Goal: Task Accomplishment & Management: Use online tool/utility

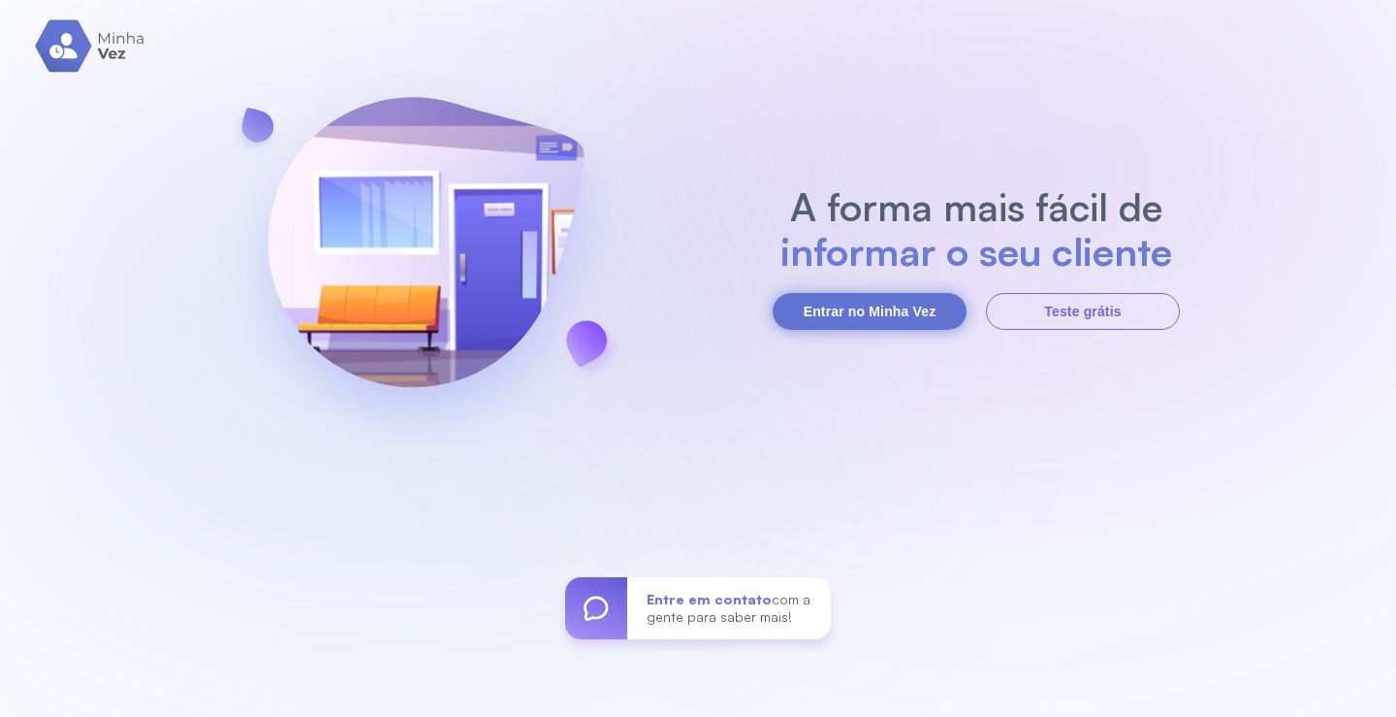
click at [879, 315] on button "Entrar no Minha Vez" at bounding box center [870, 311] width 194 height 37
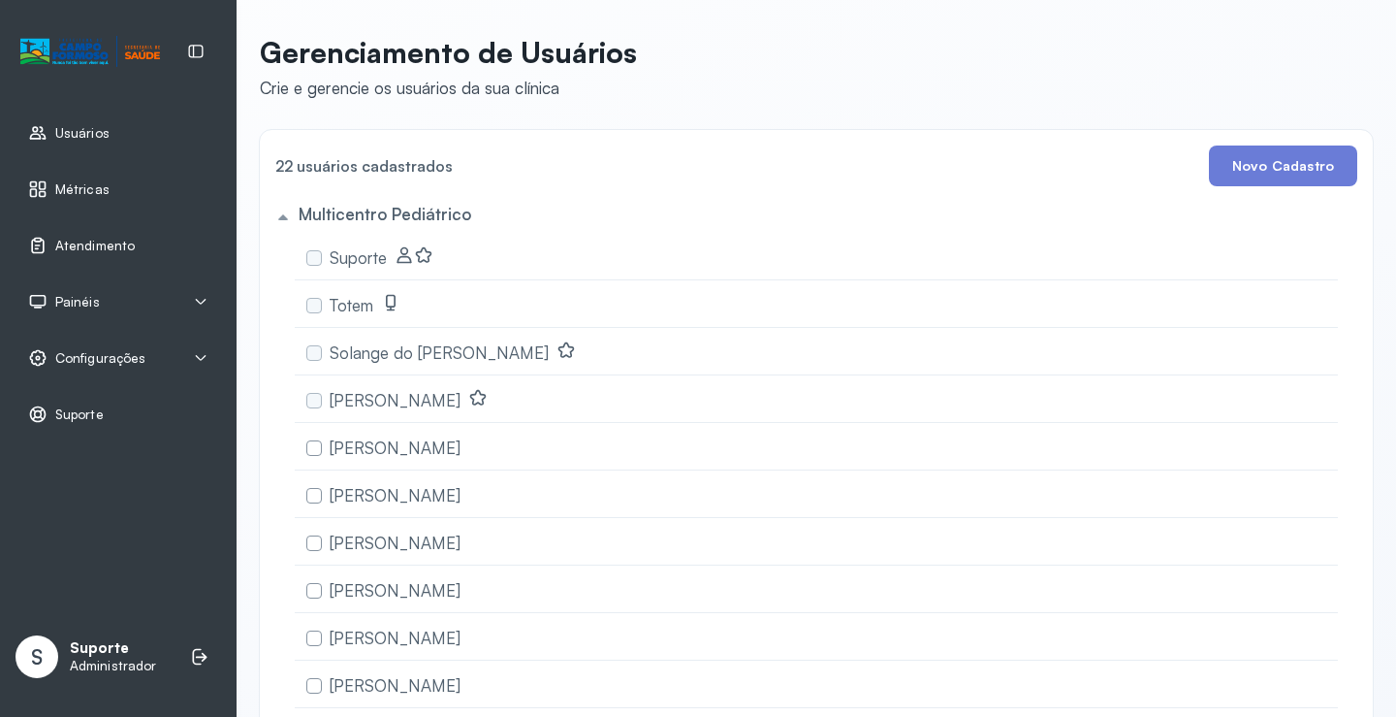
click at [111, 253] on span "Atendimento" at bounding box center [95, 246] width 80 height 16
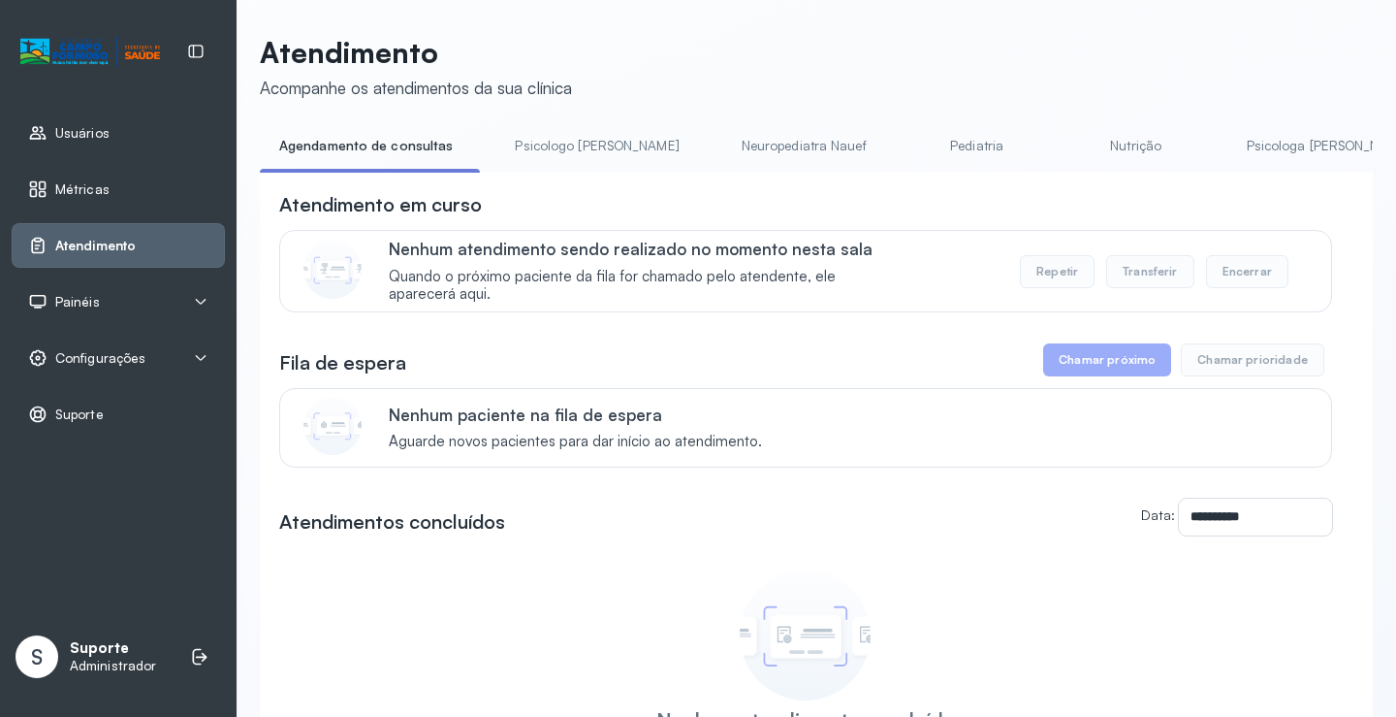
click at [89, 304] on span "Painéis" at bounding box center [77, 302] width 45 height 16
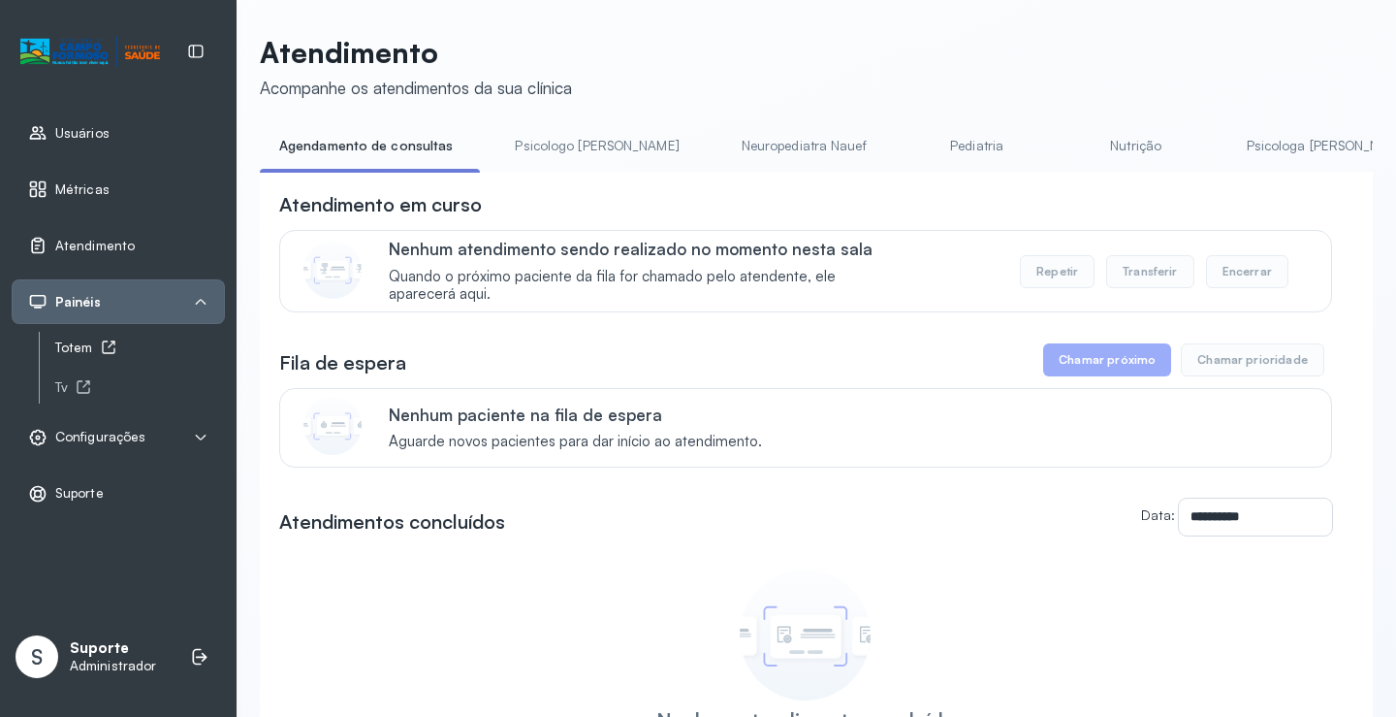
click at [101, 349] on icon at bounding box center [109, 347] width 16 height 16
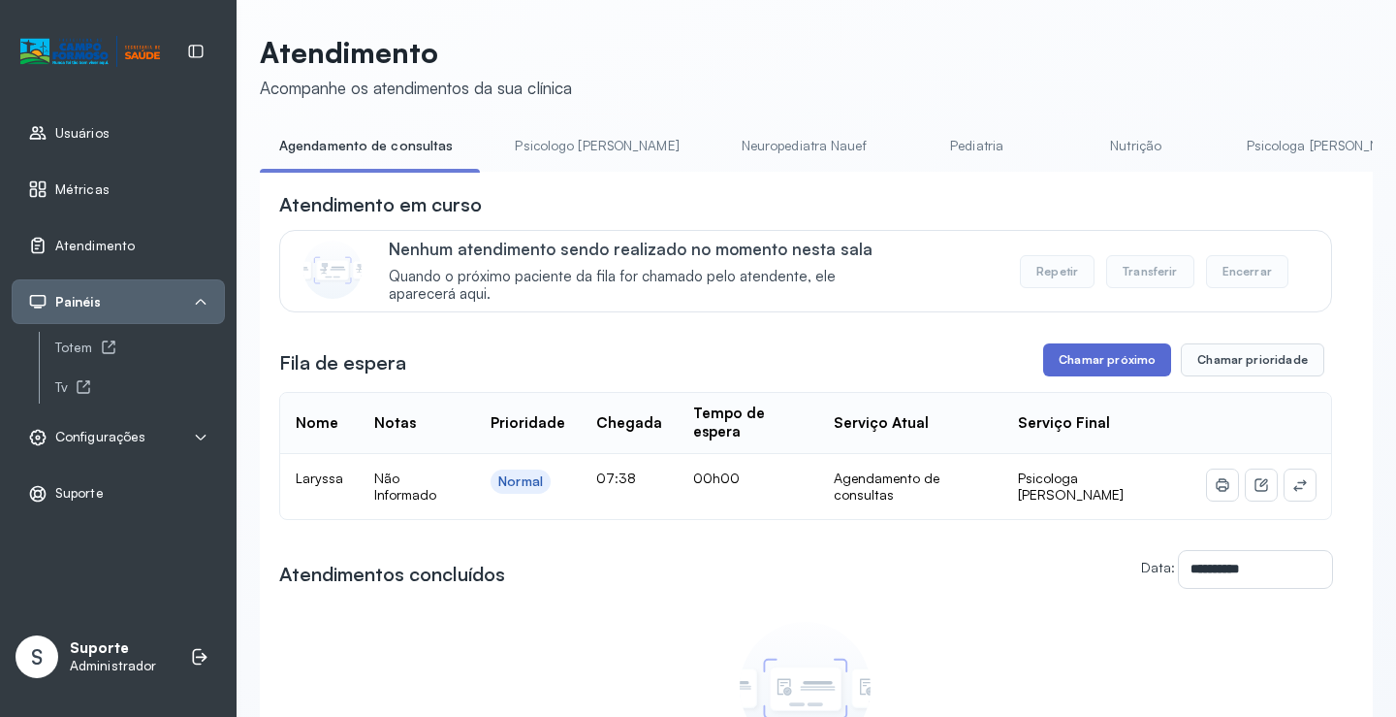
click at [1077, 368] on button "Chamar próximo" at bounding box center [1107, 359] width 128 height 33
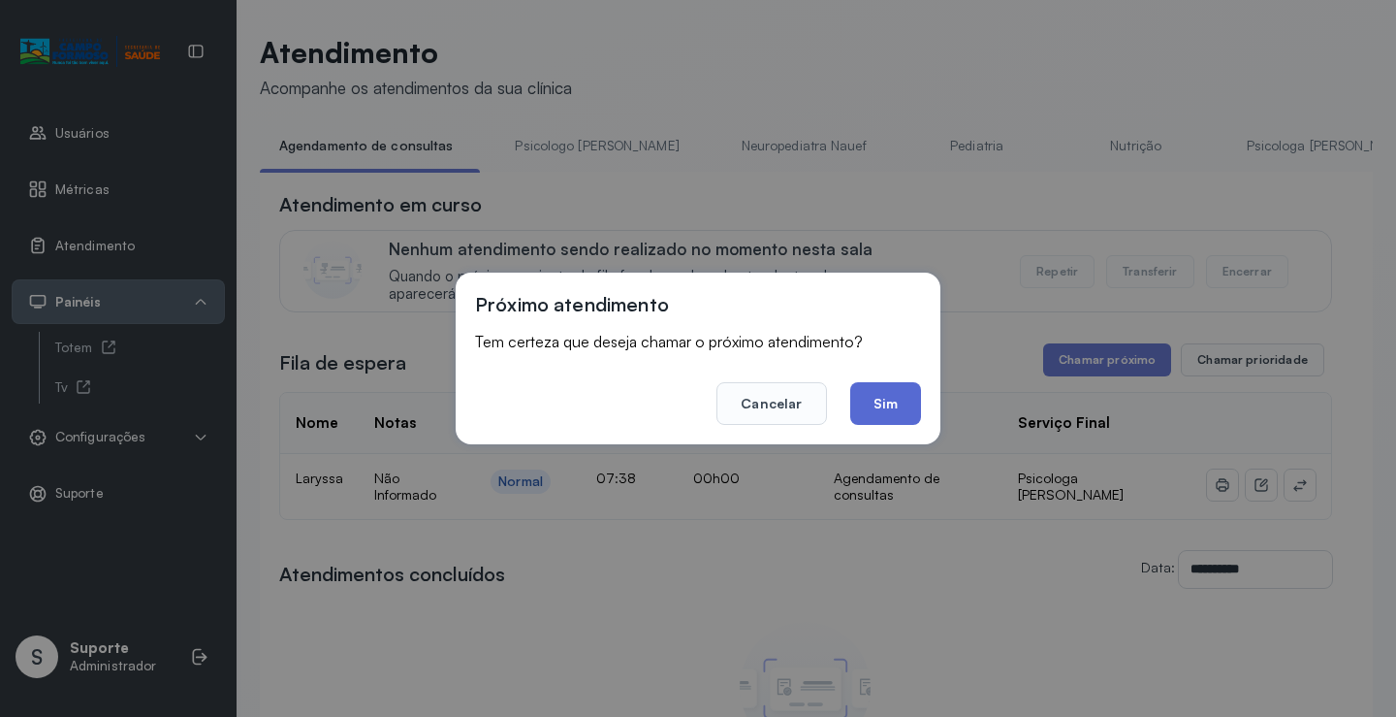
click at [880, 399] on button "Sim" at bounding box center [885, 403] width 71 height 43
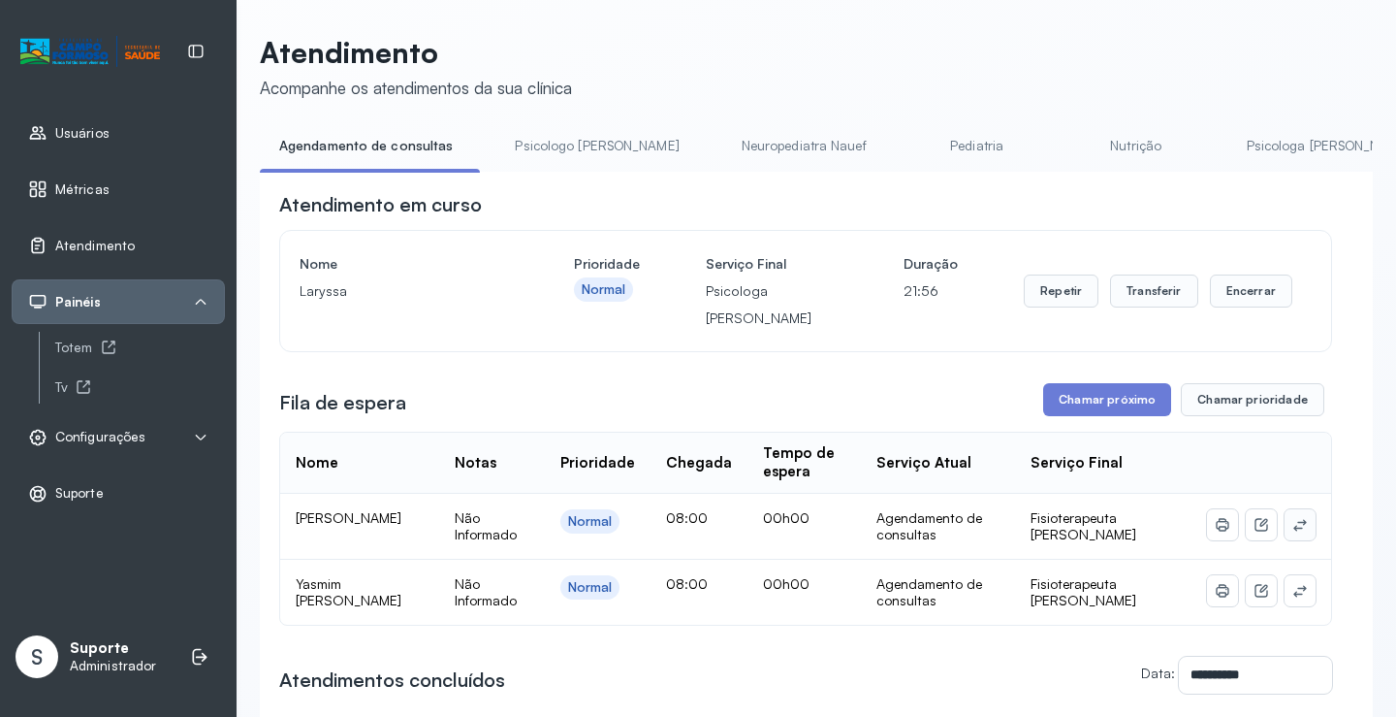
click at [1293, 529] on icon at bounding box center [1301, 525] width 16 height 16
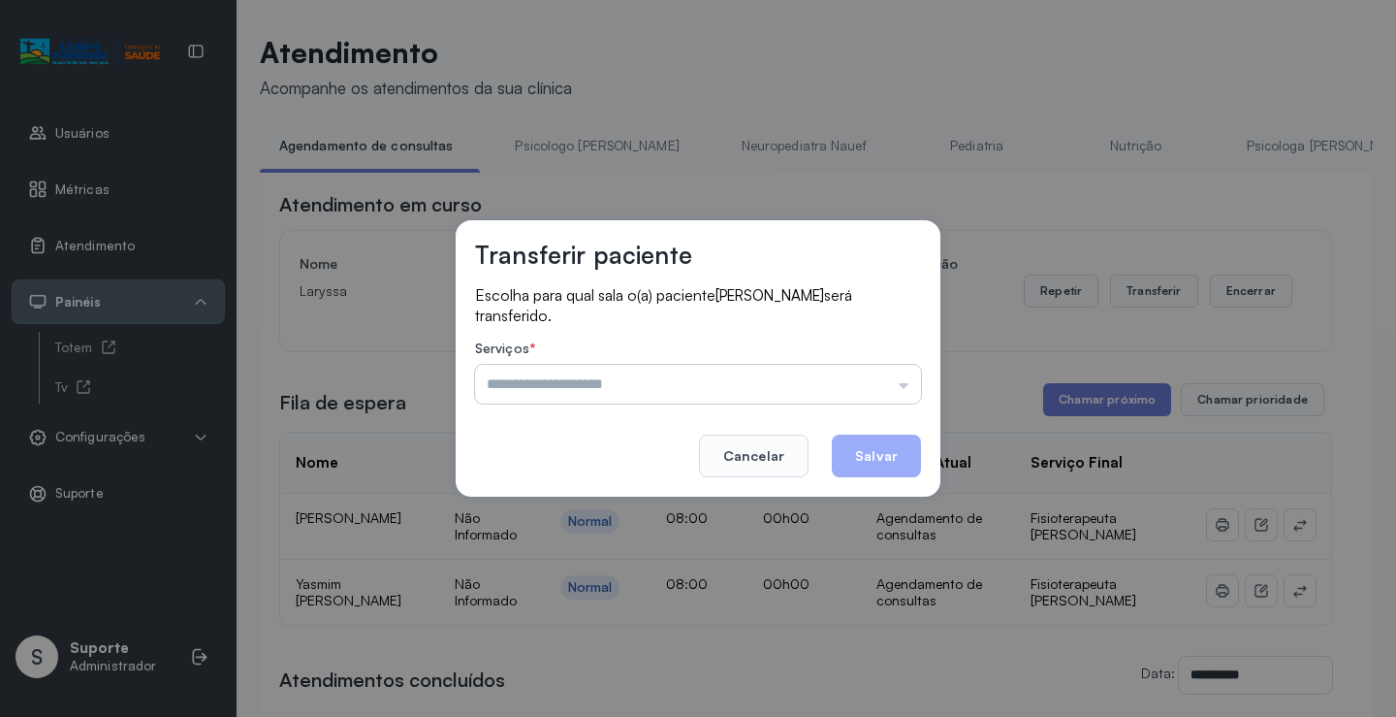
click at [663, 385] on input "text" at bounding box center [698, 384] width 446 height 39
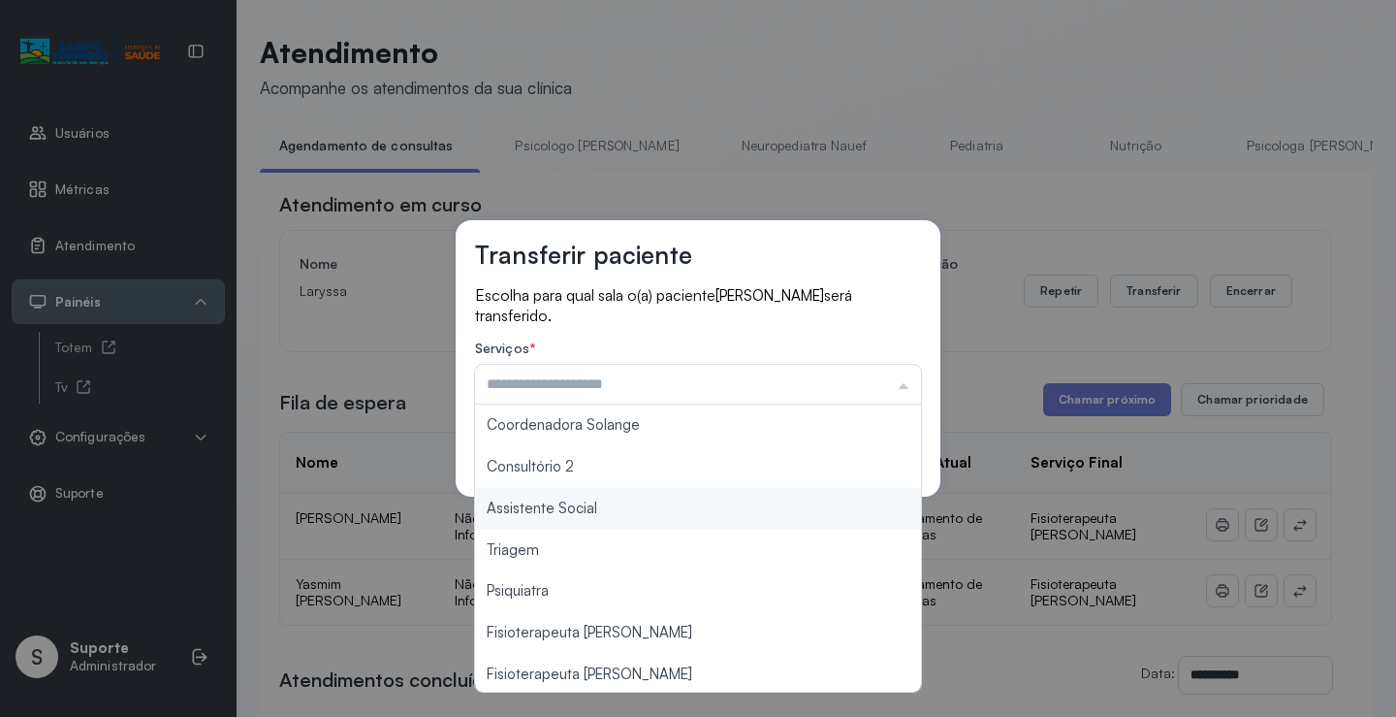
scroll to position [291, 0]
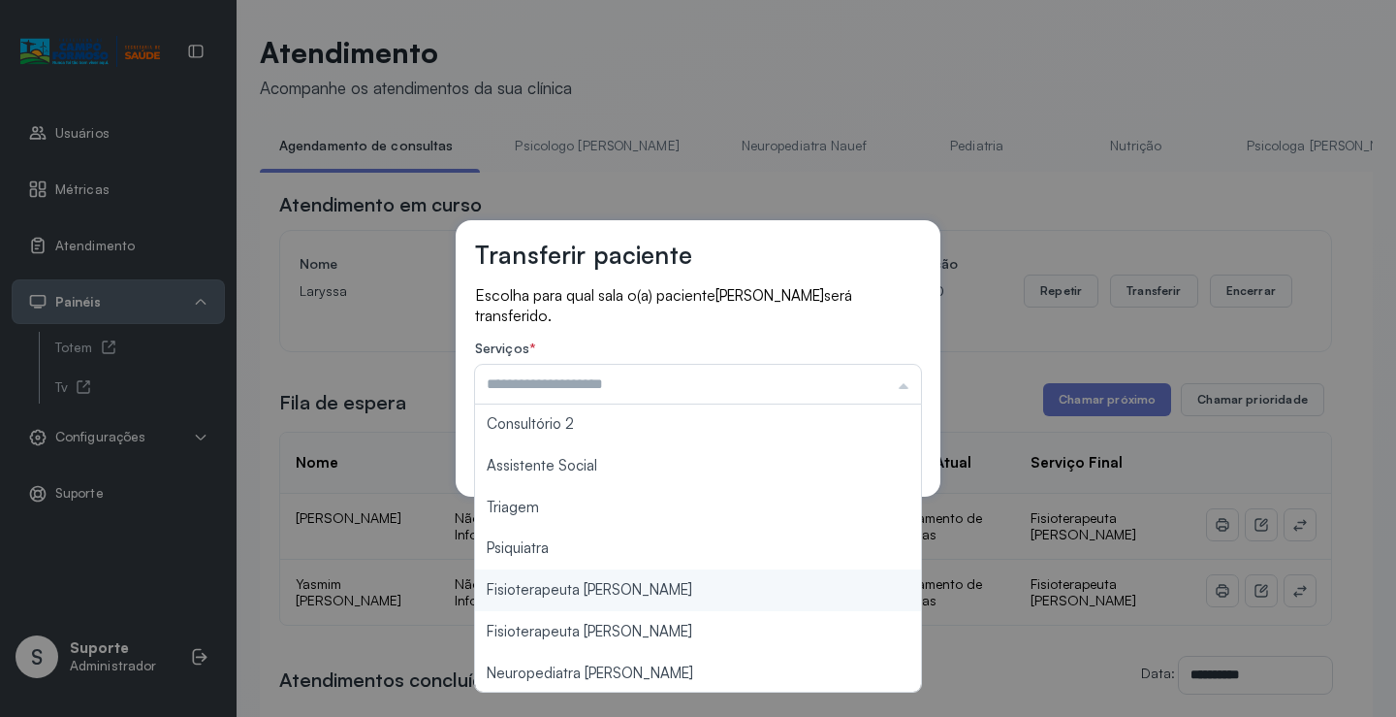
type input "**********"
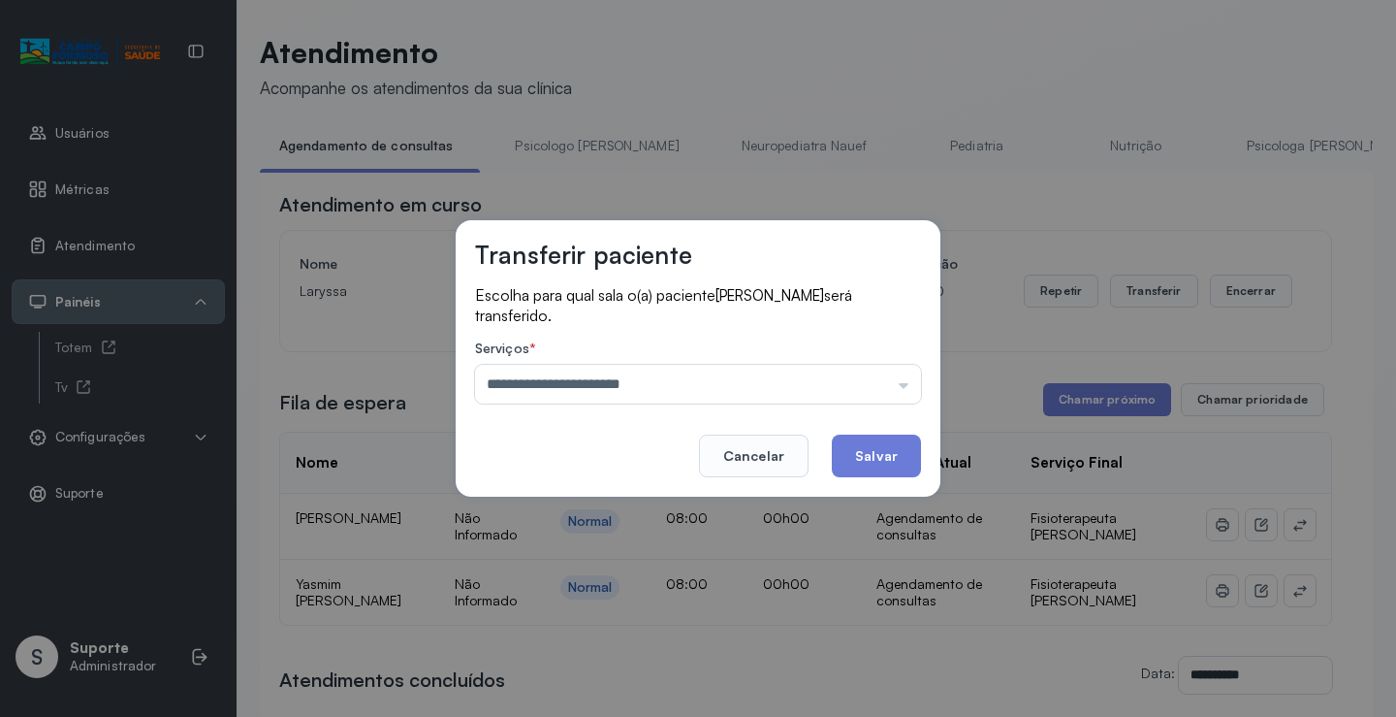
click at [584, 582] on div "**********" at bounding box center [698, 358] width 1396 height 717
click at [890, 453] on button "Salvar" at bounding box center [876, 455] width 89 height 43
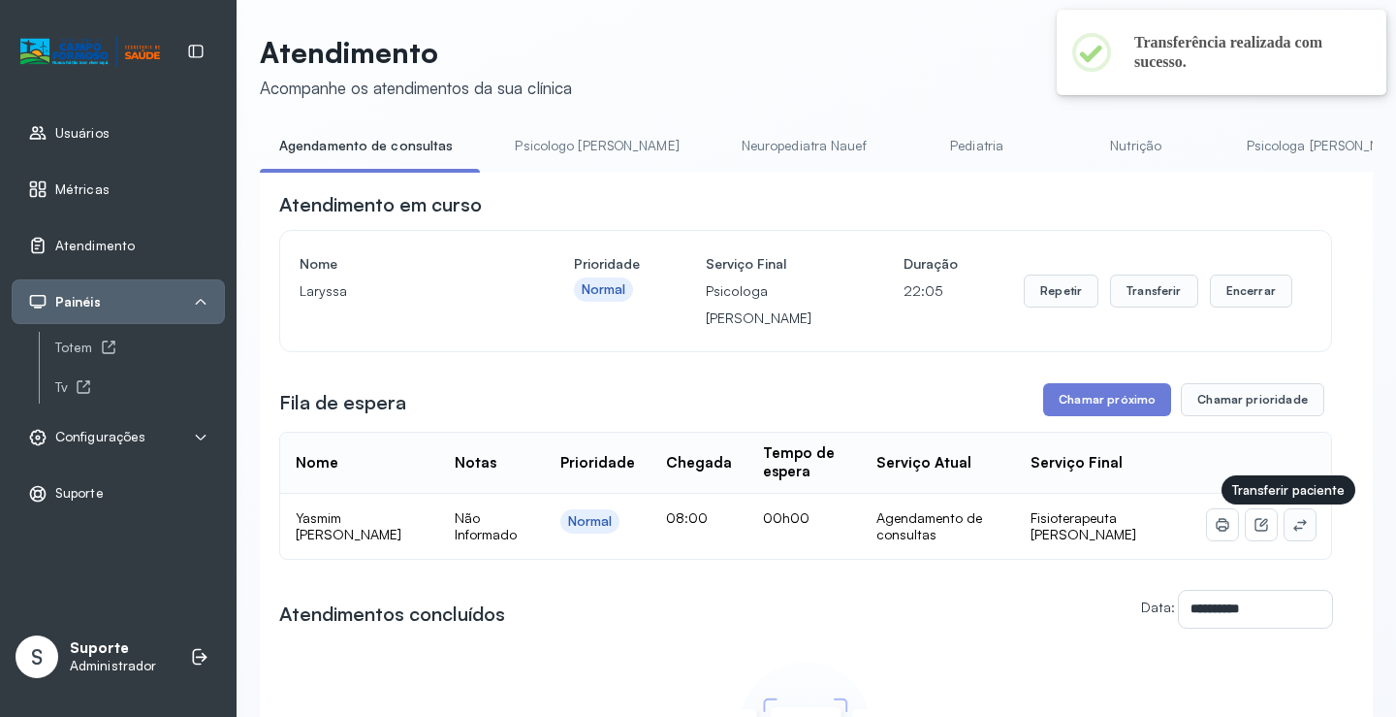
click at [1294, 530] on icon at bounding box center [1300, 525] width 13 height 12
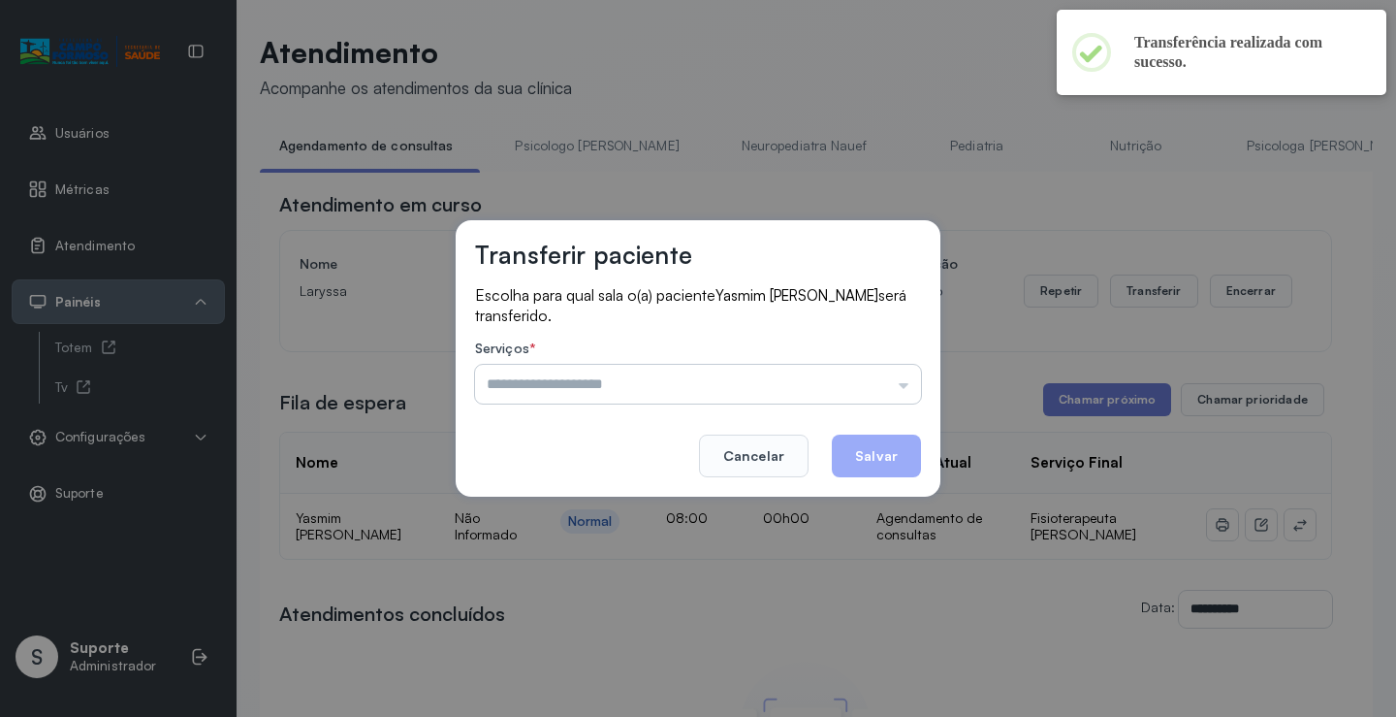
click at [646, 385] on input "text" at bounding box center [698, 384] width 446 height 39
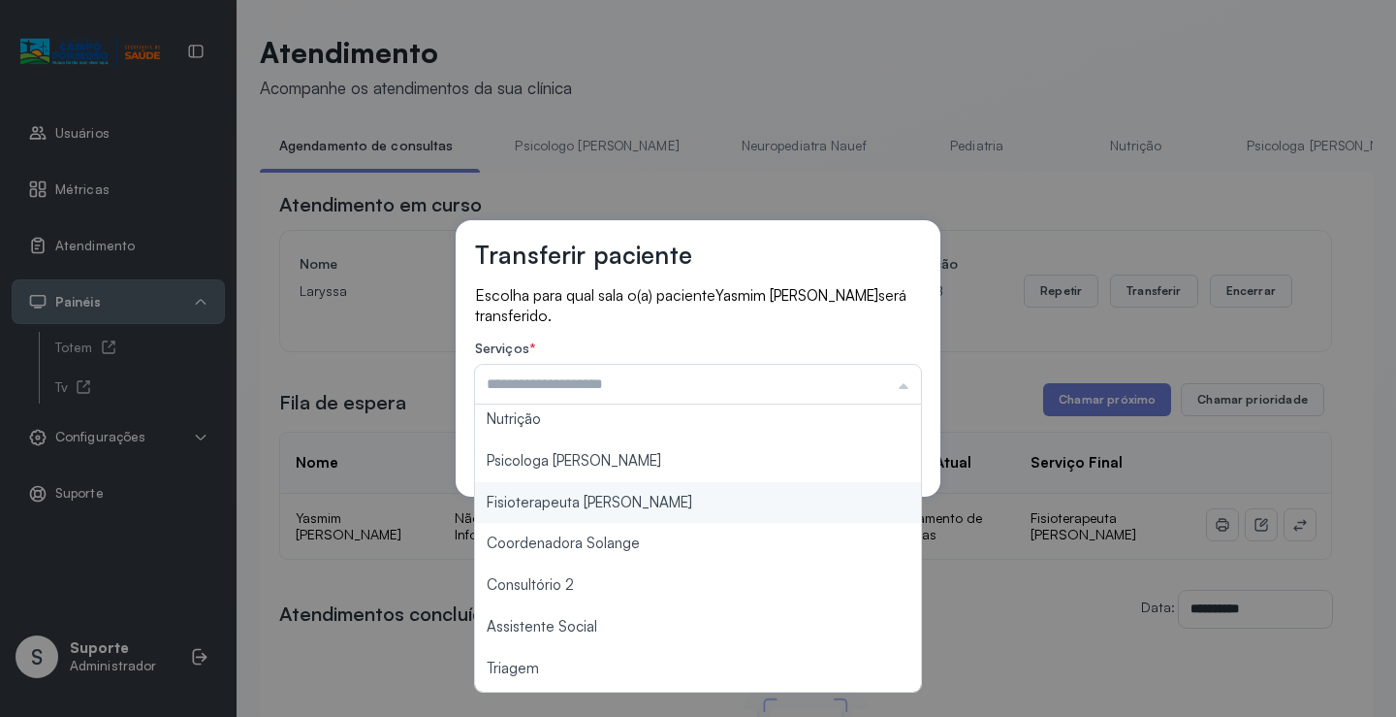
scroll to position [194, 0]
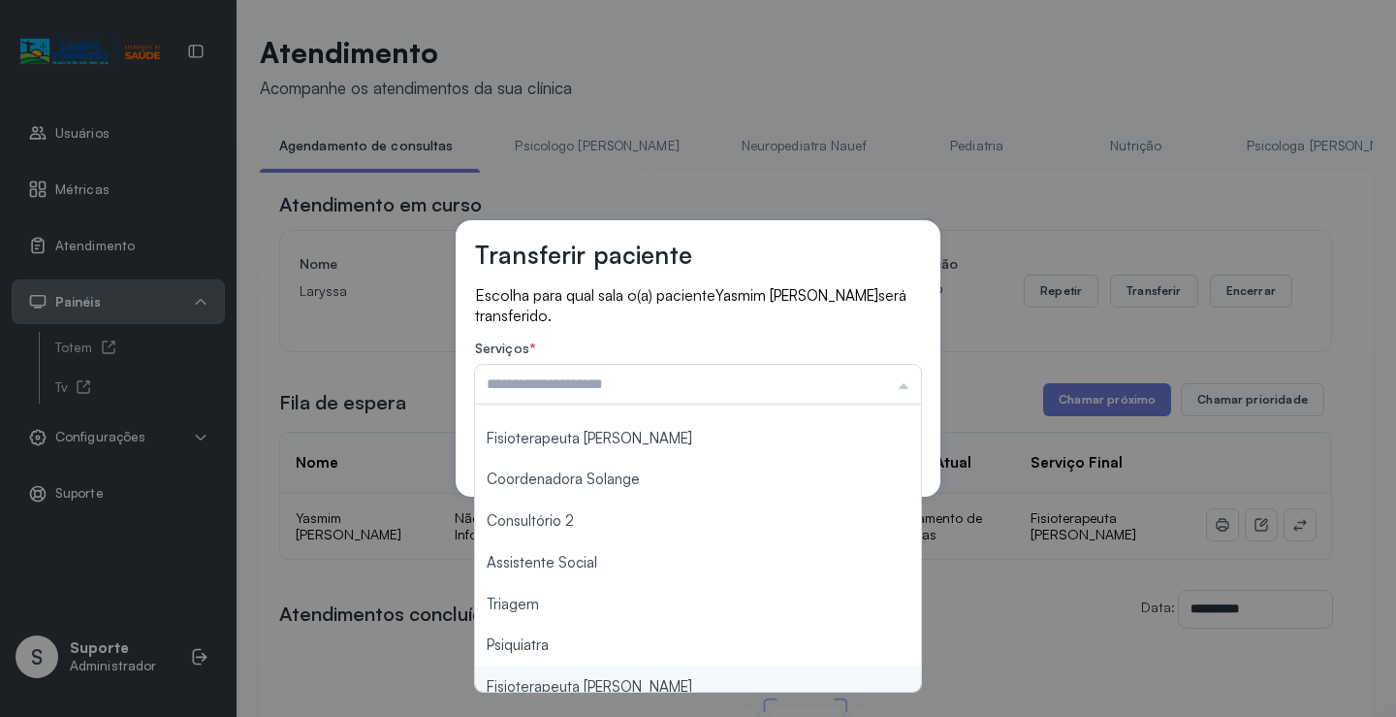
type input "**********"
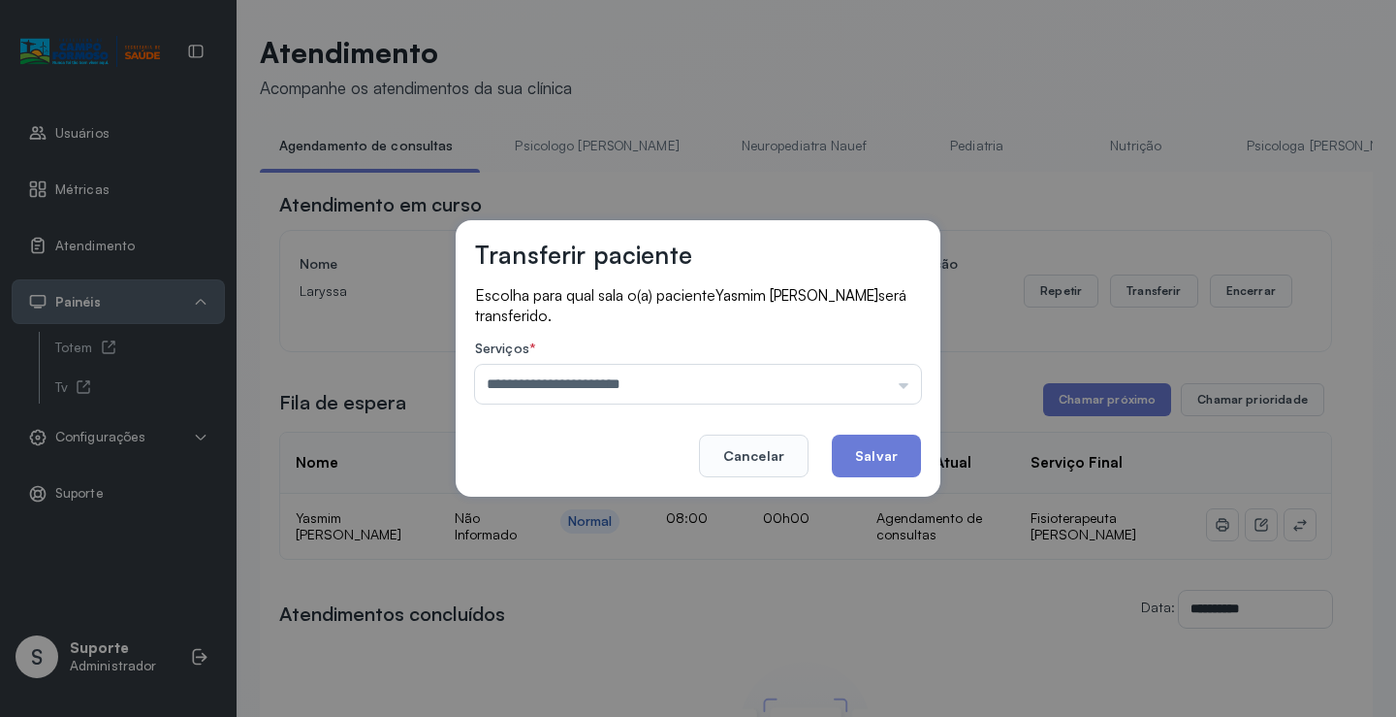
click at [627, 681] on div "**********" at bounding box center [698, 358] width 1396 height 717
click at [898, 452] on button "Salvar" at bounding box center [876, 455] width 89 height 43
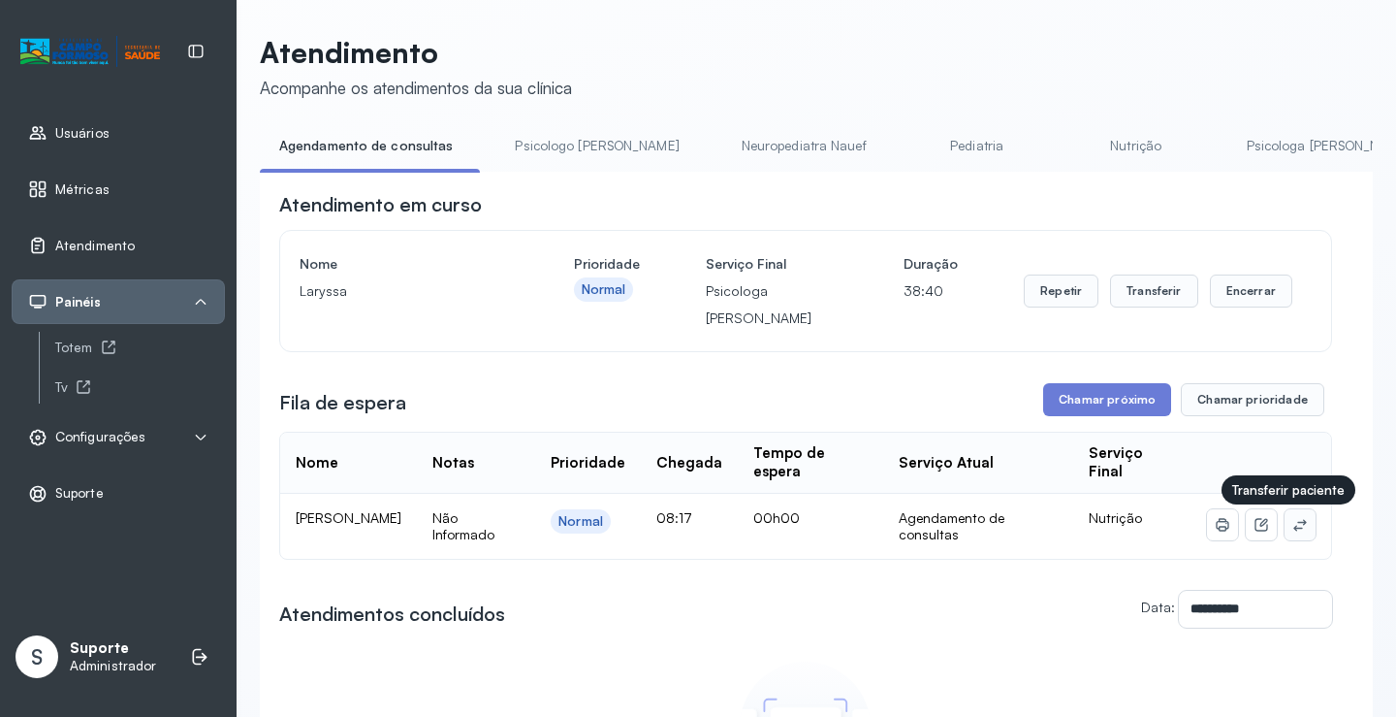
click at [1293, 529] on icon at bounding box center [1301, 525] width 16 height 16
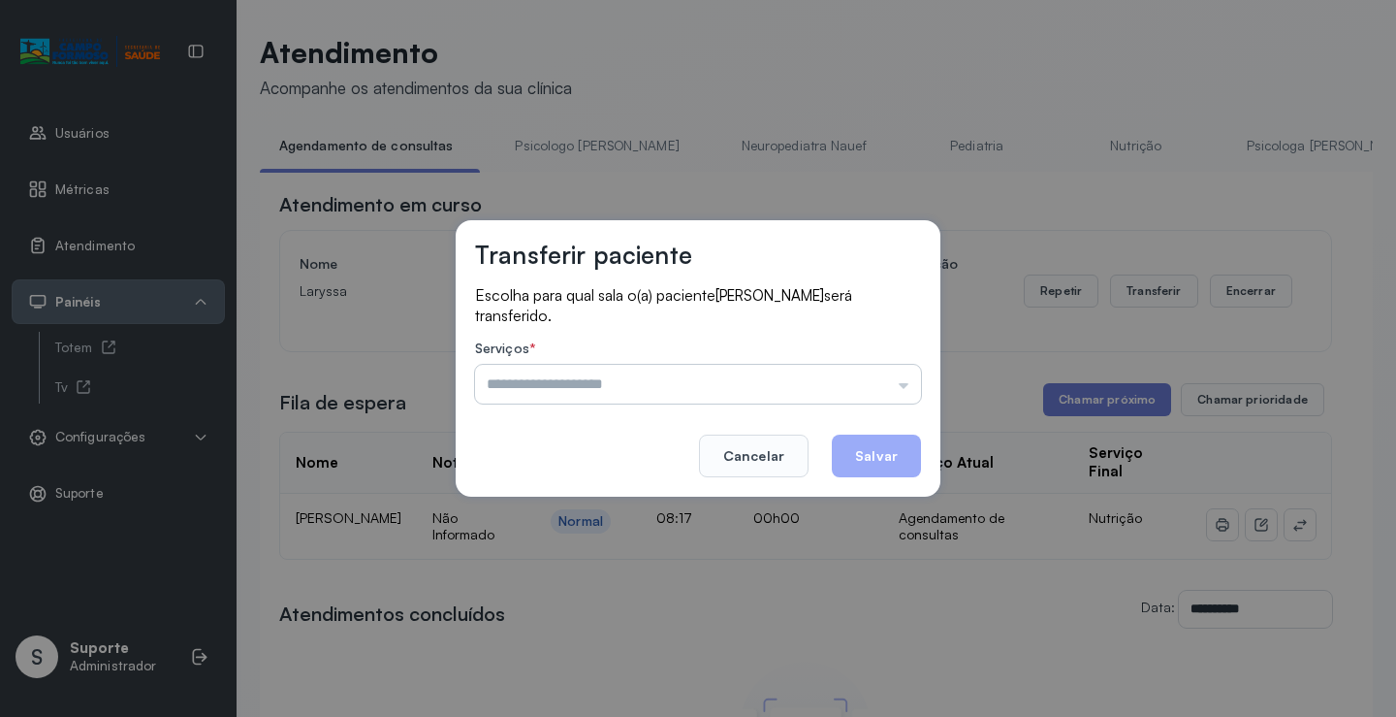
click at [638, 394] on input "text" at bounding box center [698, 384] width 446 height 39
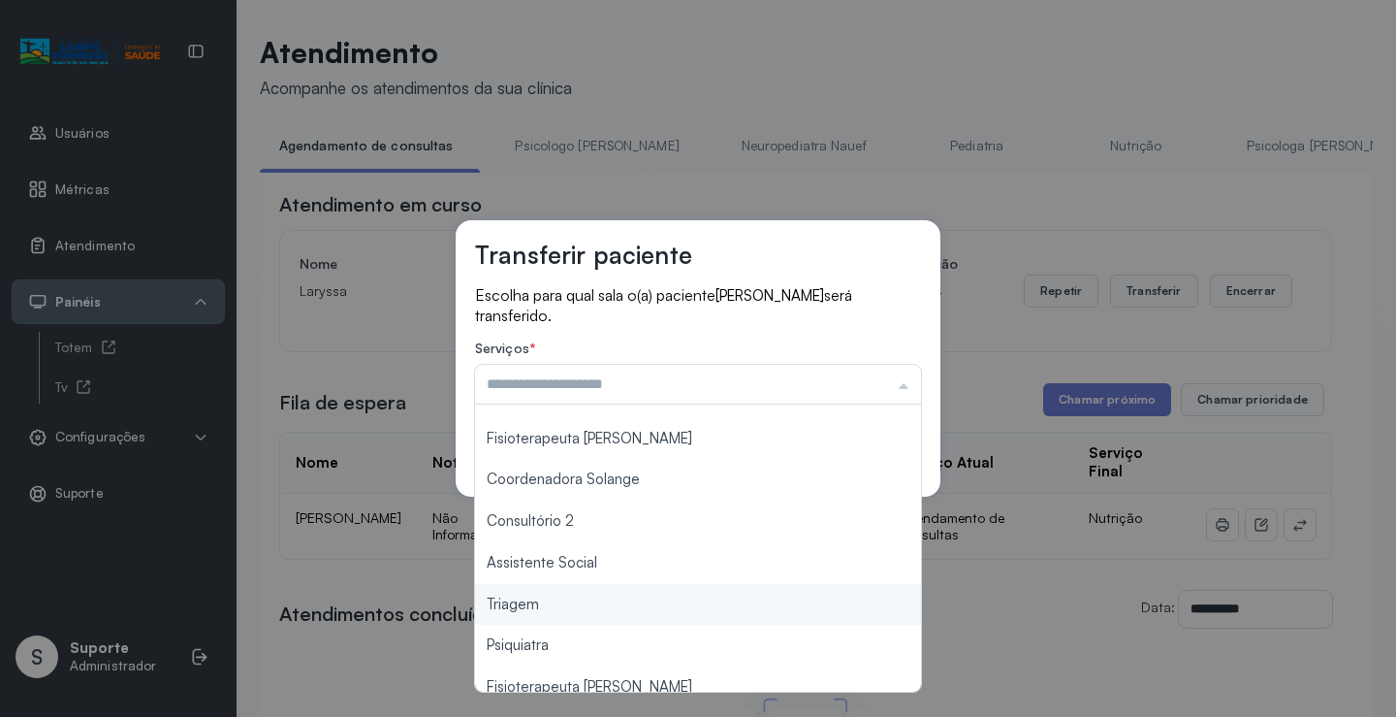
type input "*******"
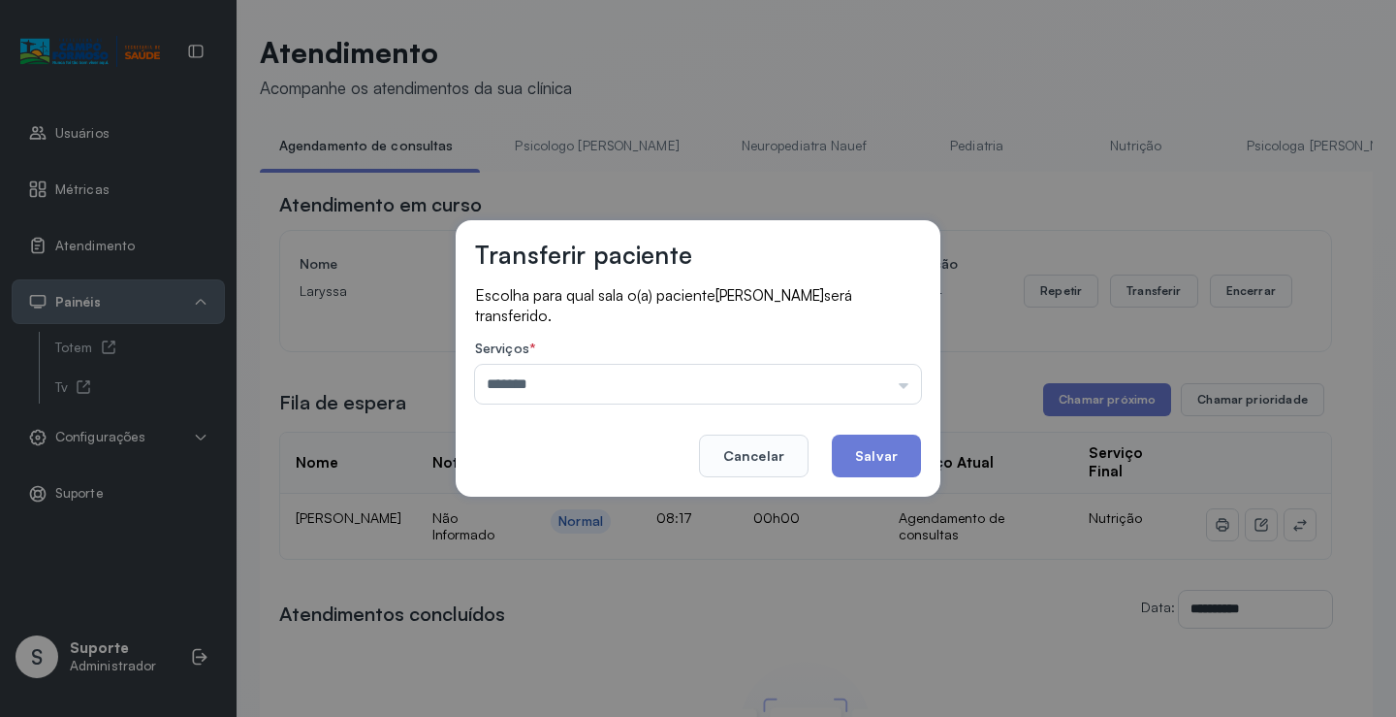
click at [546, 602] on div "Transferir paciente Escolha para qual sala o(a) paciente Felype Santos Fonseca …" at bounding box center [698, 358] width 1396 height 717
click at [860, 458] on button "Salvar" at bounding box center [876, 455] width 89 height 43
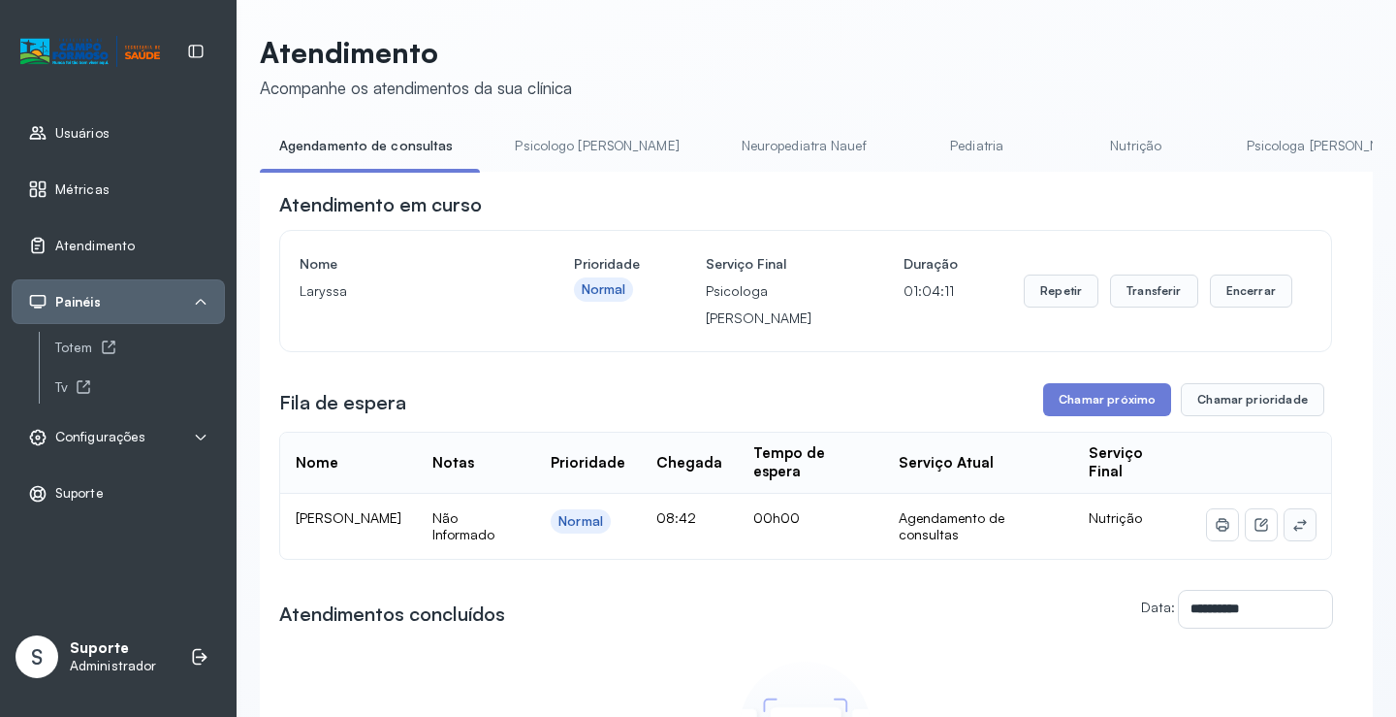
click at [1294, 530] on icon at bounding box center [1300, 525] width 13 height 12
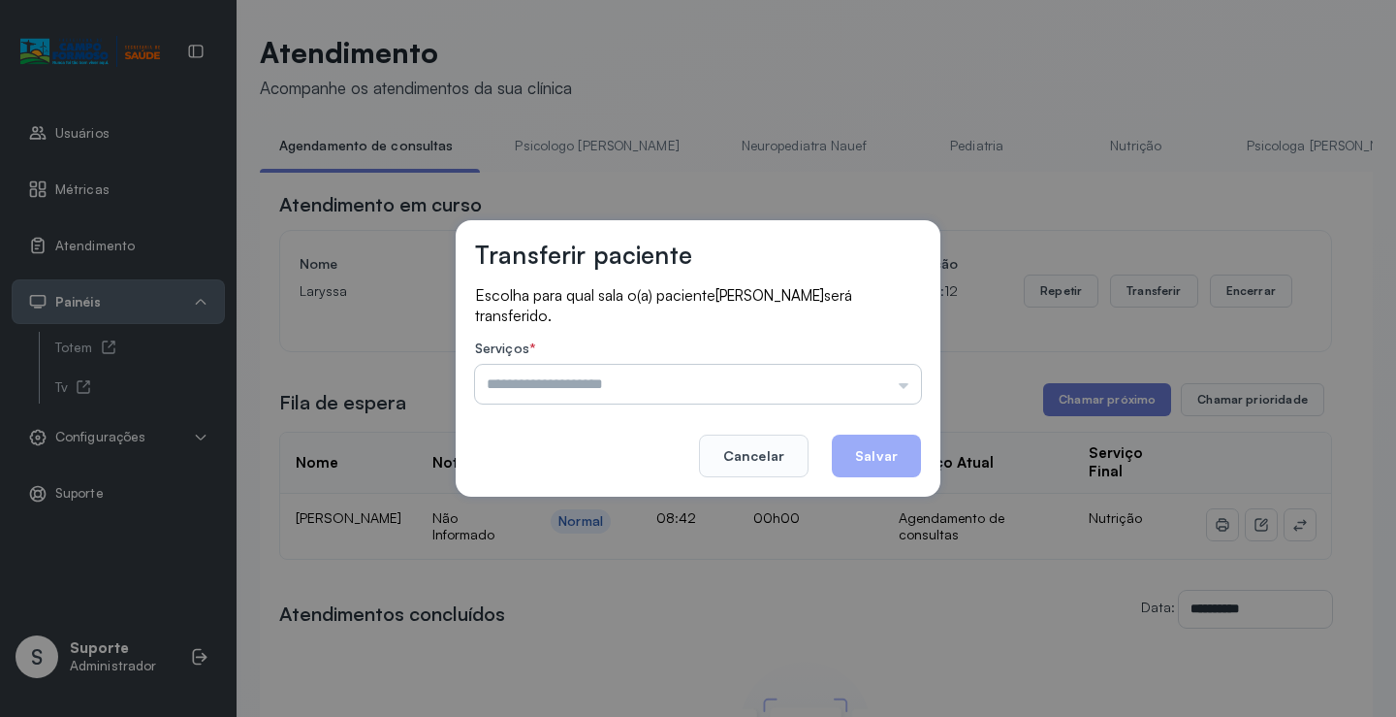
click at [620, 387] on input "text" at bounding box center [698, 384] width 446 height 39
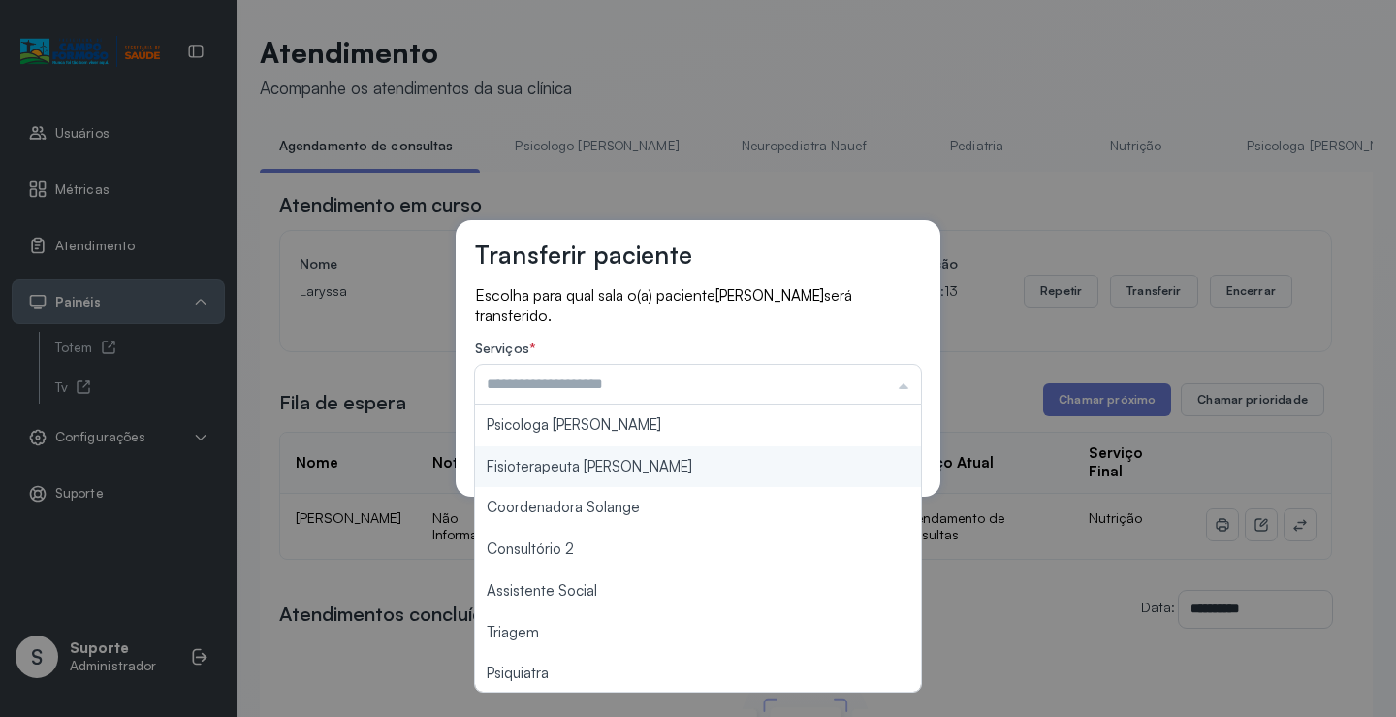
scroll to position [291, 0]
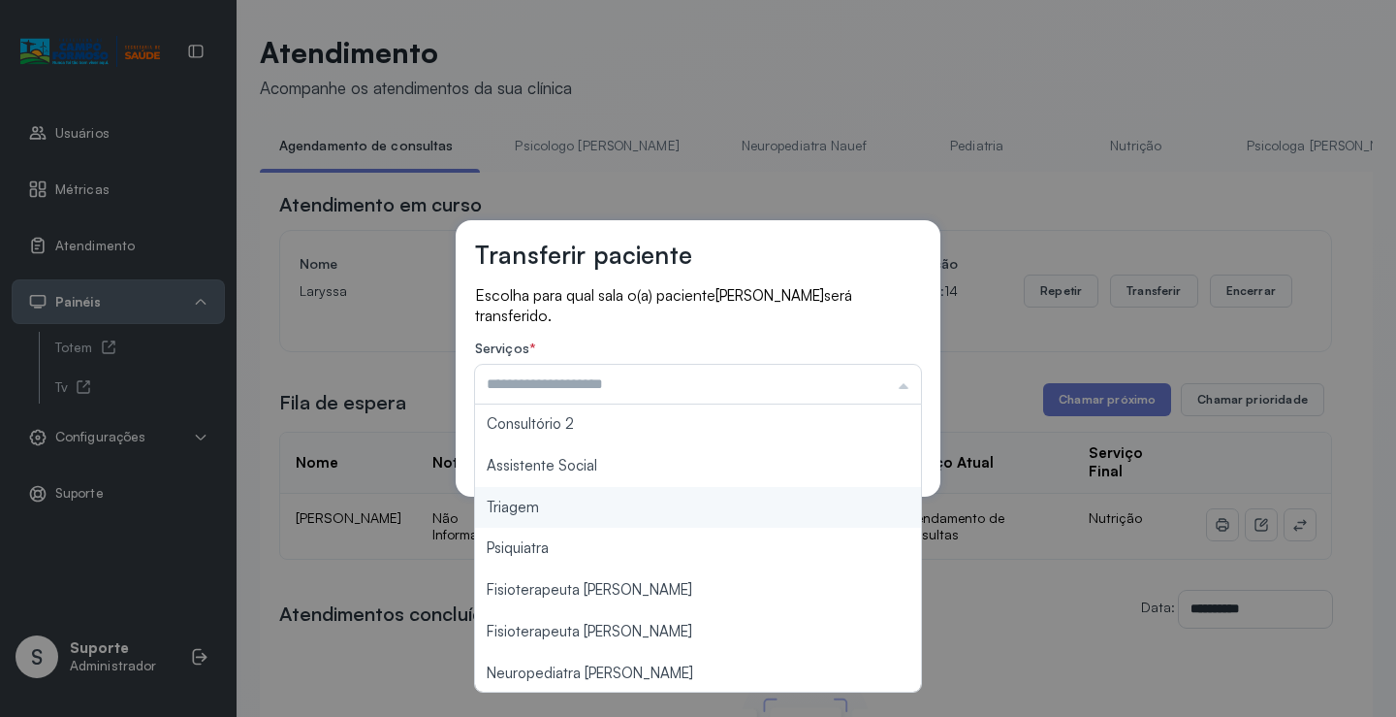
type input "*******"
click at [521, 509] on div "Transferir paciente Escolha para qual sala o(a) paciente Fernando Ramos Ataide …" at bounding box center [698, 358] width 1396 height 717
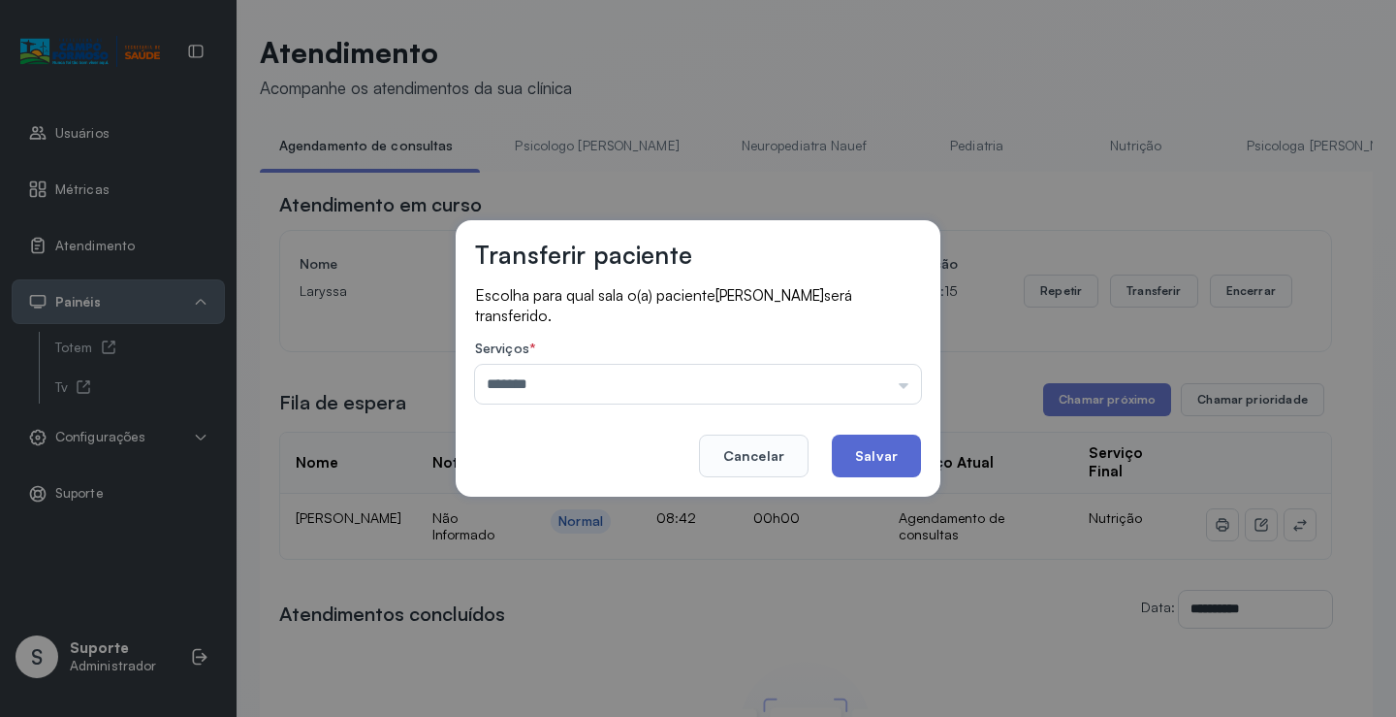
click at [881, 465] on button "Salvar" at bounding box center [876, 455] width 89 height 43
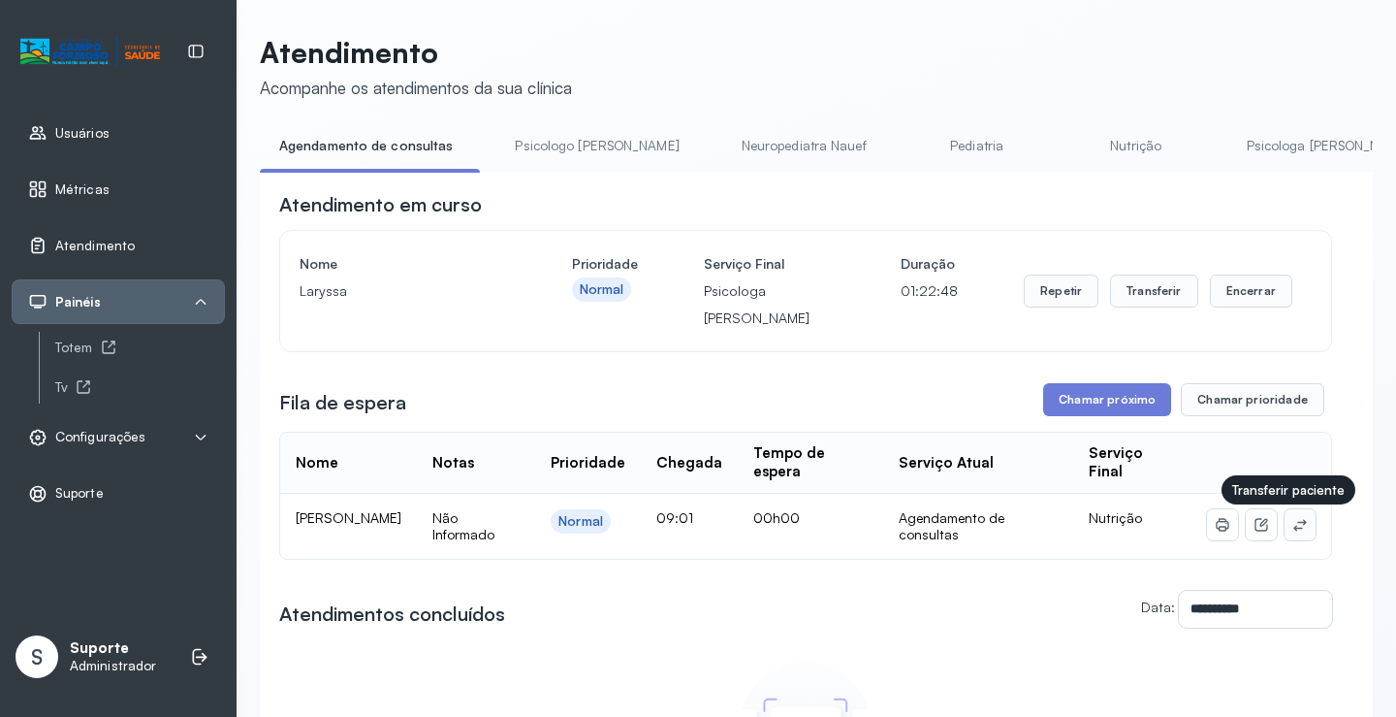
click at [1293, 532] on icon at bounding box center [1301, 525] width 16 height 16
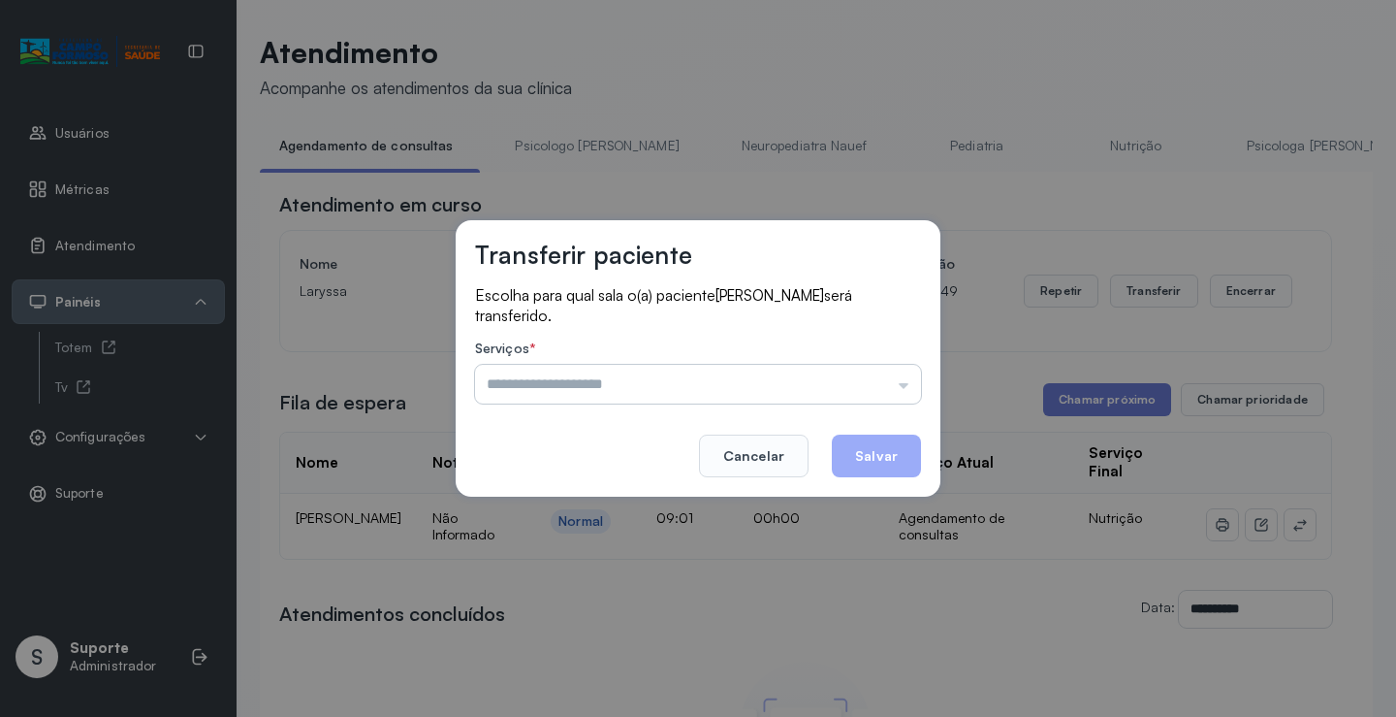
click at [674, 384] on input "text" at bounding box center [698, 384] width 446 height 39
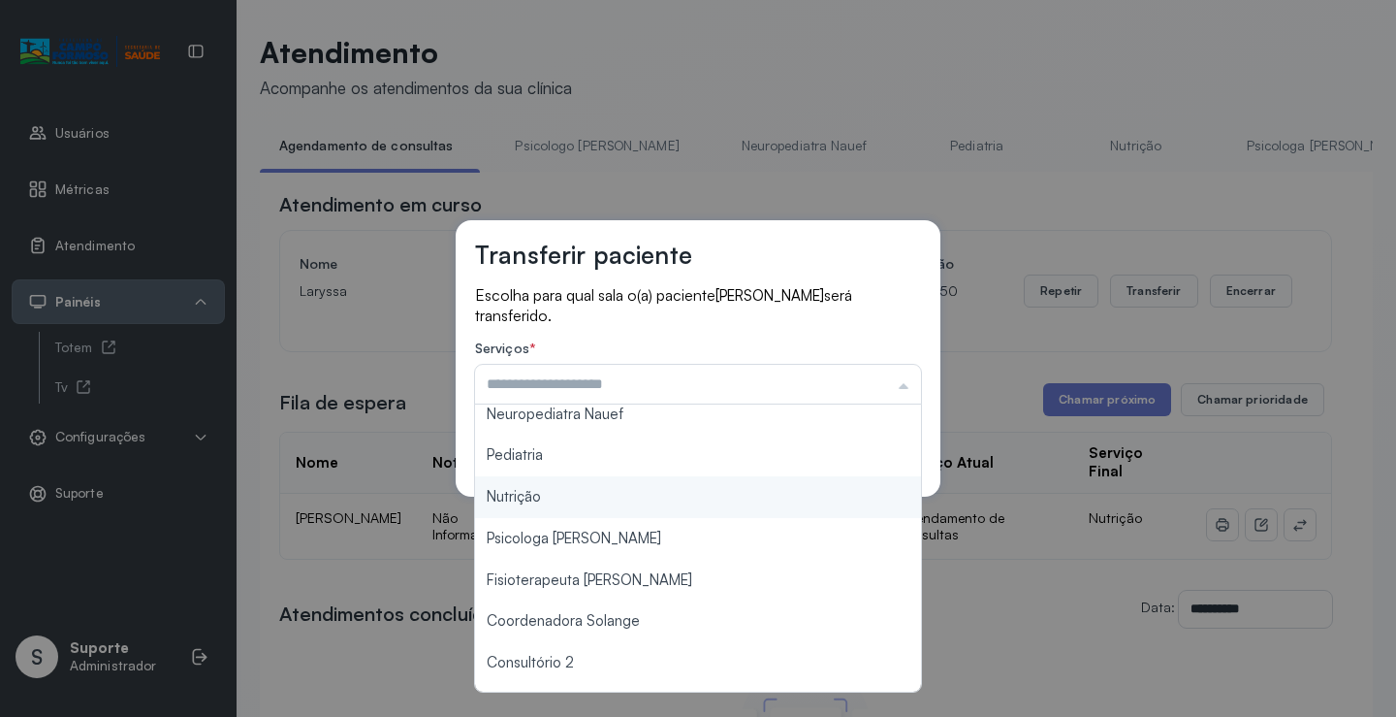
scroll to position [194, 0]
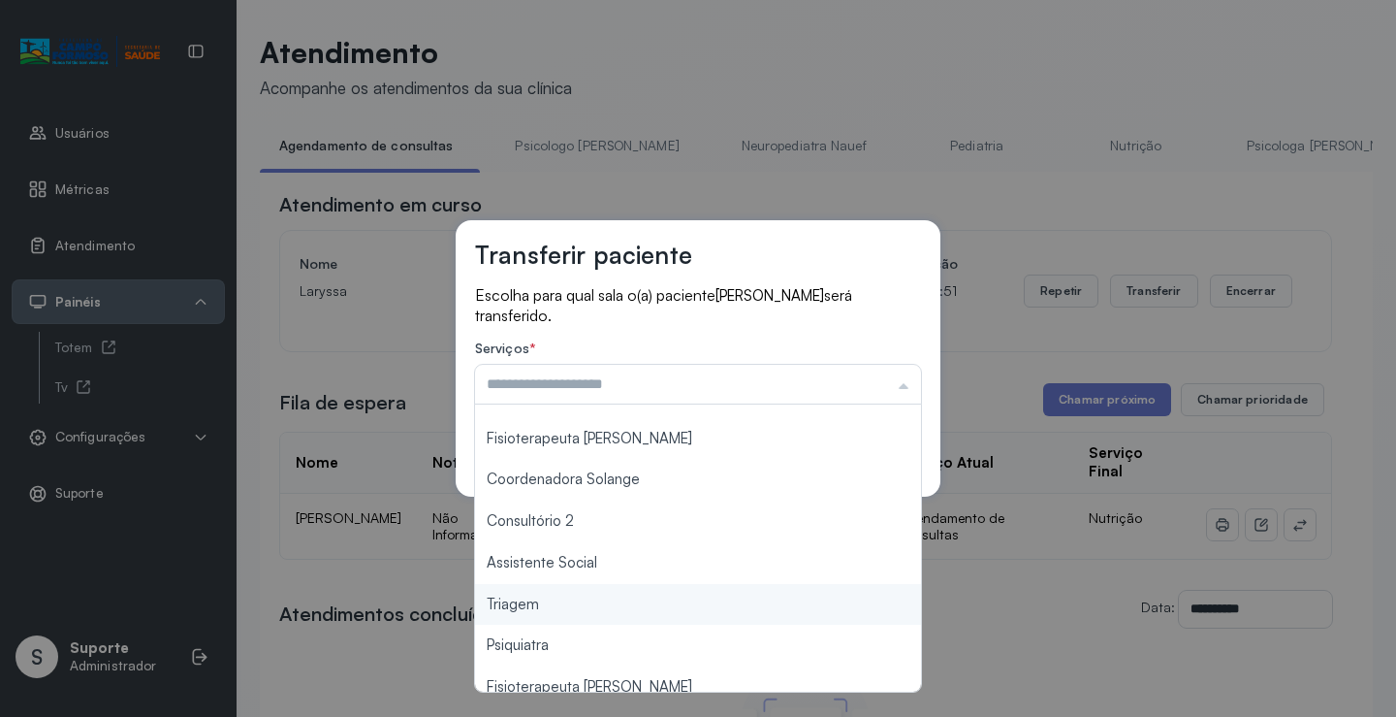
type input "*******"
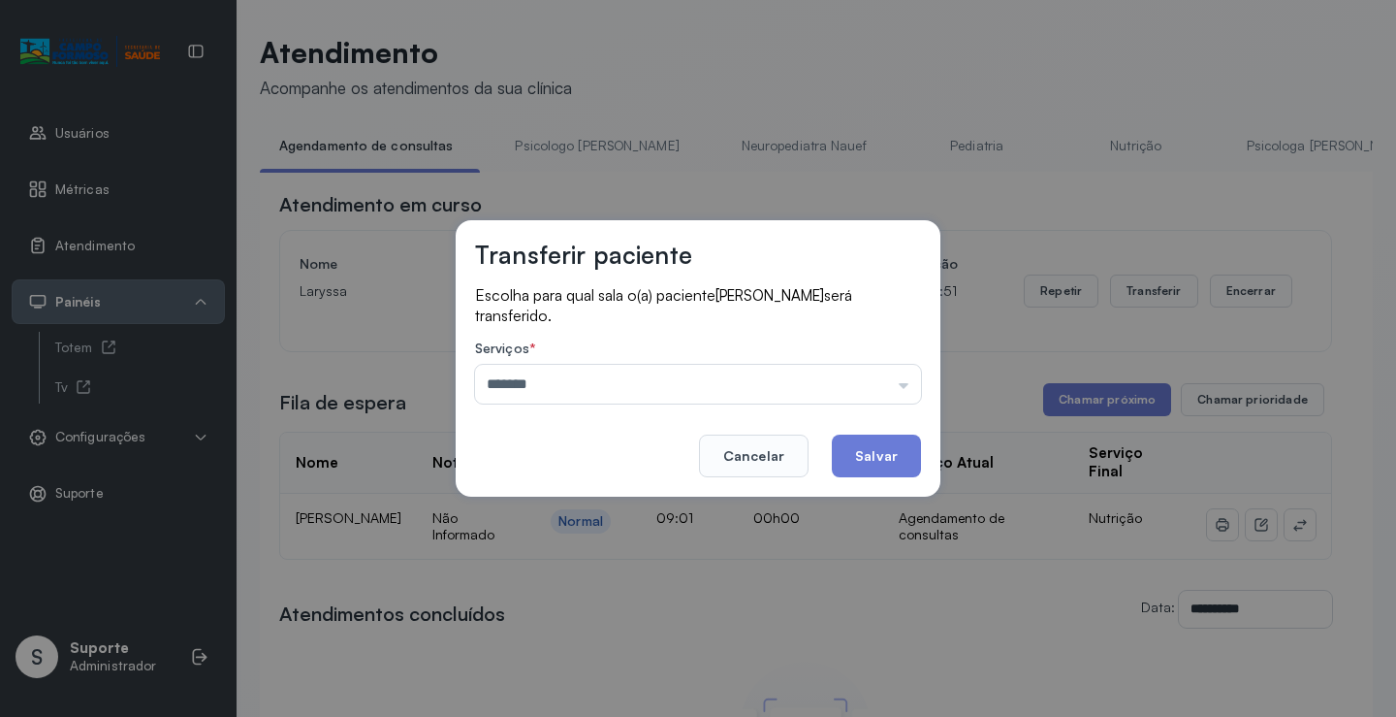
click at [551, 607] on div "Transferir paciente Escolha para qual sala o(a) paciente Maria Clara Ferreira d…" at bounding box center [698, 358] width 1396 height 717
click at [865, 456] on button "Salvar" at bounding box center [876, 455] width 89 height 43
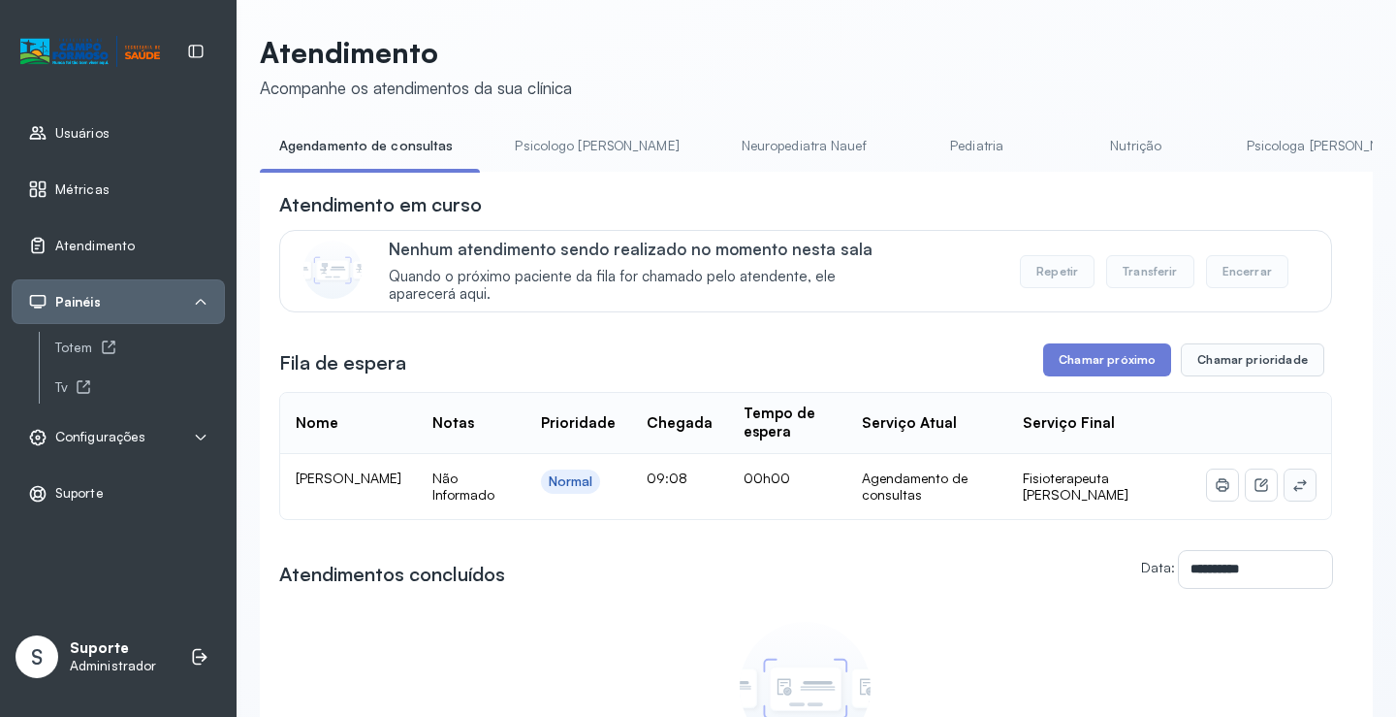
click at [1293, 492] on icon at bounding box center [1301, 485] width 16 height 16
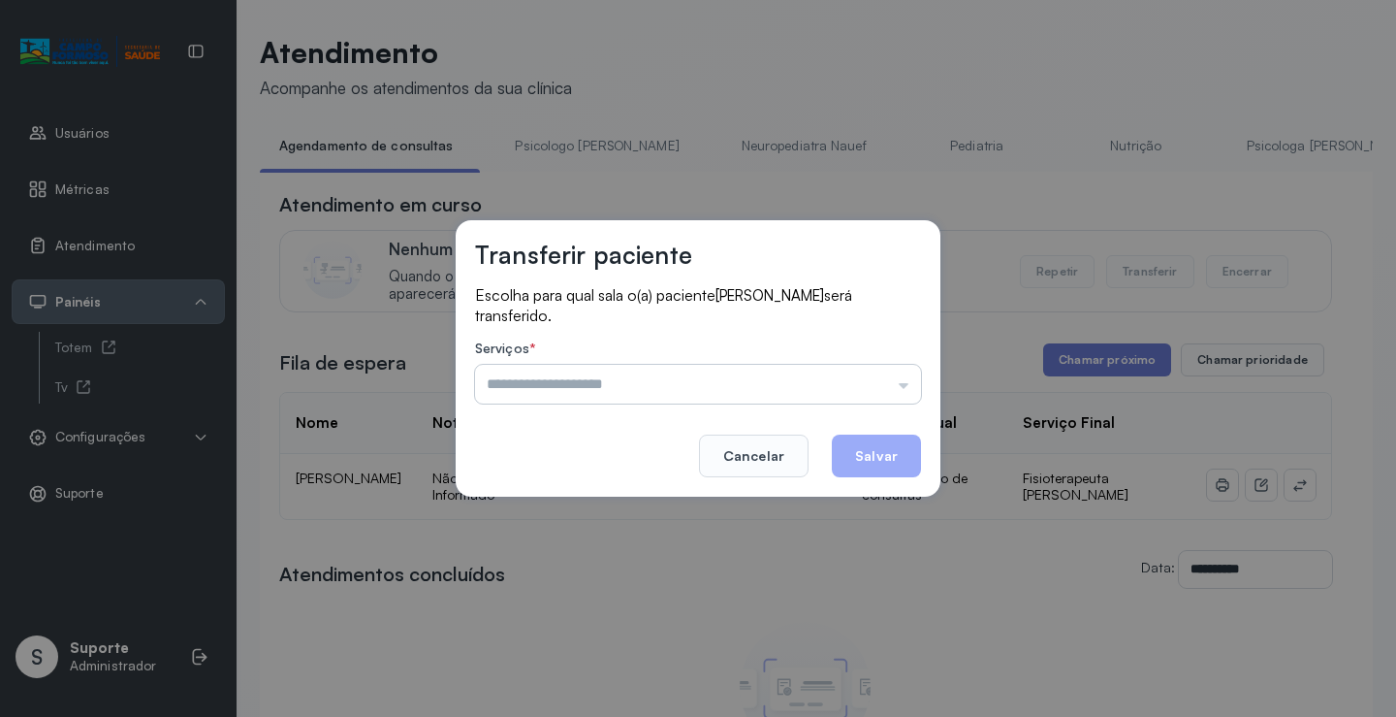
click at [537, 380] on input "text" at bounding box center [698, 384] width 446 height 39
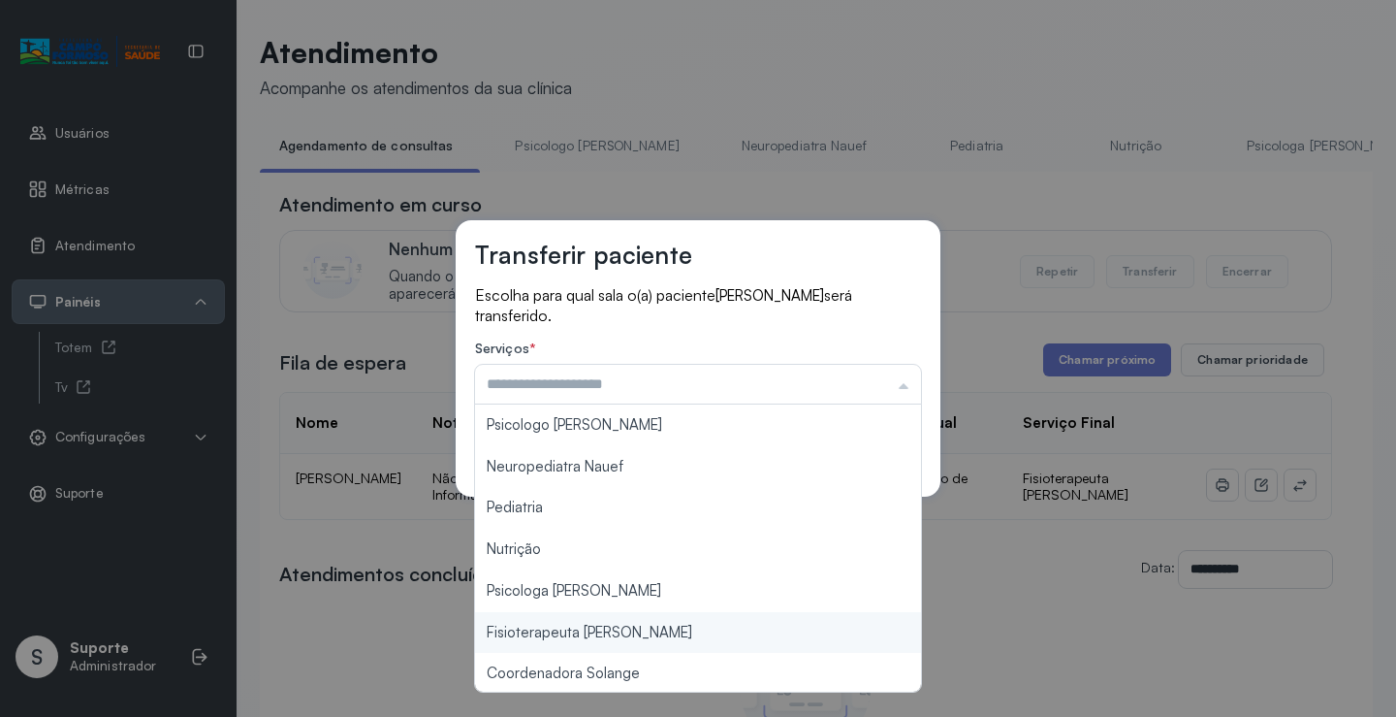
type input "**********"
click at [558, 637] on div "**********" at bounding box center [698, 358] width 1396 height 717
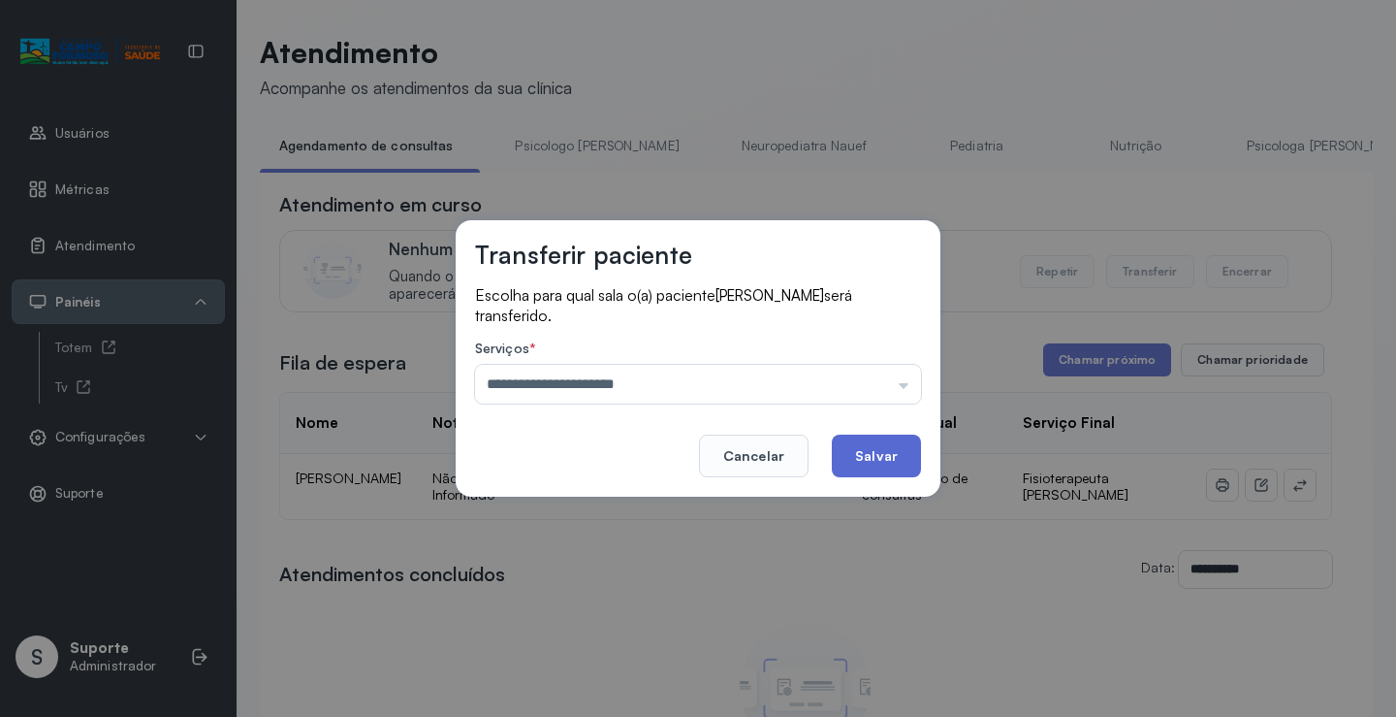
click at [884, 463] on button "Salvar" at bounding box center [876, 455] width 89 height 43
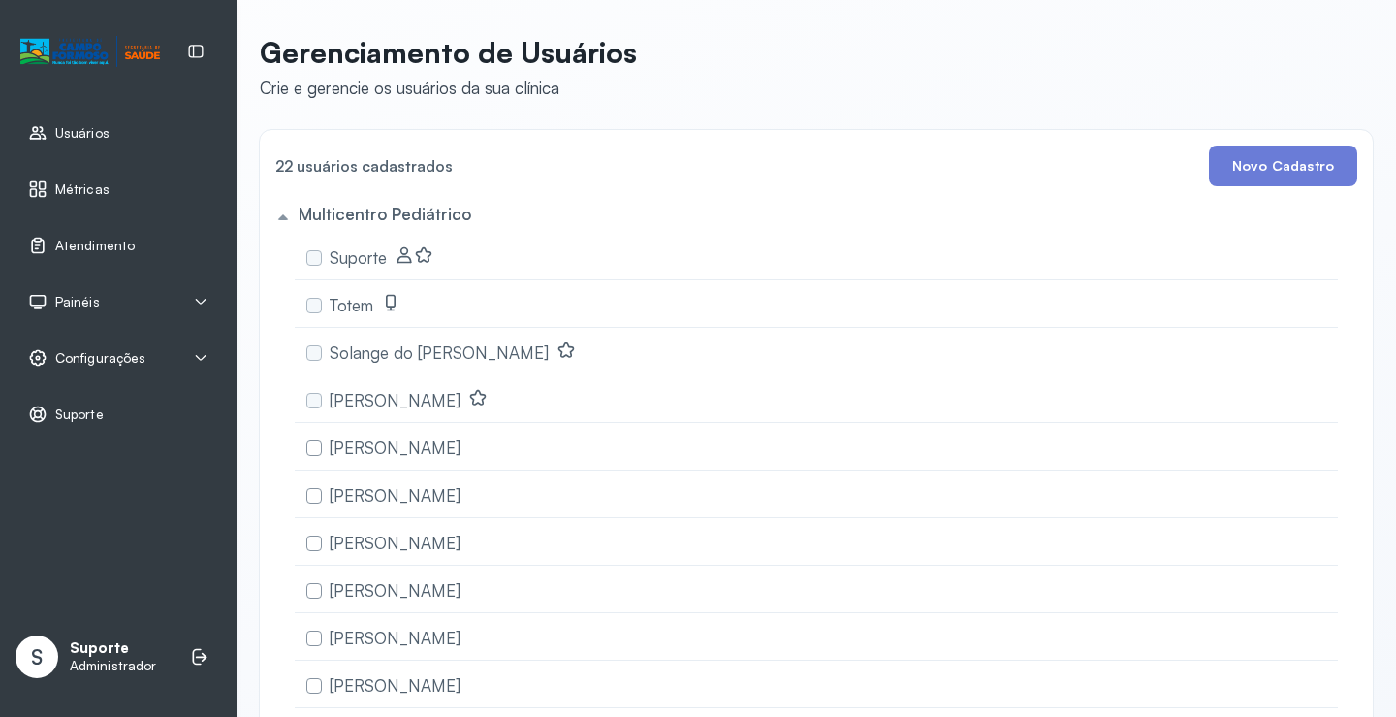
click at [198, 355] on icon at bounding box center [201, 358] width 16 height 16
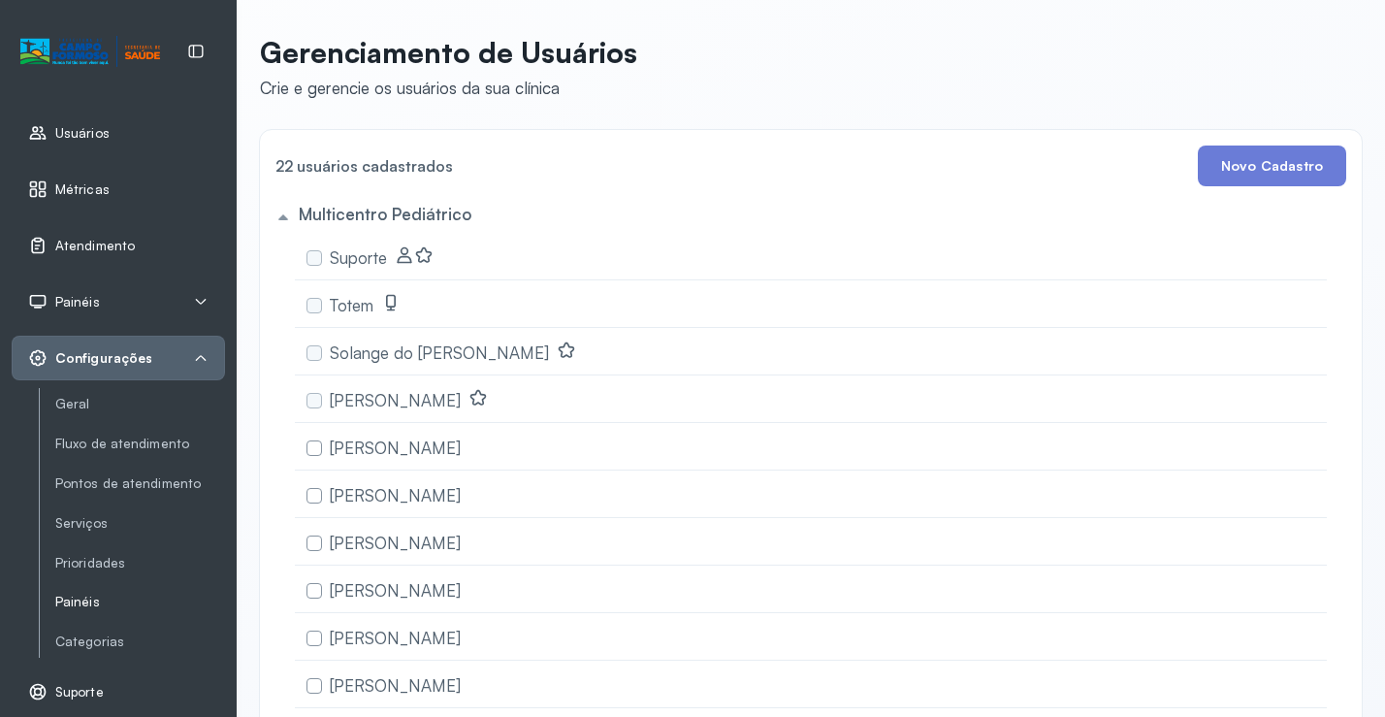
click at [84, 601] on link "Painéis" at bounding box center [140, 601] width 170 height 16
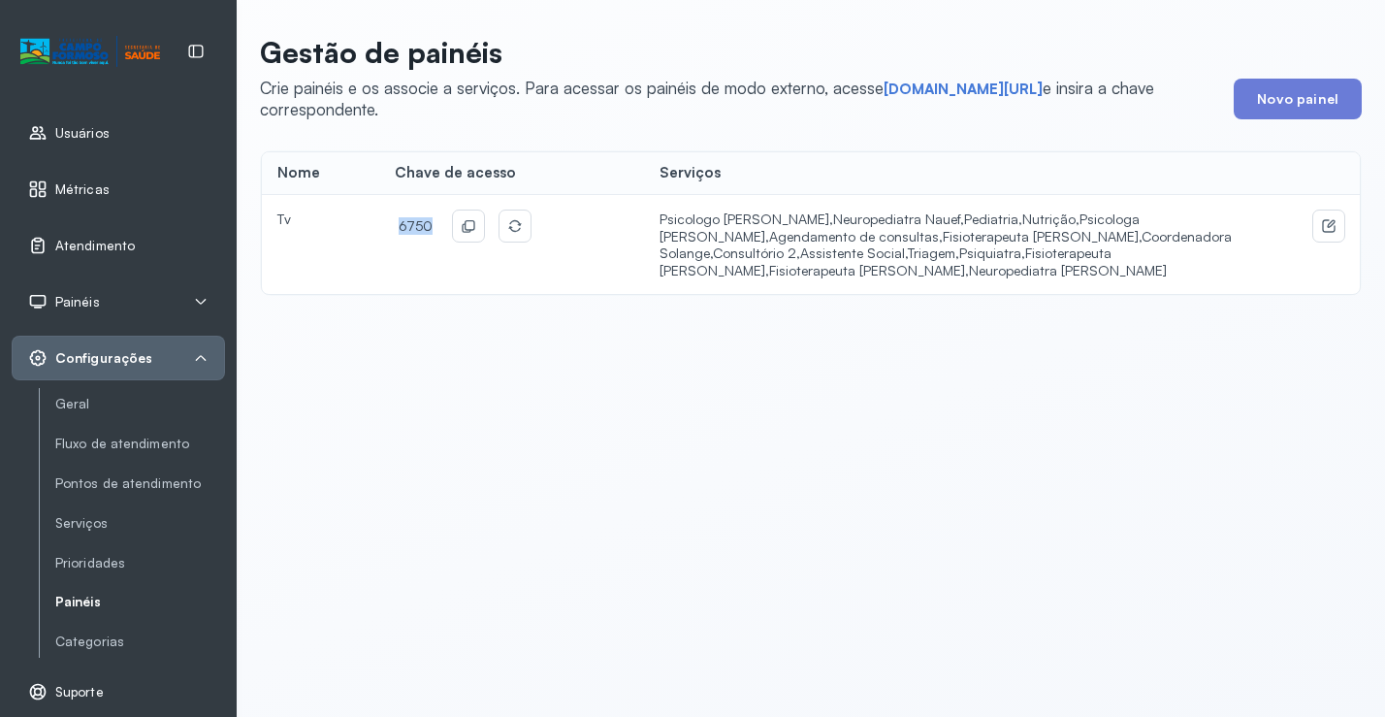
drag, startPoint x: 429, startPoint y: 226, endPoint x: 378, endPoint y: 222, distance: 50.6
click at [379, 222] on td "6750" at bounding box center [511, 244] width 265 height 99
copy span "6750"
click at [941, 88] on link "short.sysvale.com/tv" at bounding box center [962, 89] width 159 height 19
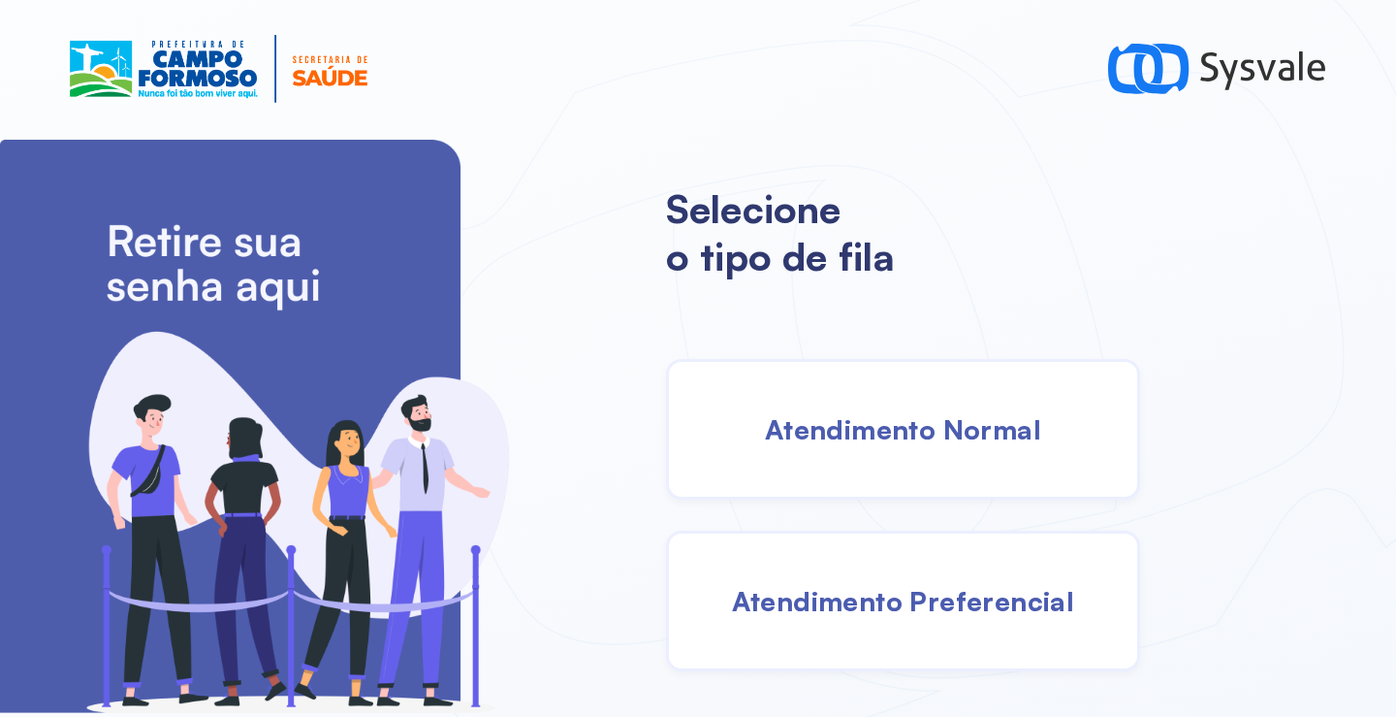
click at [800, 438] on span "Atendimento Normal" at bounding box center [903, 429] width 276 height 34
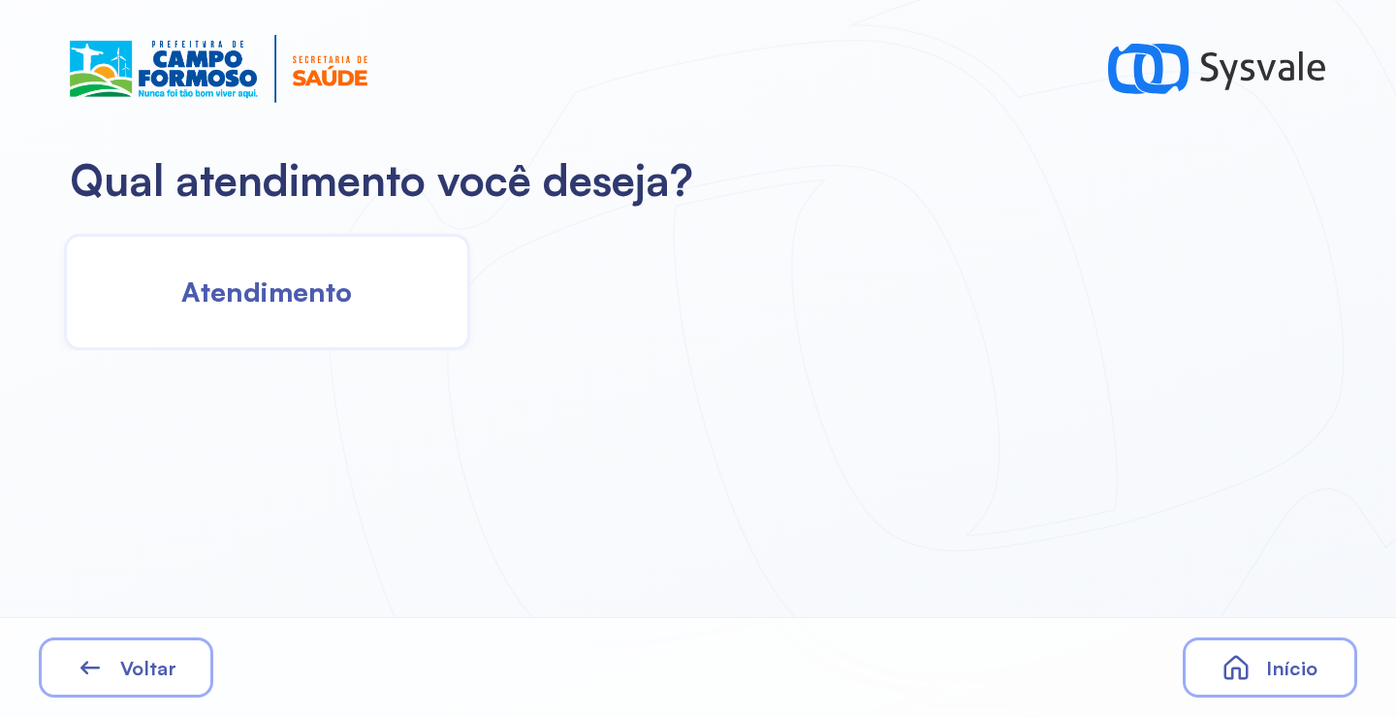
click at [322, 296] on span "Atendimento" at bounding box center [266, 291] width 171 height 34
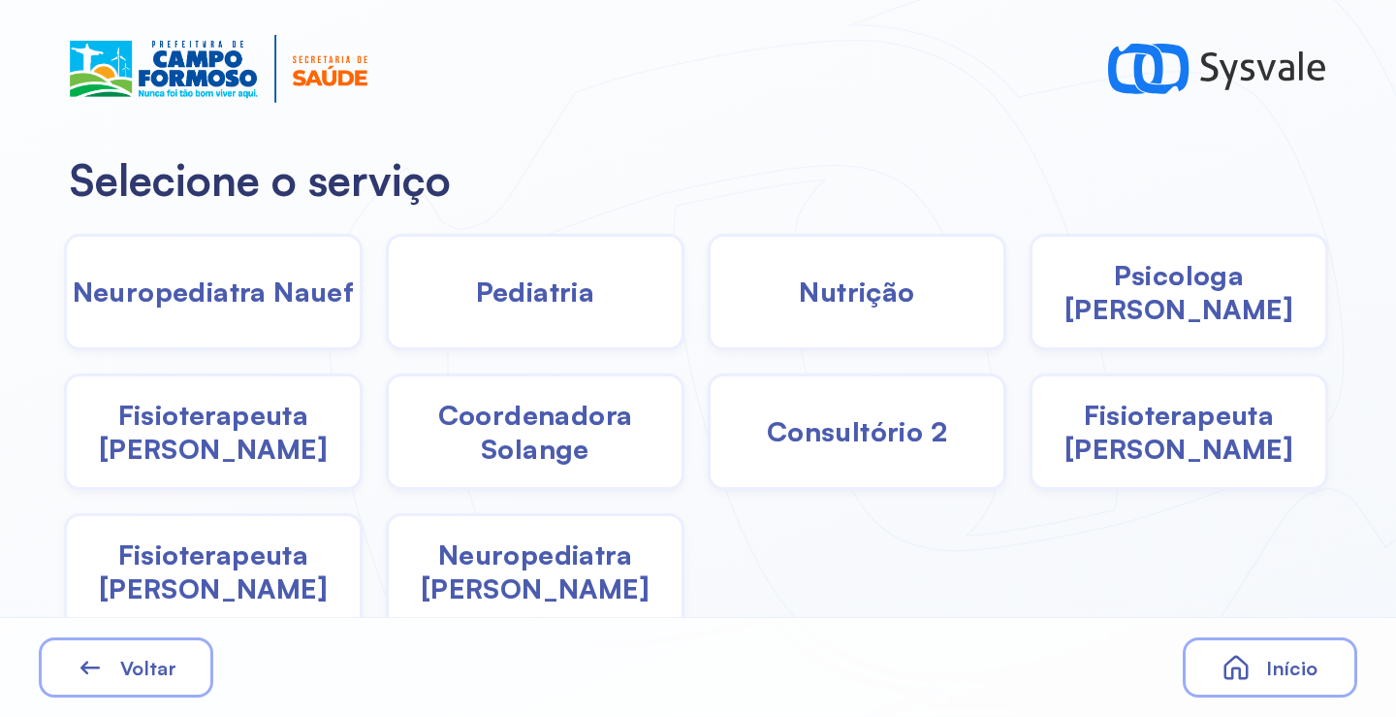
click at [1155, 319] on div "Psicologa [PERSON_NAME]" at bounding box center [1179, 292] width 299 height 116
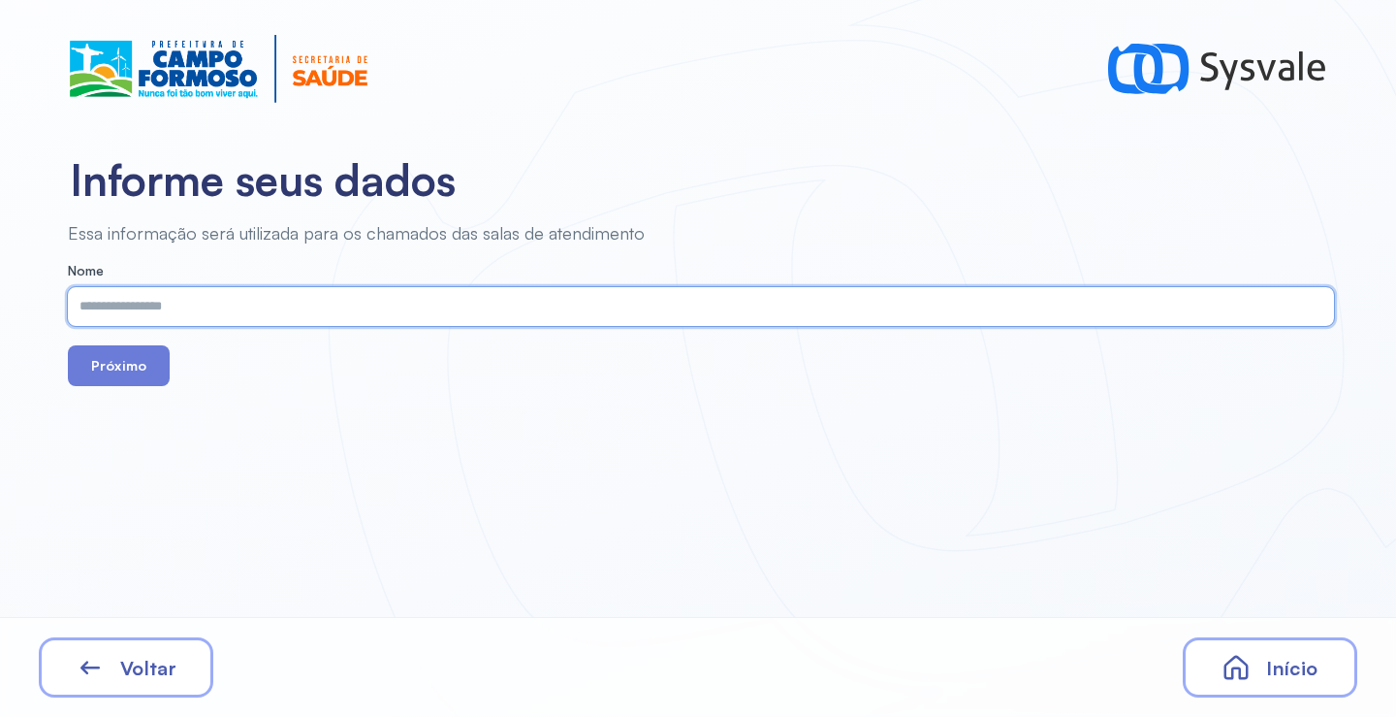
click at [612, 317] on input "text" at bounding box center [697, 306] width 1259 height 39
type input "*"
type input "*******"
click at [129, 367] on button "Próximo" at bounding box center [119, 365] width 102 height 41
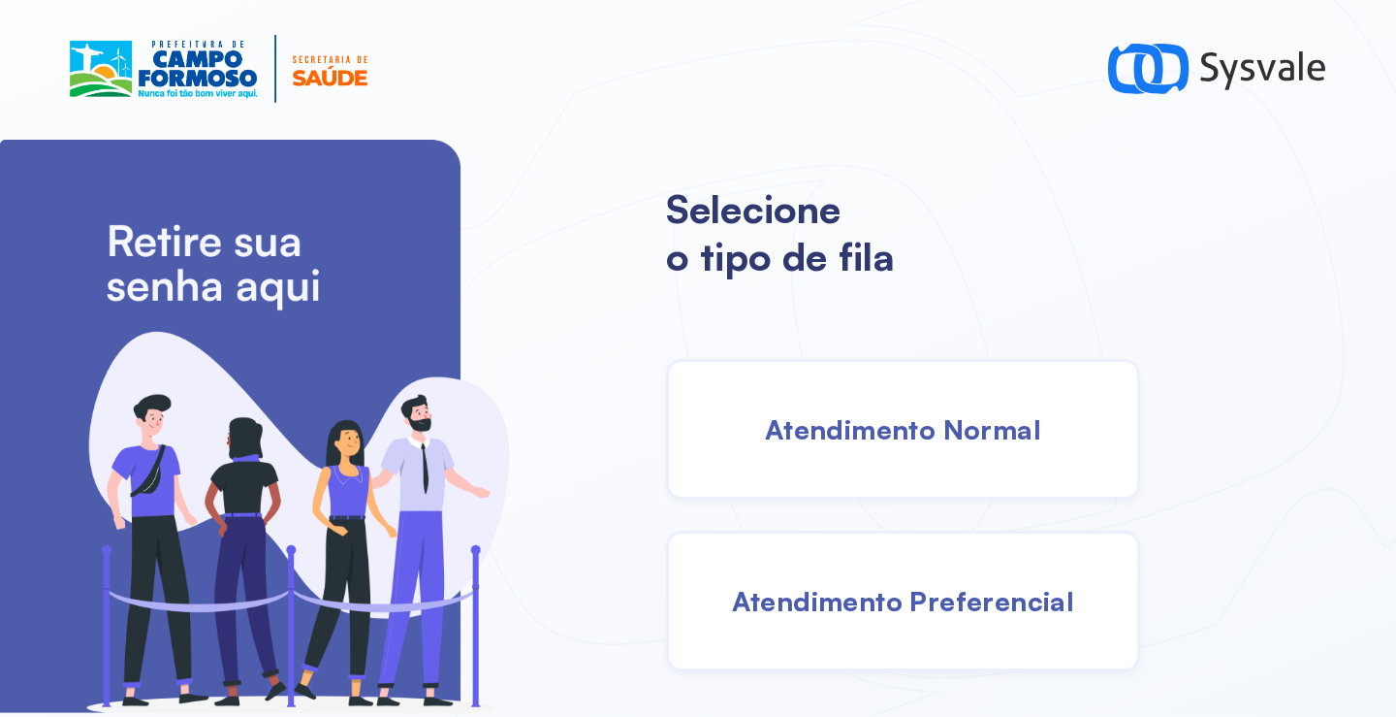
click at [821, 437] on span "Atendimento Normal" at bounding box center [903, 429] width 276 height 34
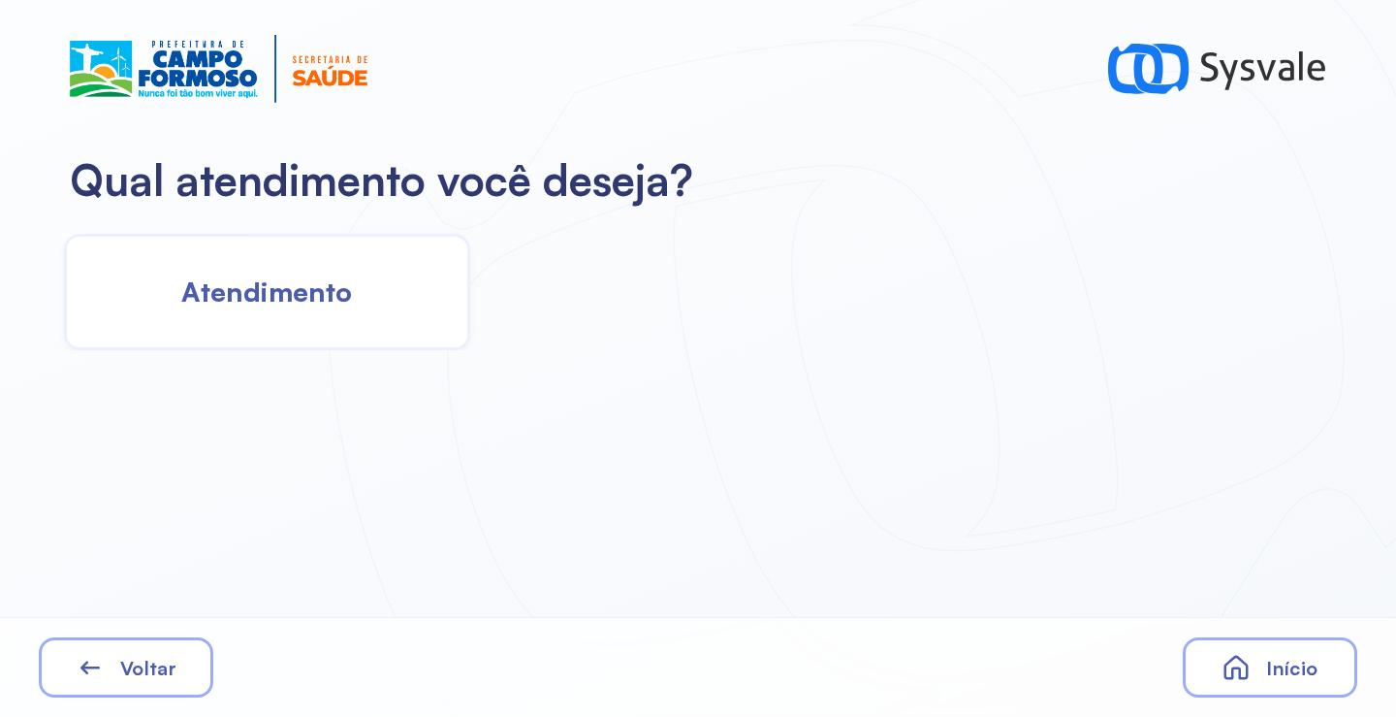
click at [293, 325] on div "Atendimento" at bounding box center [267, 292] width 406 height 116
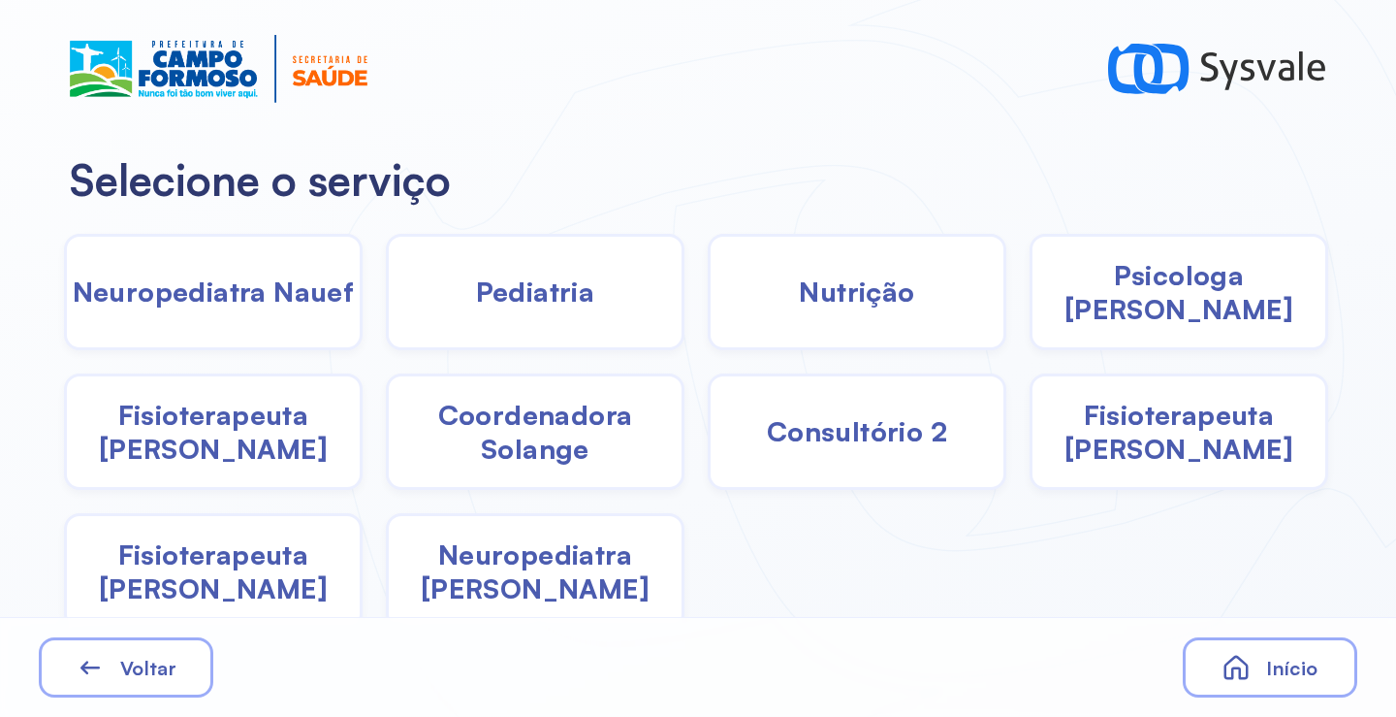
scroll to position [10, 0]
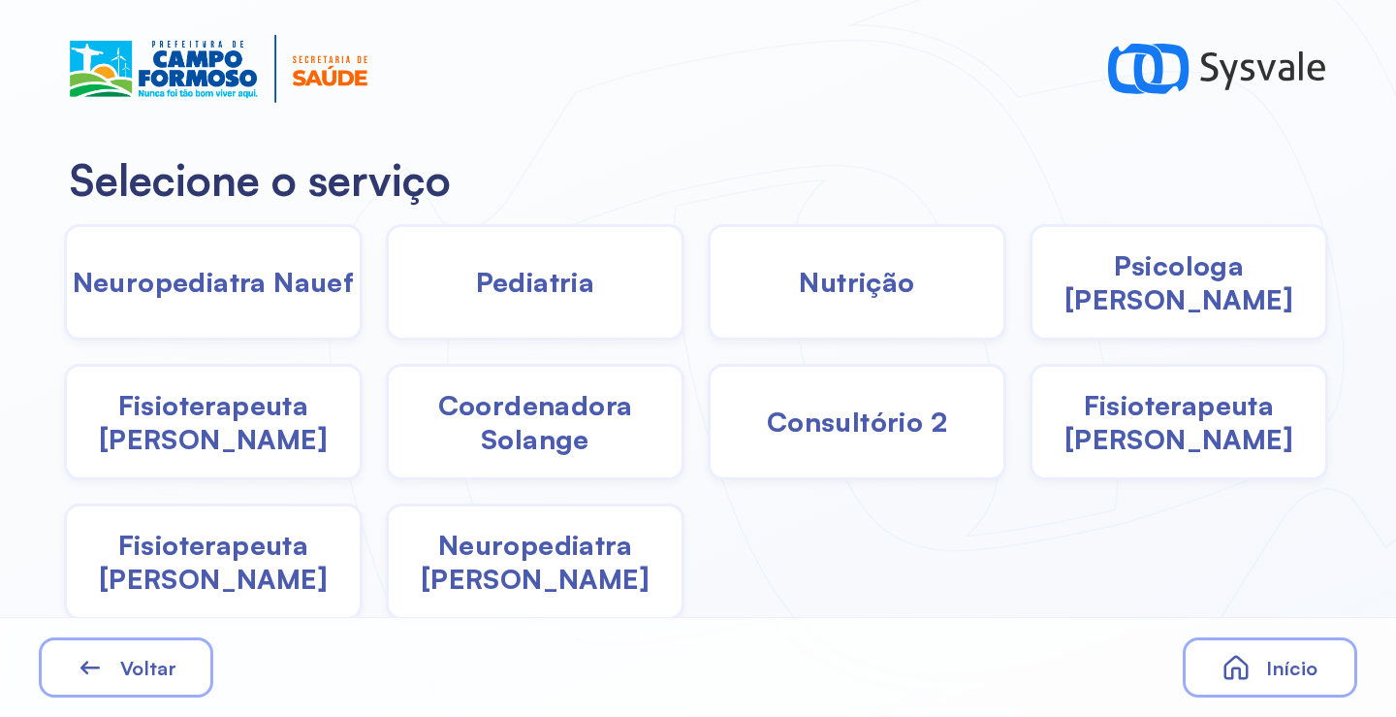
click at [1156, 422] on span "Fisioterapeuta Francyne" at bounding box center [1179, 422] width 293 height 68
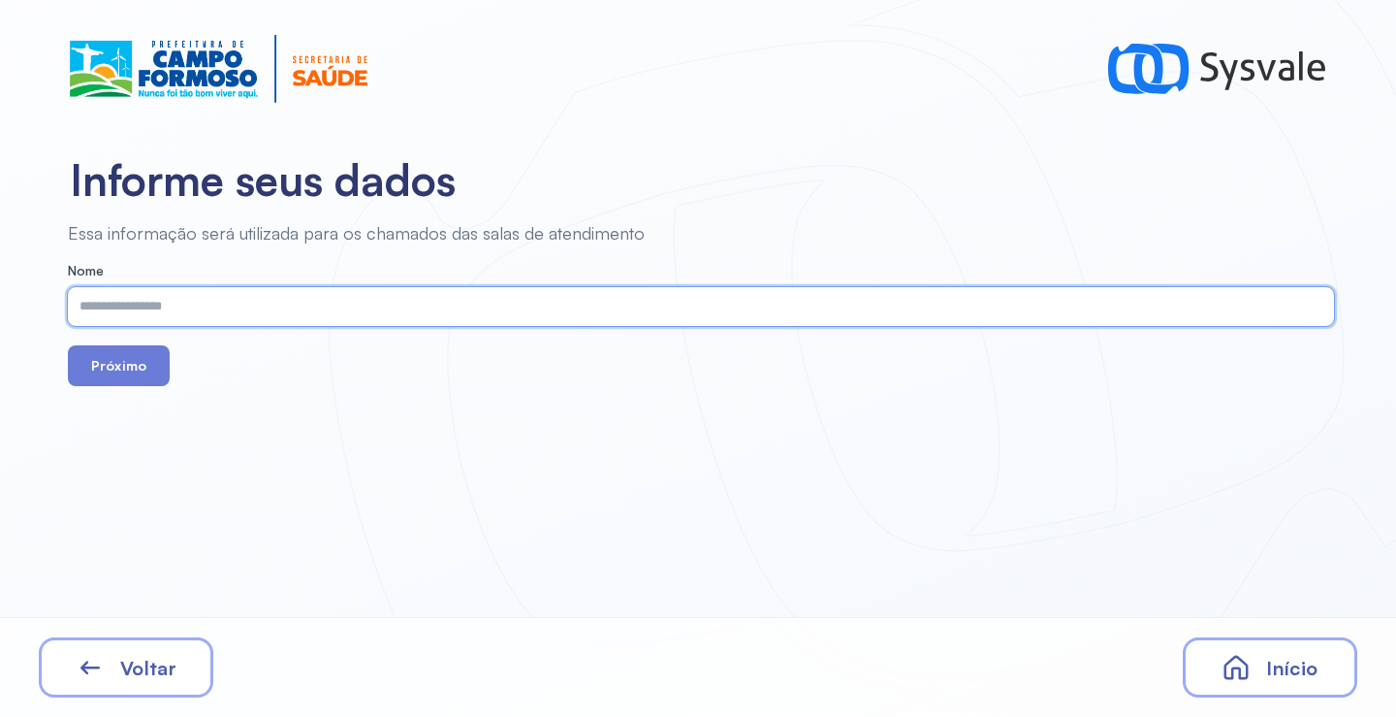
click at [419, 303] on input "text" at bounding box center [697, 306] width 1259 height 39
paste input "**********"
type input "**********"
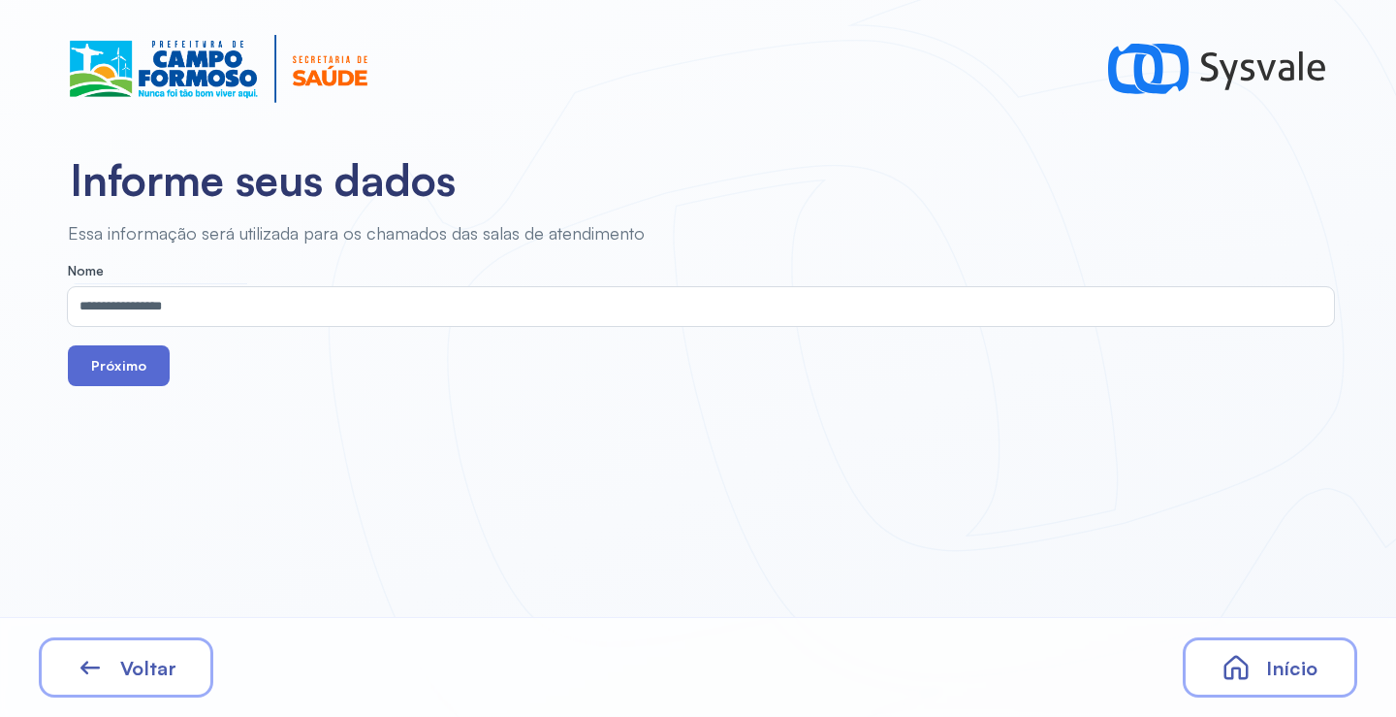
click at [98, 363] on button "Próximo" at bounding box center [119, 365] width 102 height 41
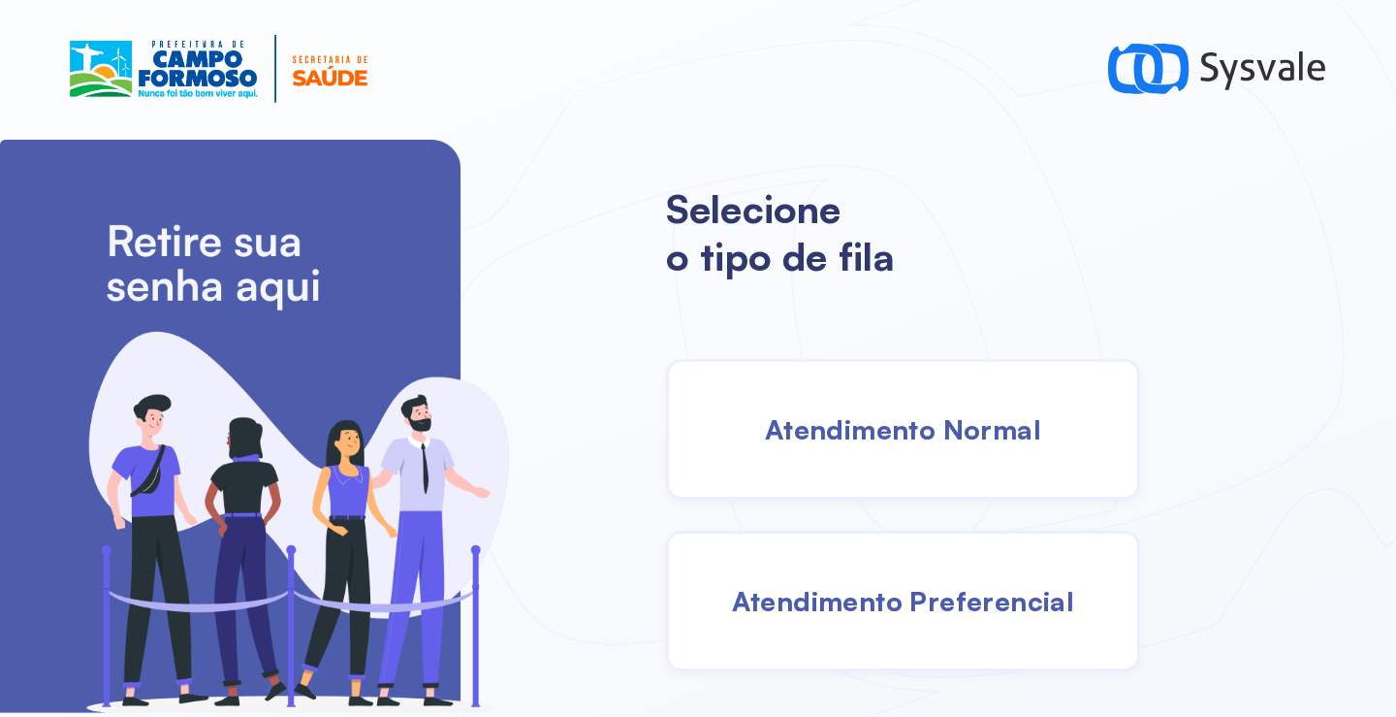
click at [813, 430] on span "Atendimento Normal" at bounding box center [903, 429] width 276 height 34
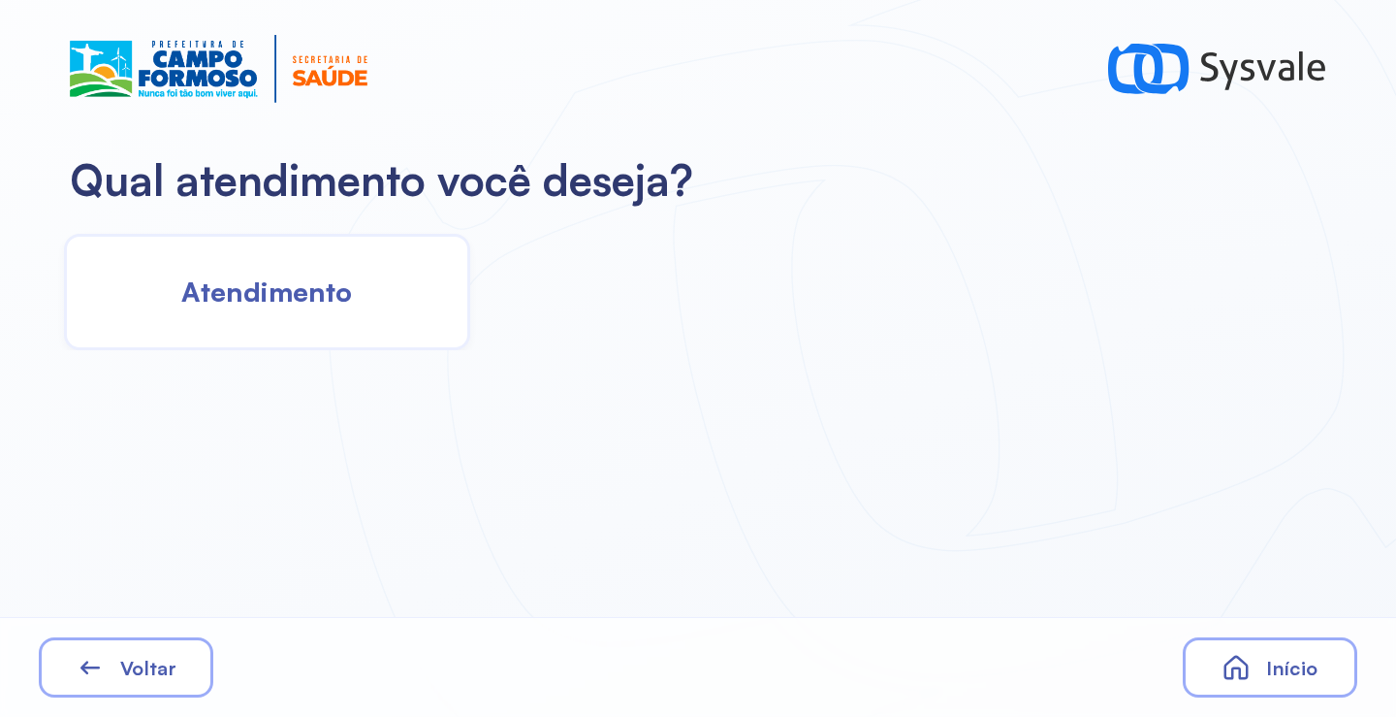
click at [360, 304] on div "Atendimento" at bounding box center [267, 292] width 406 height 116
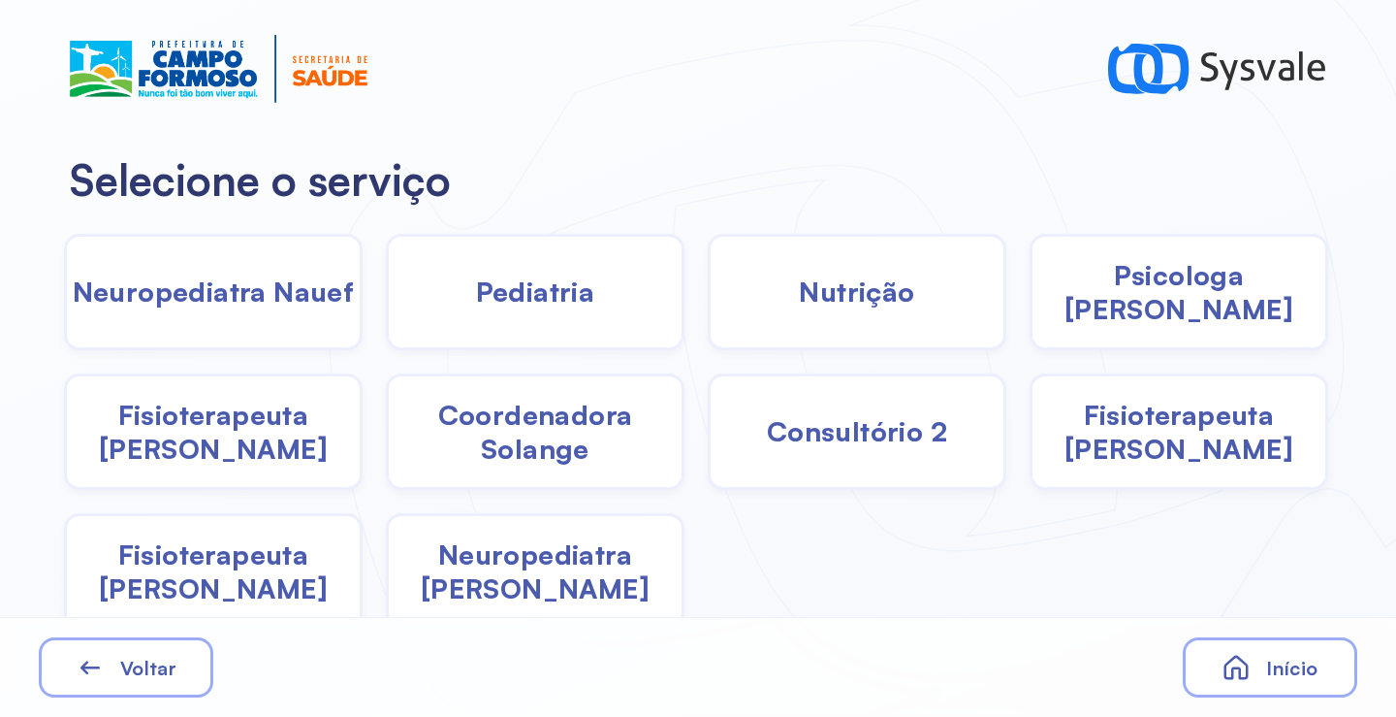
click at [1150, 451] on span "Fisioterapeuta [PERSON_NAME]" at bounding box center [1179, 432] width 293 height 68
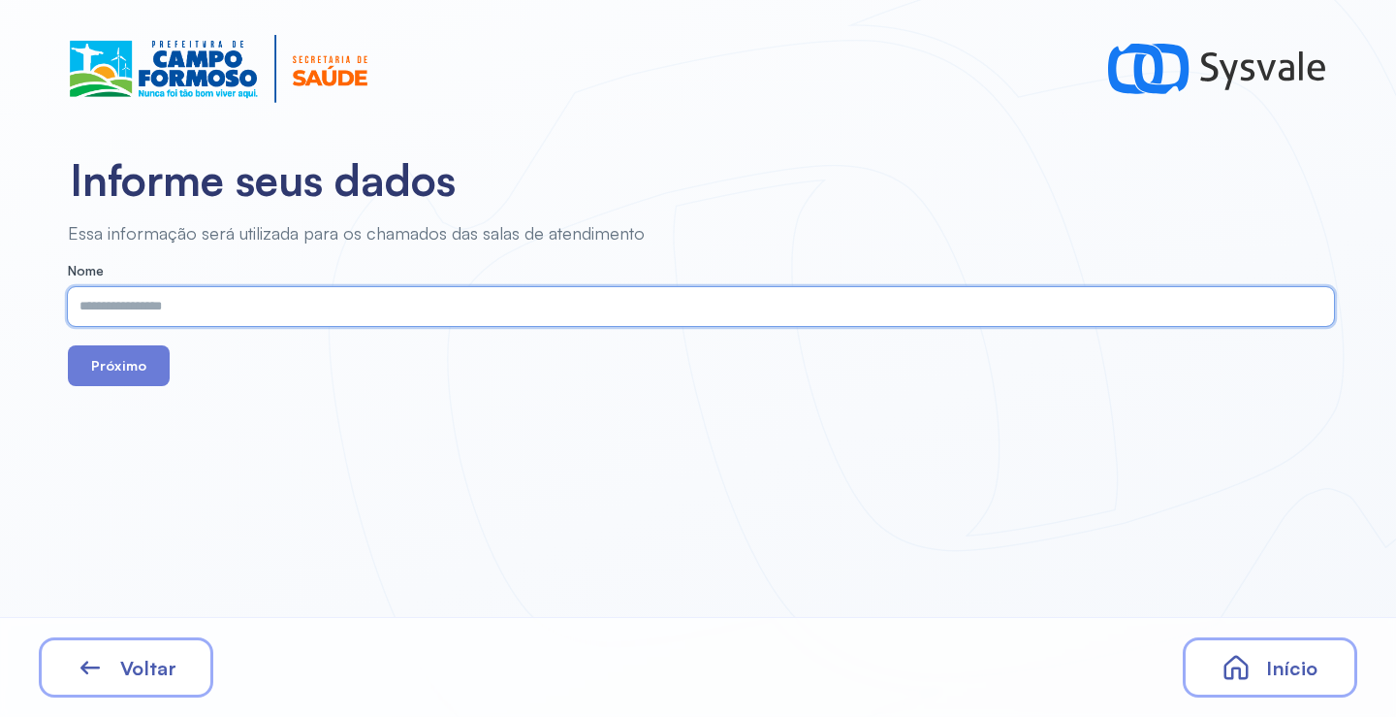
click at [467, 309] on input "text" at bounding box center [697, 306] width 1259 height 39
paste input "**********"
type input "**********"
click at [121, 360] on button "Próximo" at bounding box center [119, 365] width 102 height 41
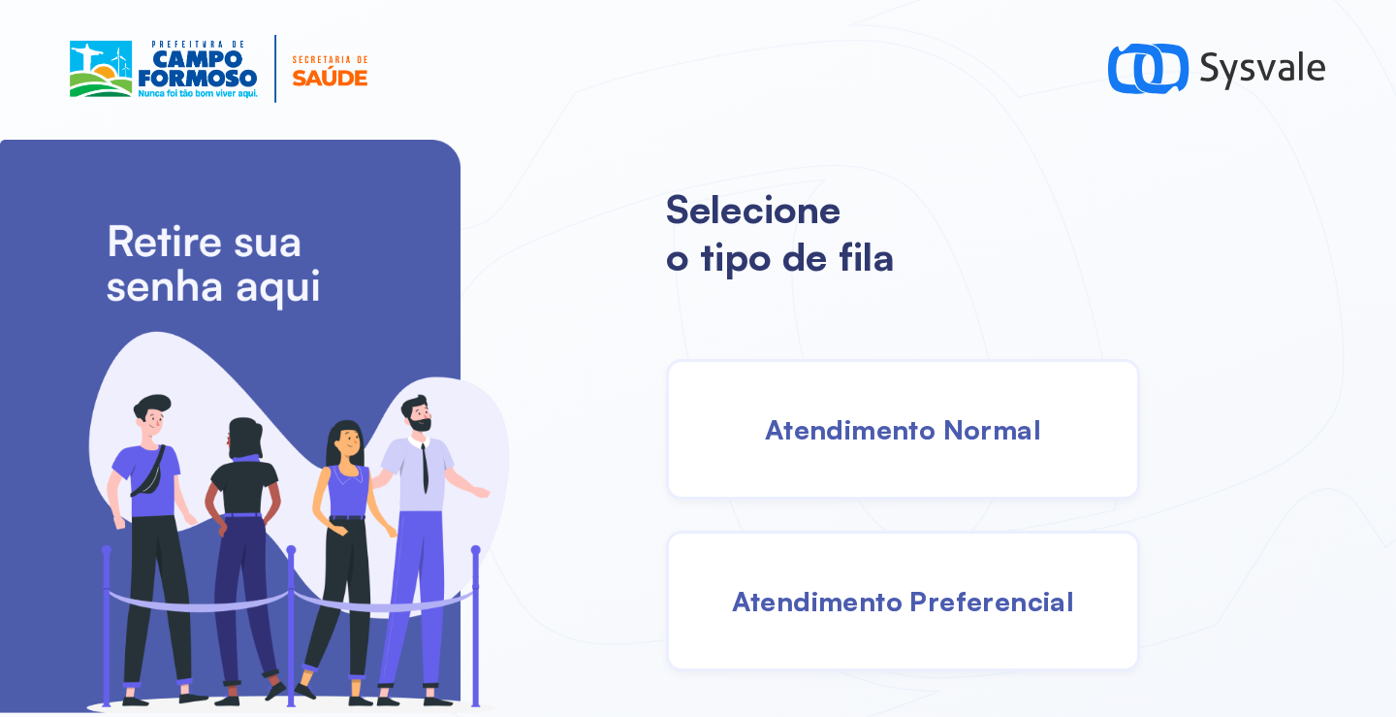
click at [792, 444] on span "Atendimento Normal" at bounding box center [903, 429] width 276 height 34
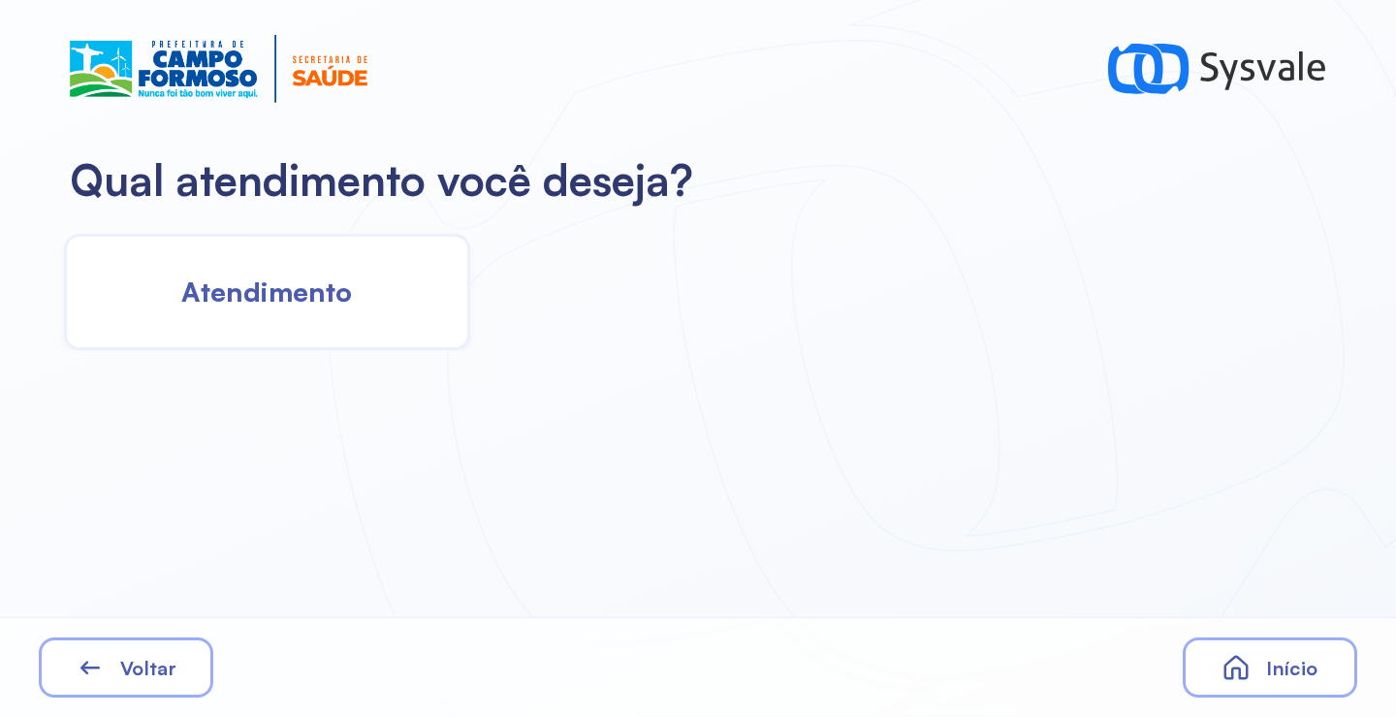
click at [286, 292] on span "Atendimento" at bounding box center [266, 291] width 171 height 34
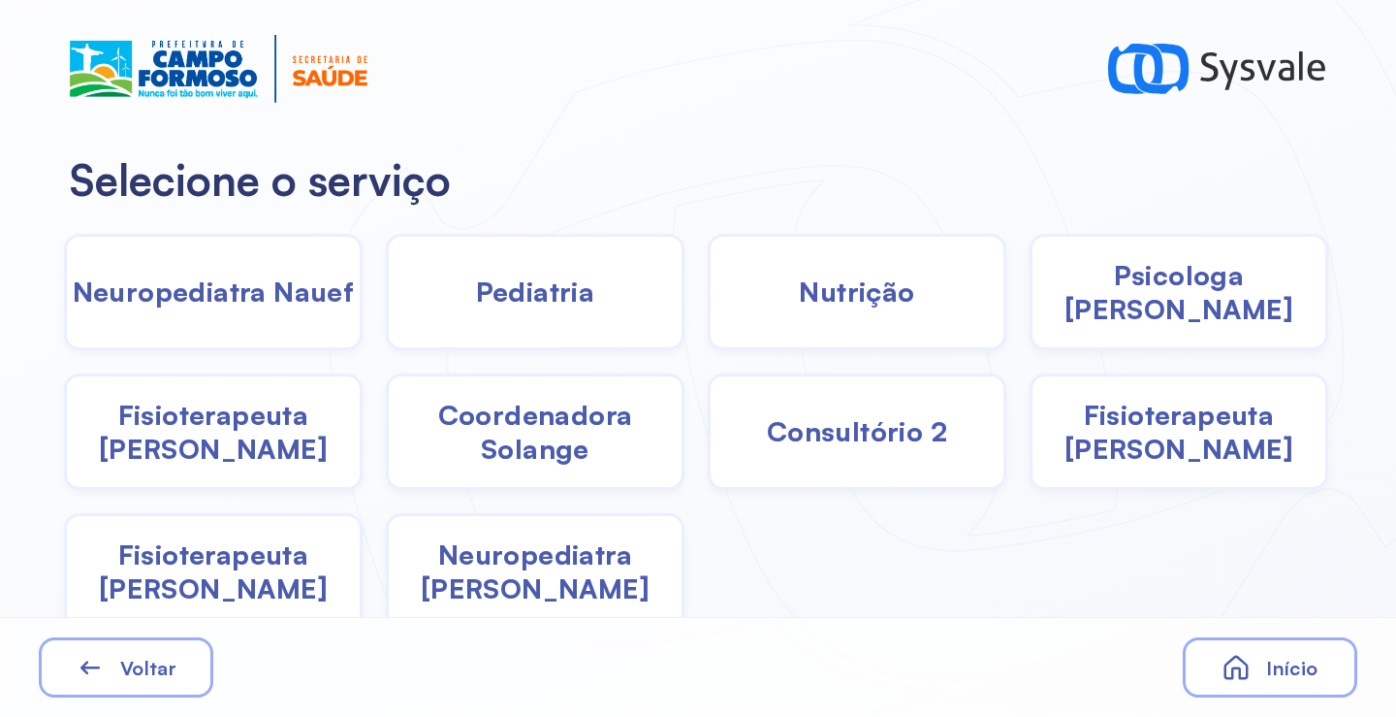
click at [856, 295] on span "Nutrição" at bounding box center [856, 291] width 115 height 34
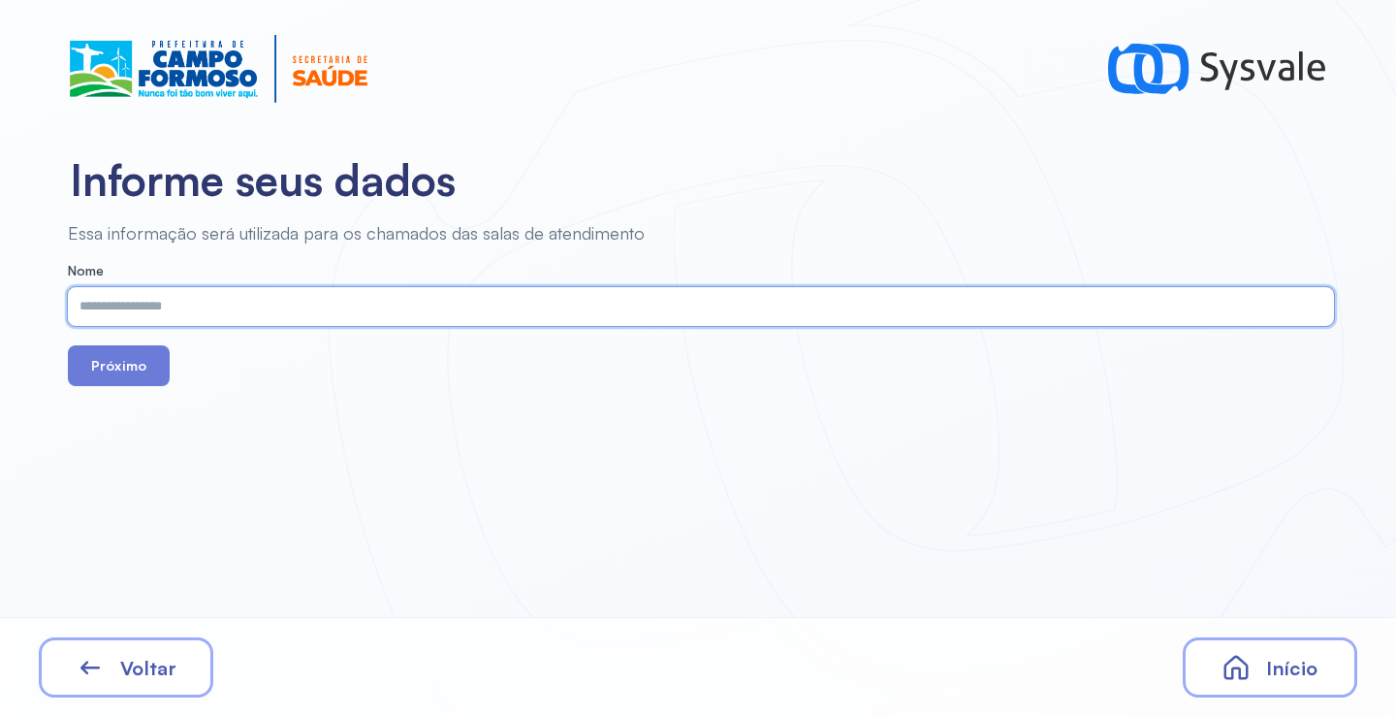
click at [578, 304] on input "text" at bounding box center [697, 306] width 1259 height 39
click at [119, 357] on button "Próximo" at bounding box center [119, 365] width 102 height 41
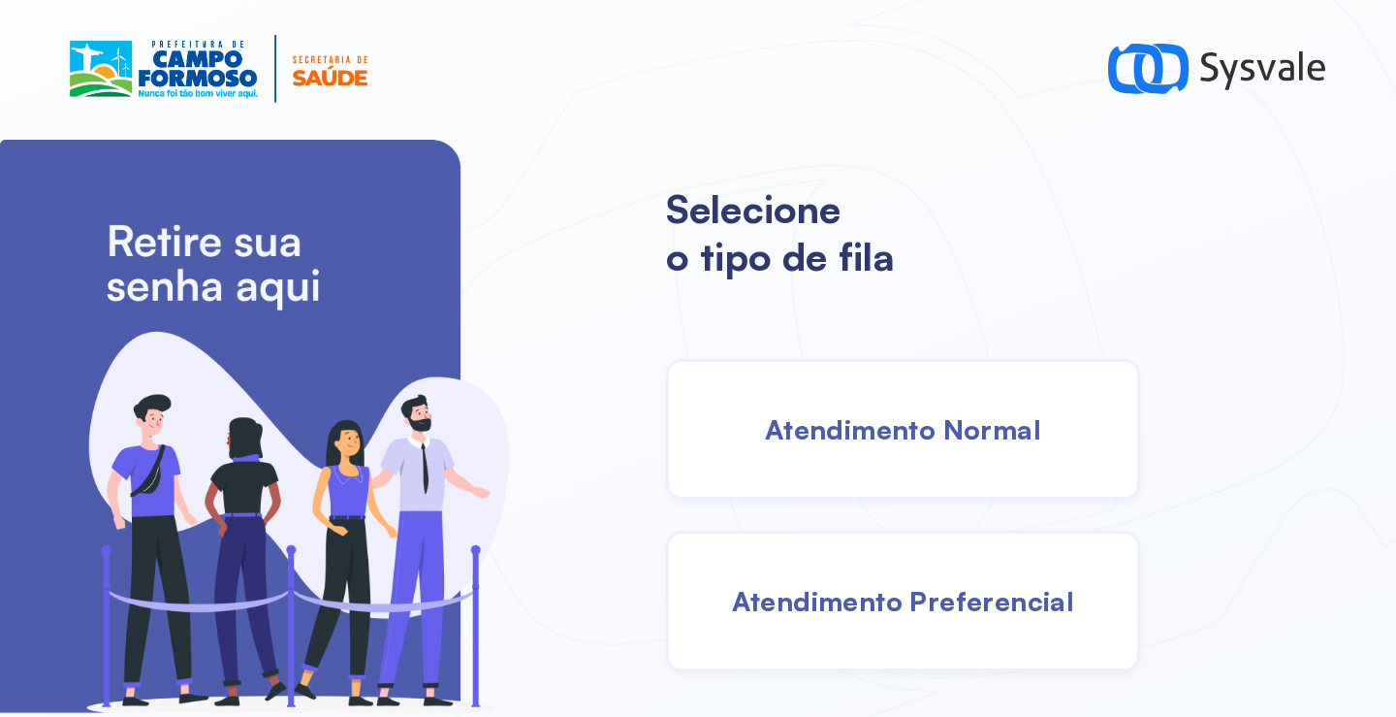
click at [856, 427] on span "Atendimento Normal" at bounding box center [903, 429] width 276 height 34
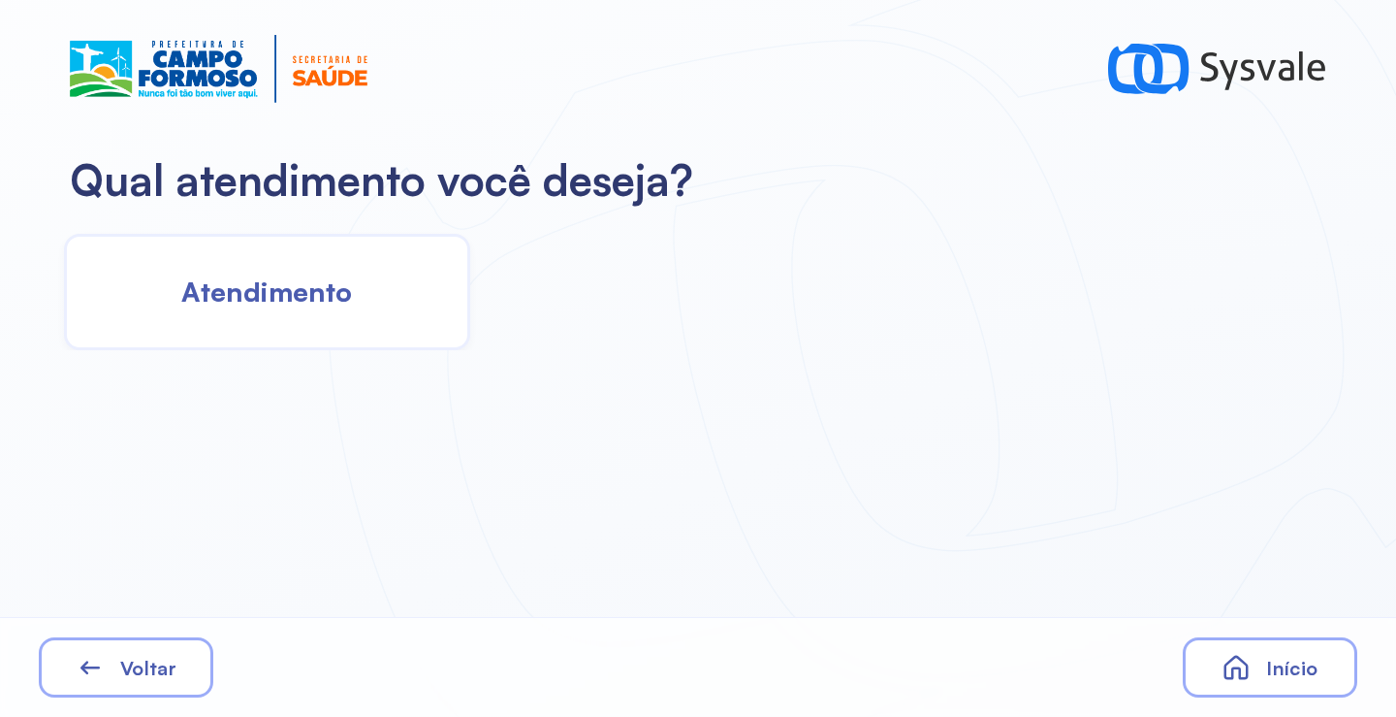
click at [252, 287] on span "Atendimento" at bounding box center [266, 291] width 171 height 34
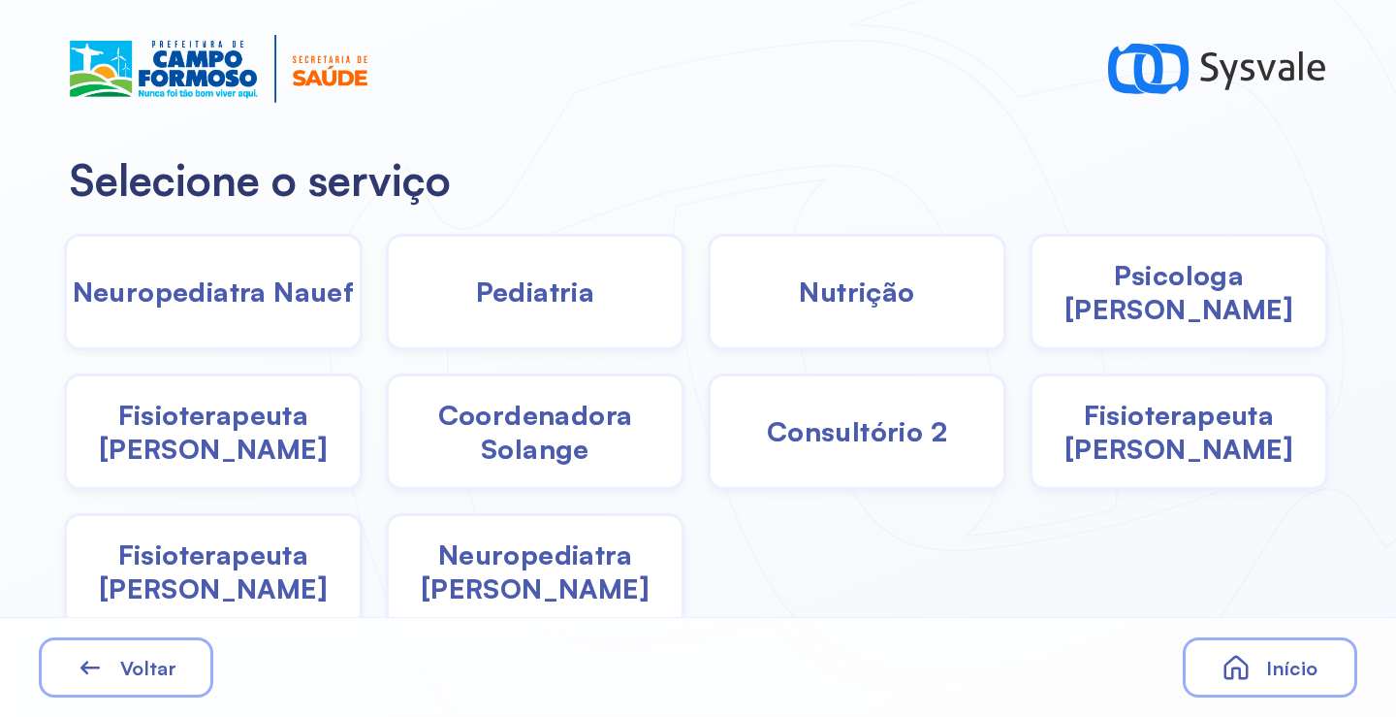
click at [900, 284] on span "Nutrição" at bounding box center [856, 291] width 115 height 34
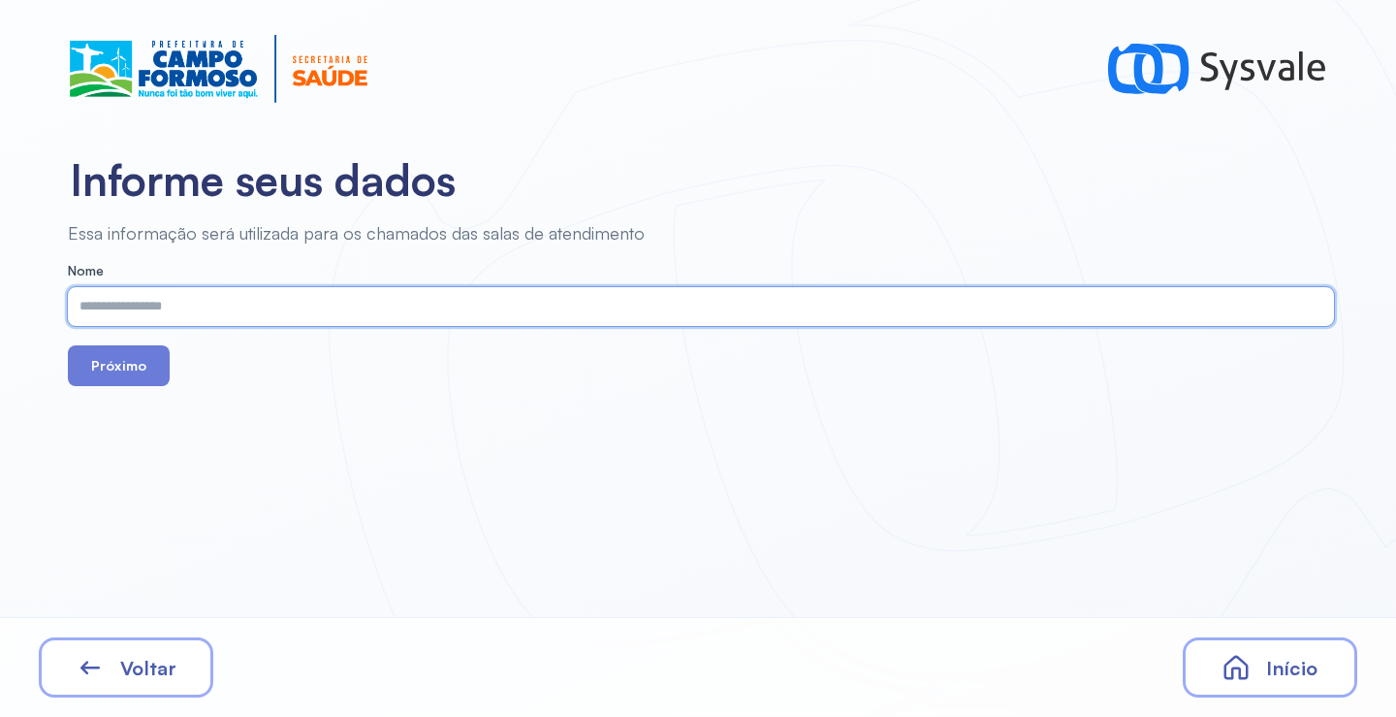
click at [158, 311] on input "text" at bounding box center [697, 306] width 1259 height 39
paste input "**********"
type input "**********"
click at [129, 365] on button "Próximo" at bounding box center [119, 365] width 102 height 41
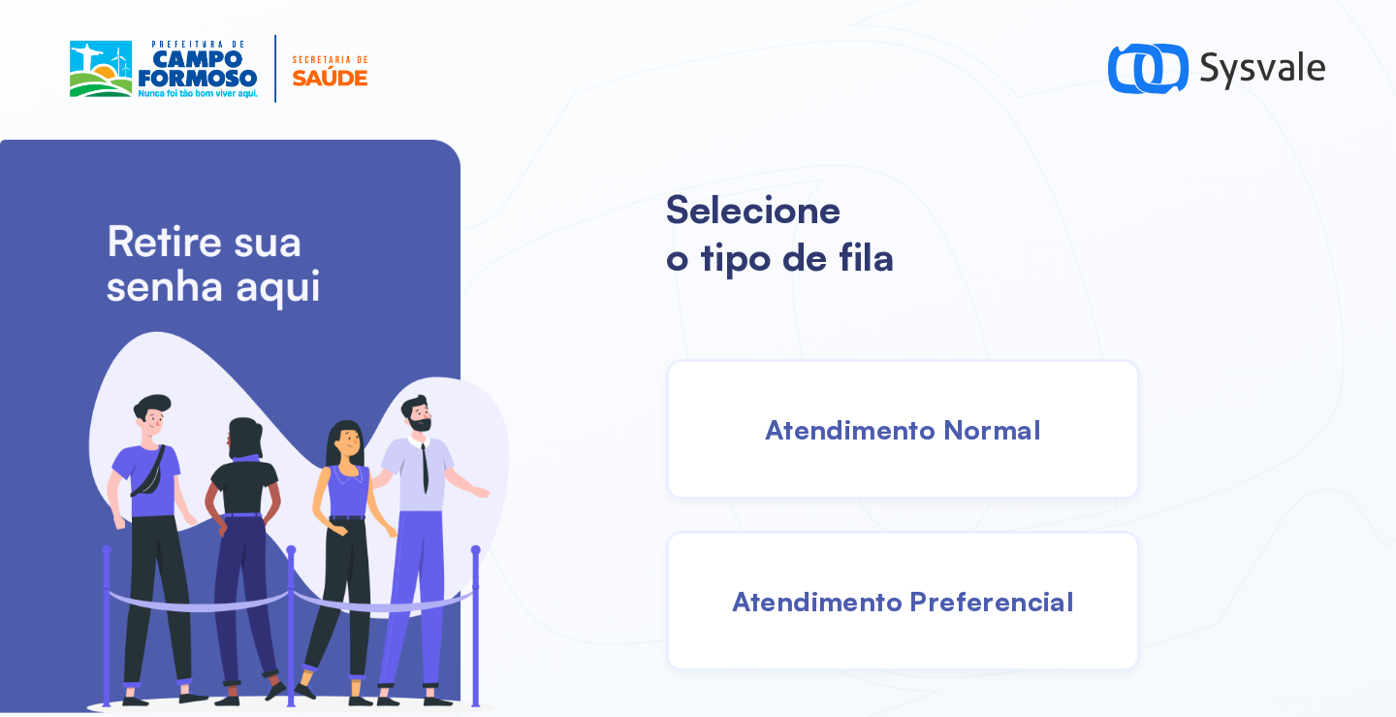
click at [803, 434] on span "Atendimento Normal" at bounding box center [903, 429] width 276 height 34
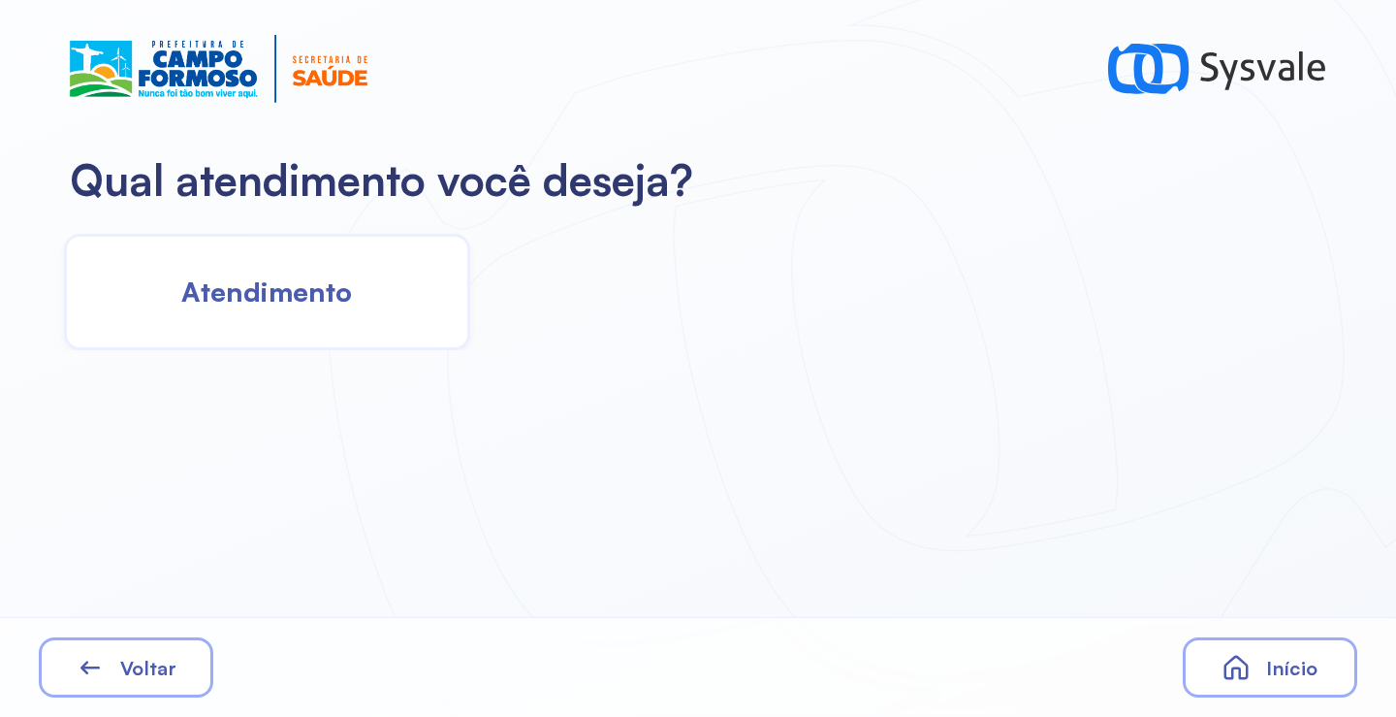
click at [169, 282] on div "Atendimento" at bounding box center [267, 292] width 406 height 116
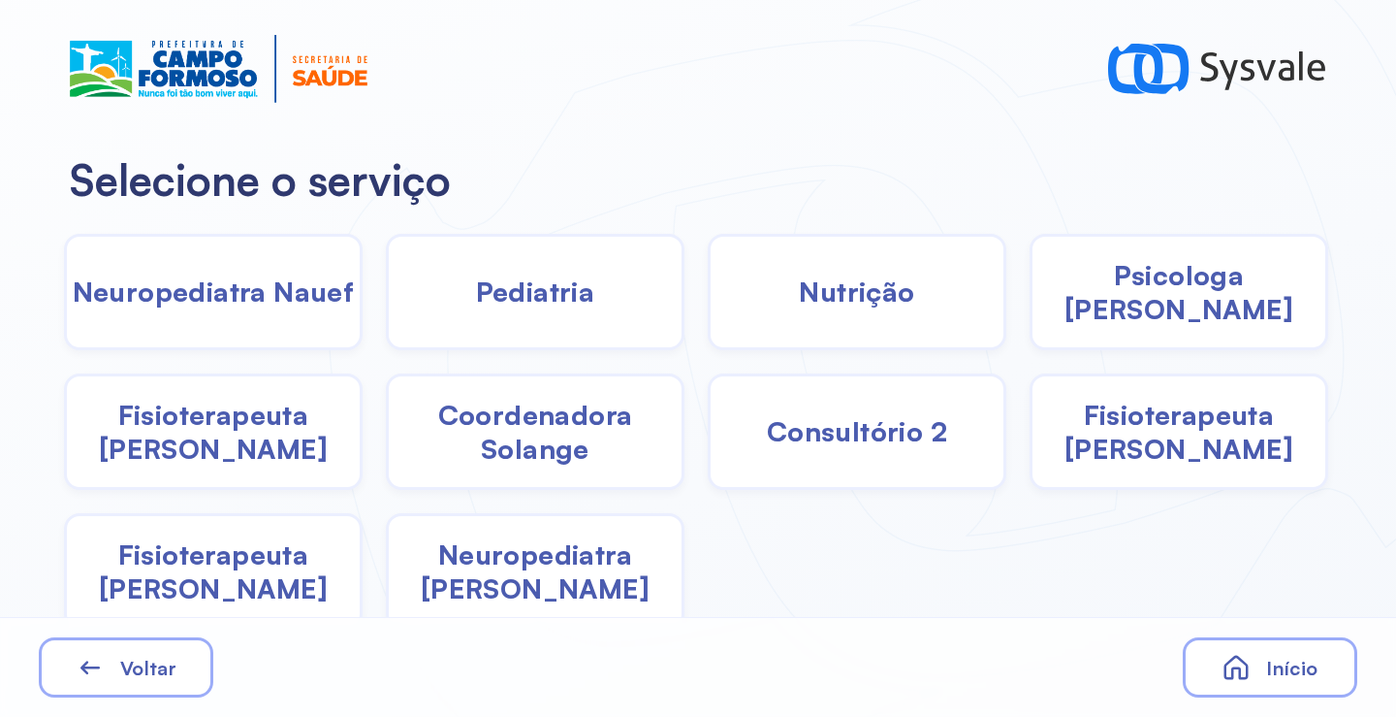
click at [807, 297] on span "Nutrição" at bounding box center [856, 291] width 115 height 34
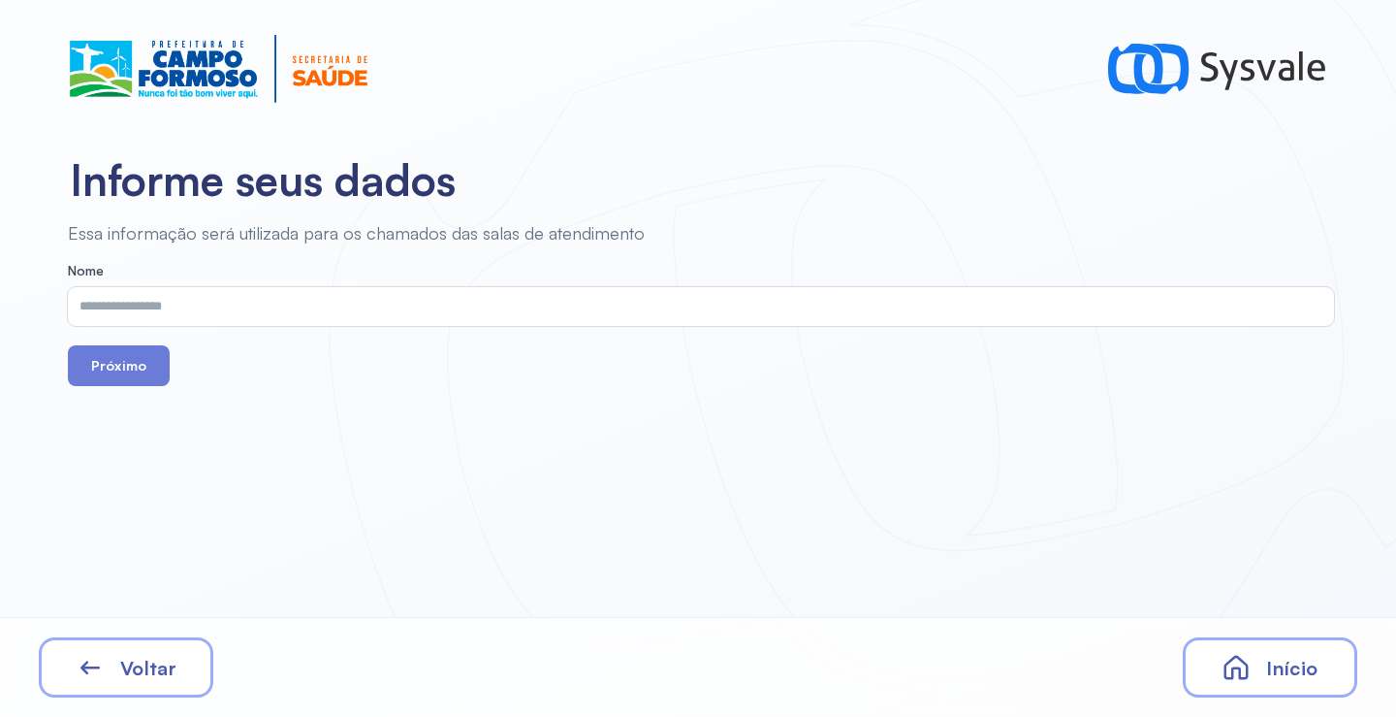
click at [210, 313] on input "text" at bounding box center [697, 306] width 1259 height 39
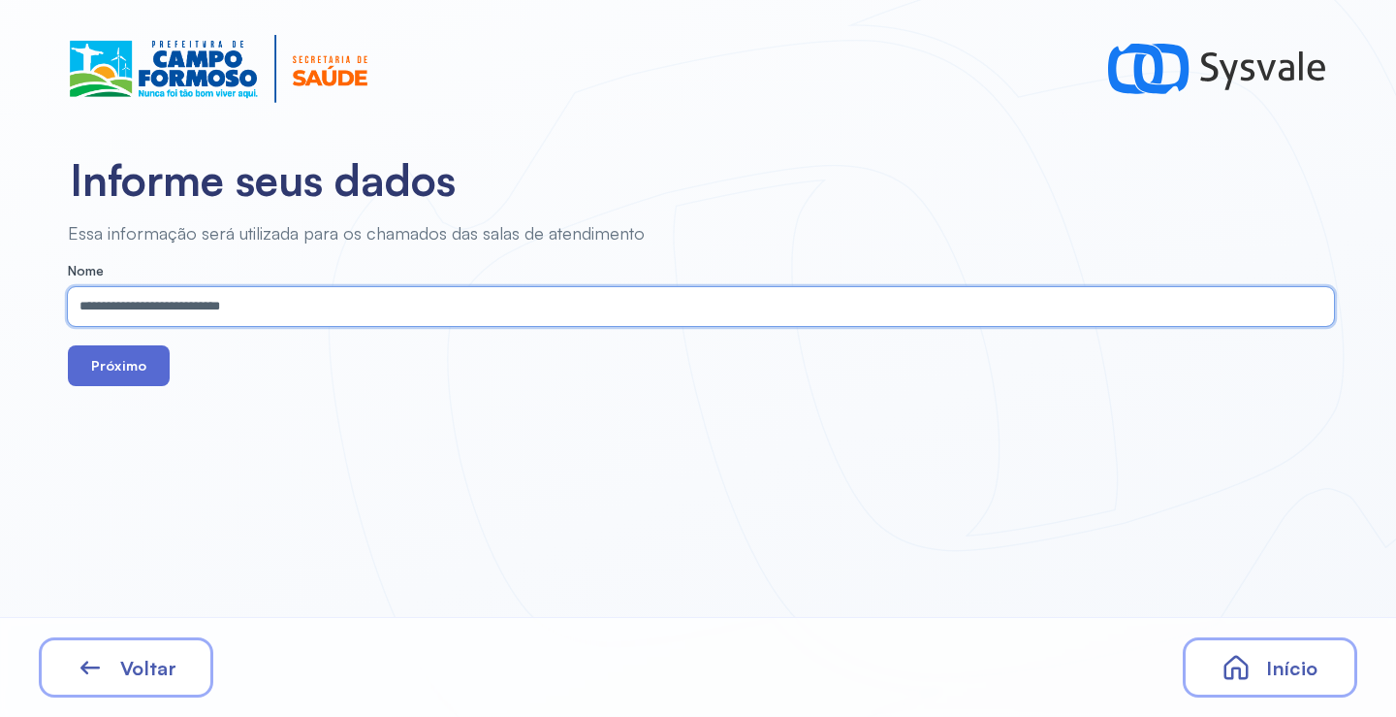
click at [125, 371] on button "Próximo" at bounding box center [119, 365] width 102 height 41
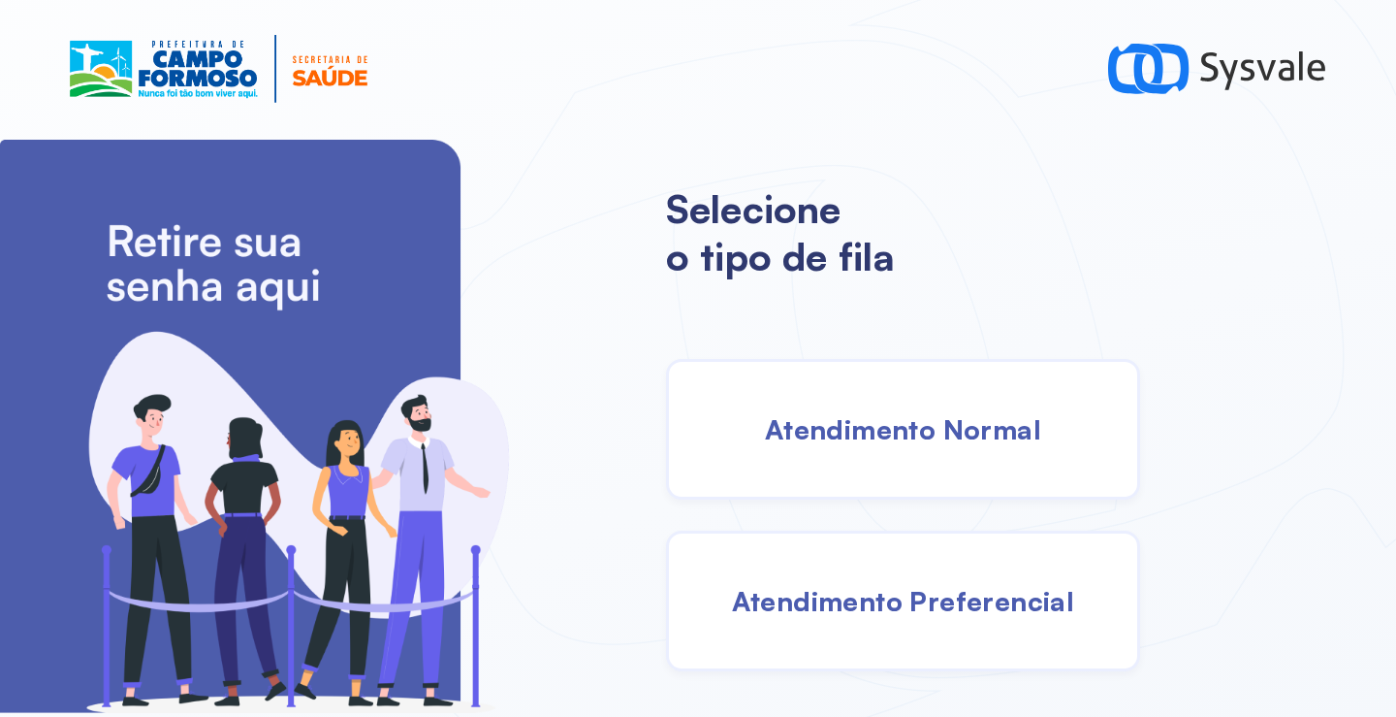
click at [783, 429] on span "Atendimento Normal" at bounding box center [903, 429] width 276 height 34
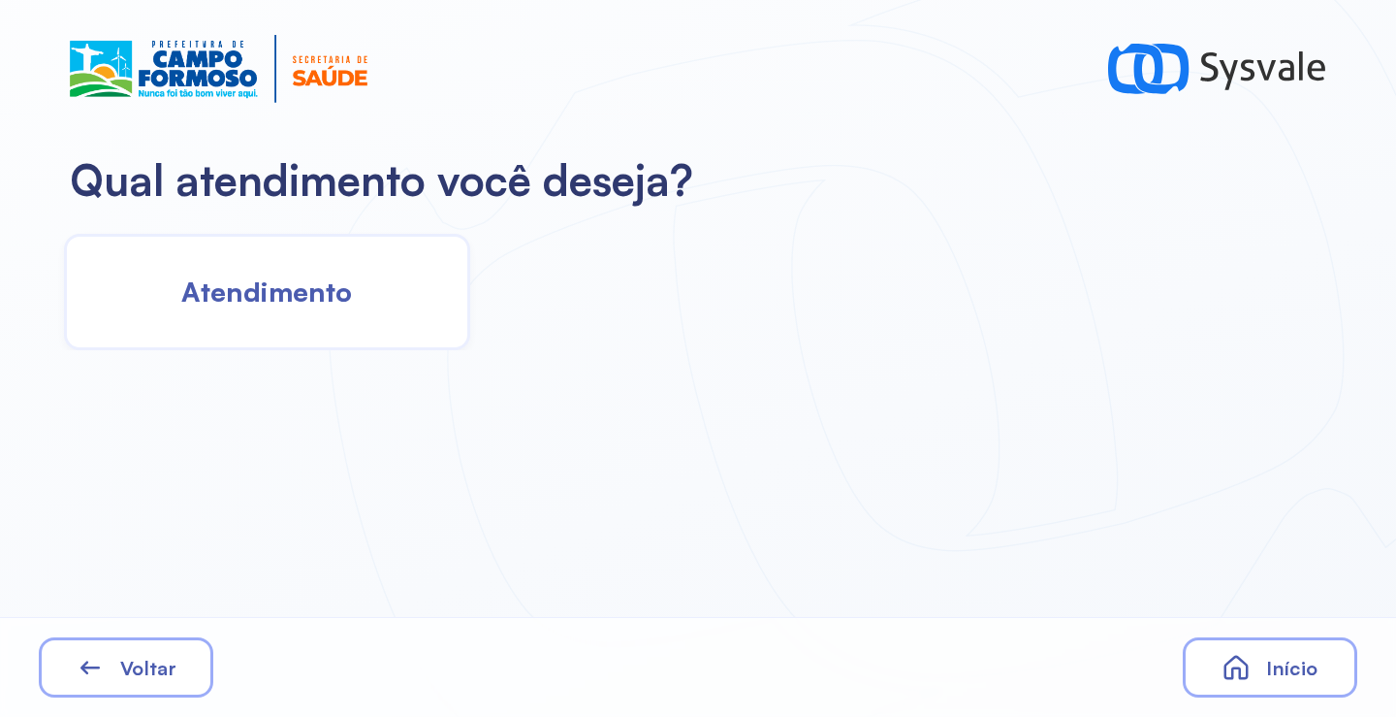
click at [349, 319] on div "Atendimento" at bounding box center [267, 292] width 406 height 116
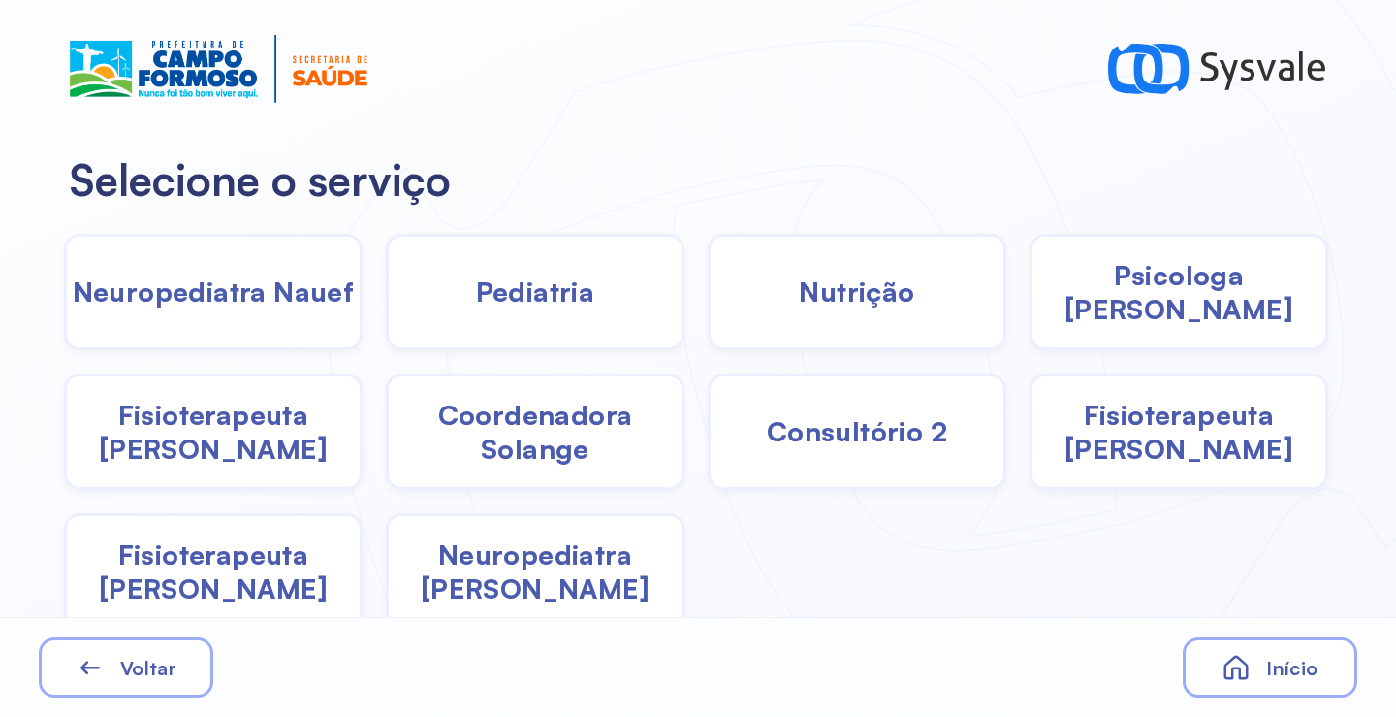
click at [242, 444] on span "Fisioterapeuta Janusia" at bounding box center [213, 432] width 293 height 68
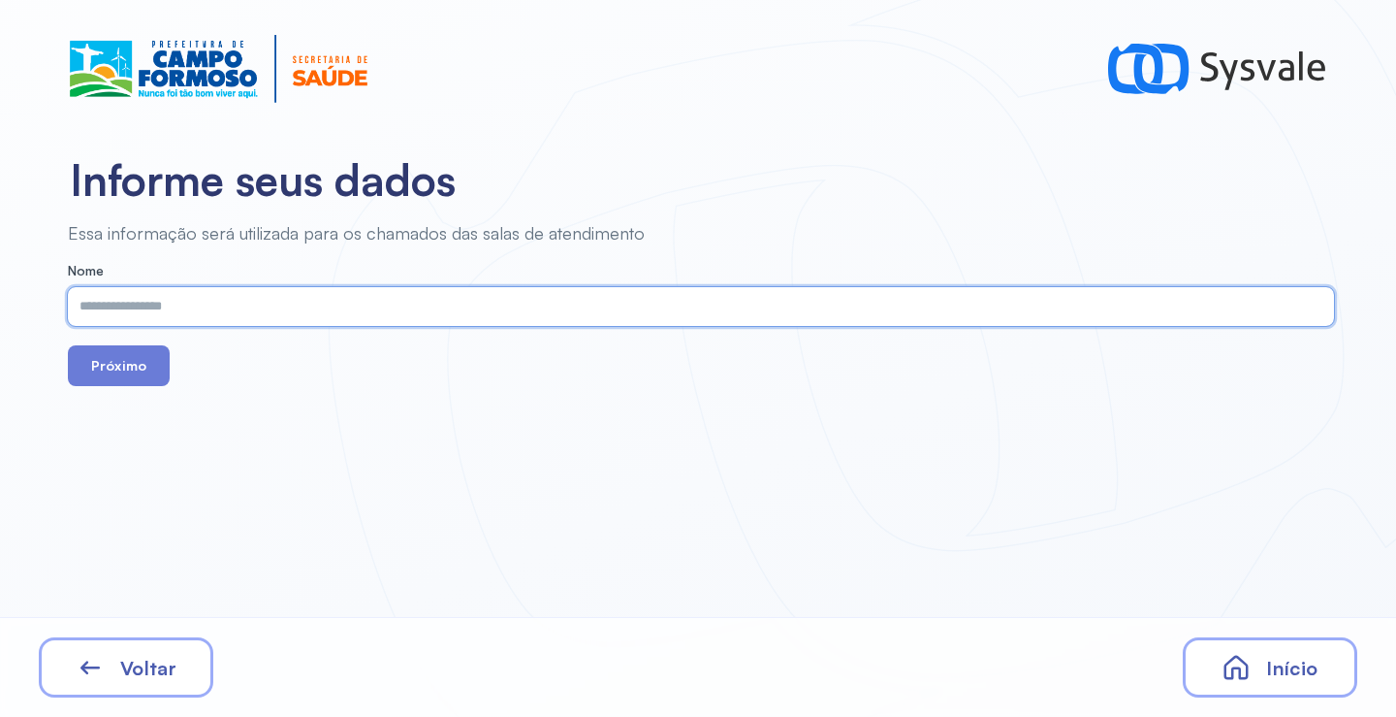
click at [312, 300] on input "text" at bounding box center [697, 306] width 1259 height 39
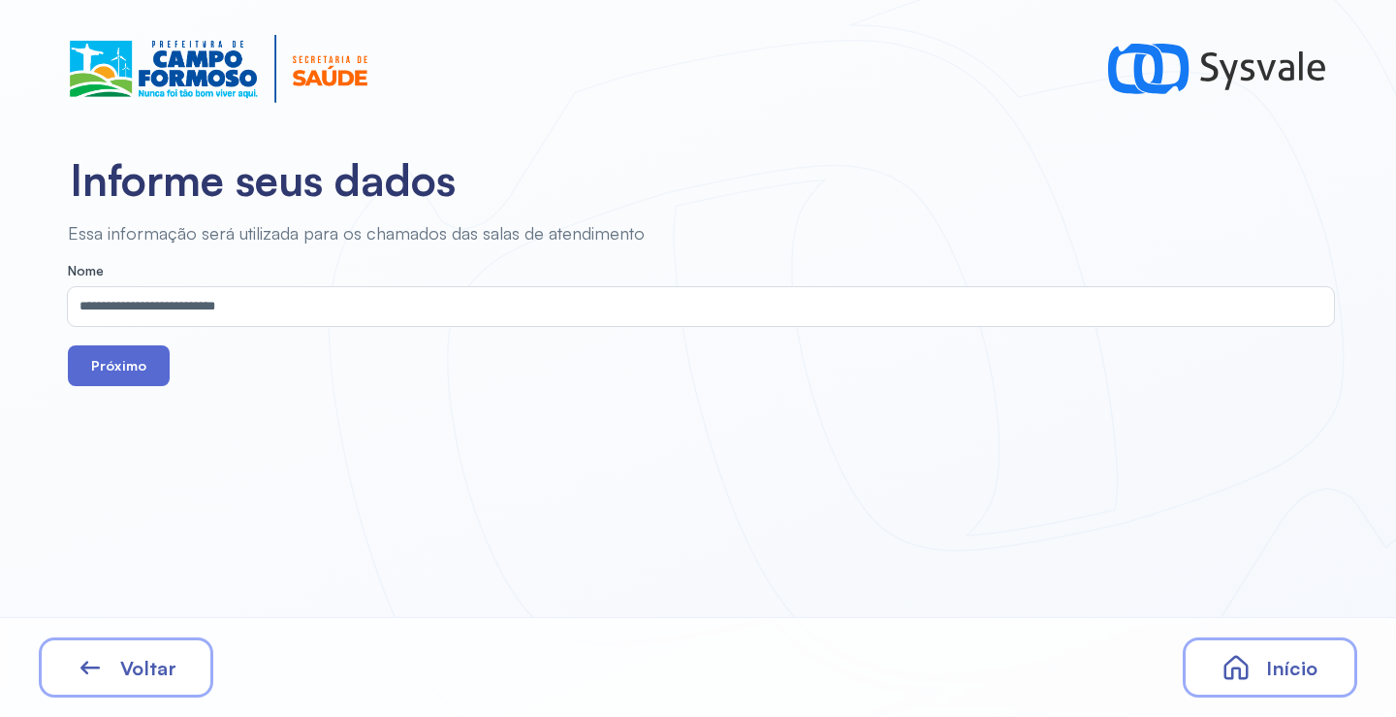
click at [126, 366] on button "Próximo" at bounding box center [119, 365] width 102 height 41
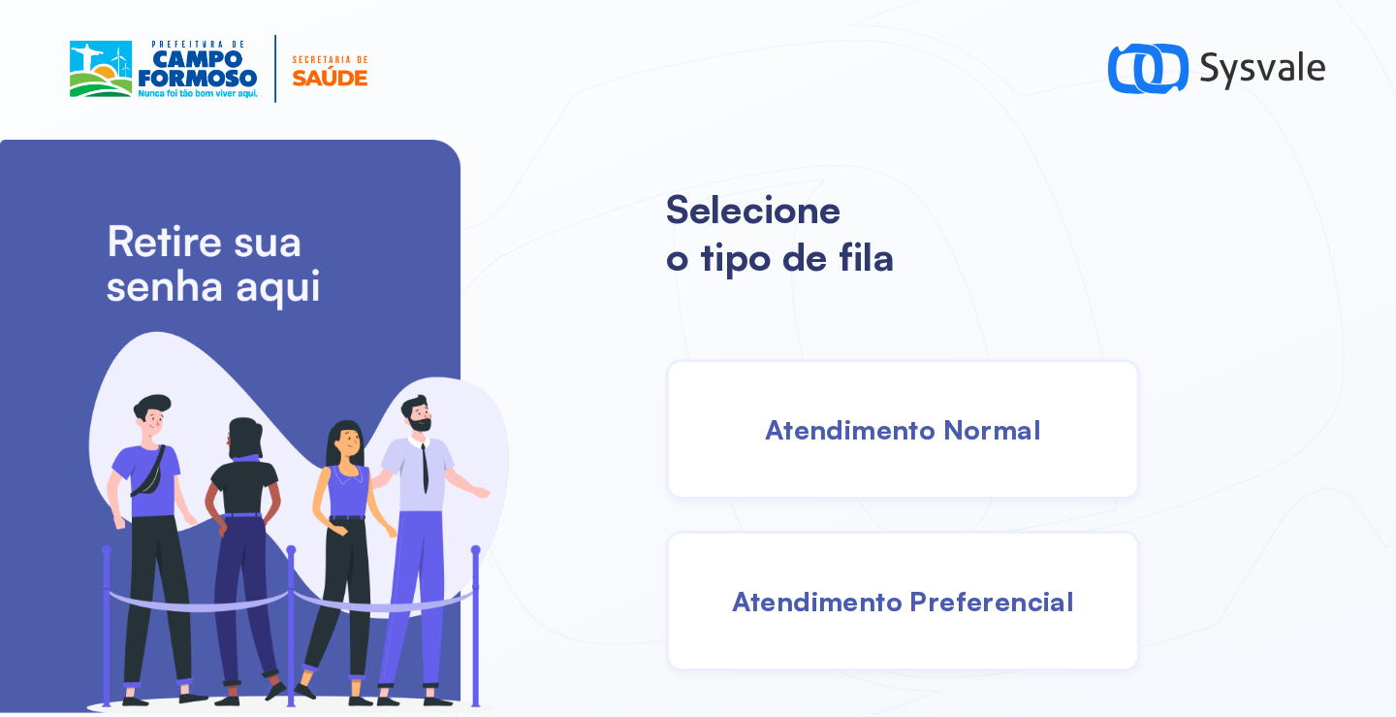
click at [862, 604] on span "Atendimento Preferencial" at bounding box center [903, 601] width 343 height 34
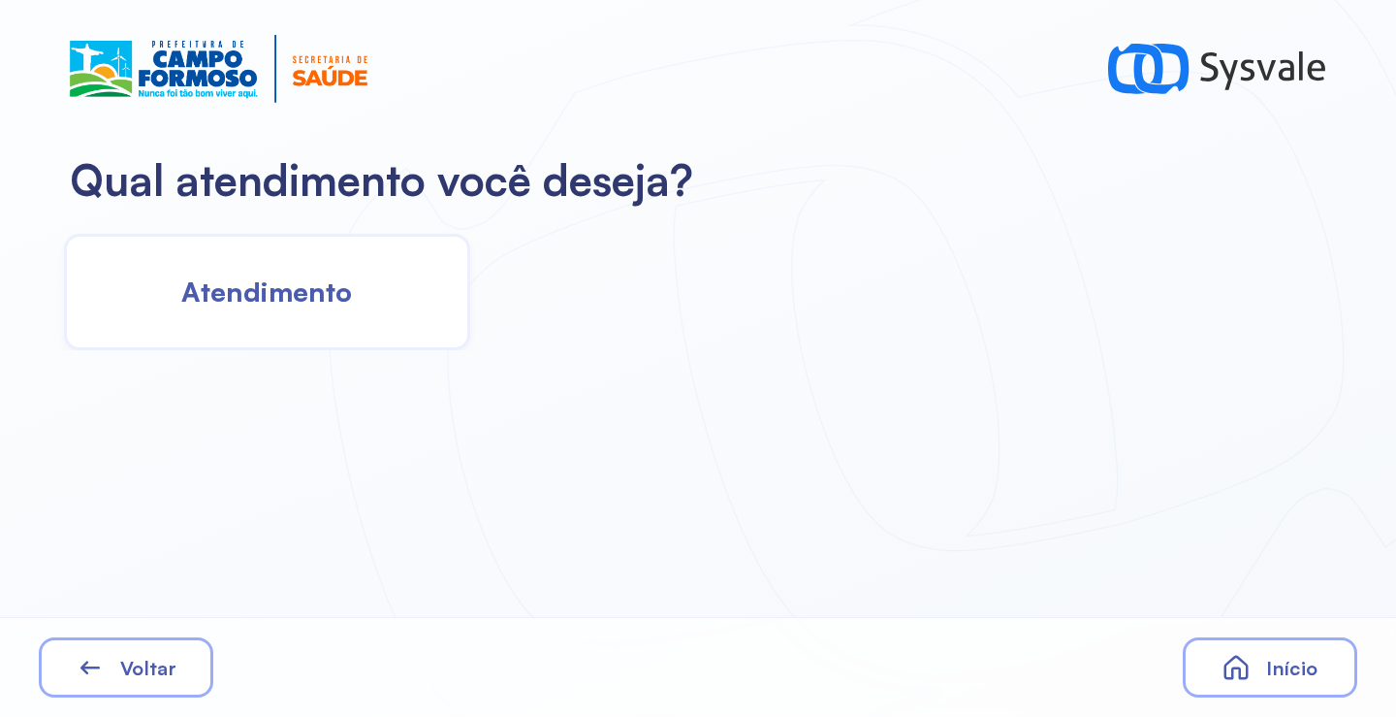
click at [304, 318] on div "Atendimento" at bounding box center [267, 292] width 406 height 116
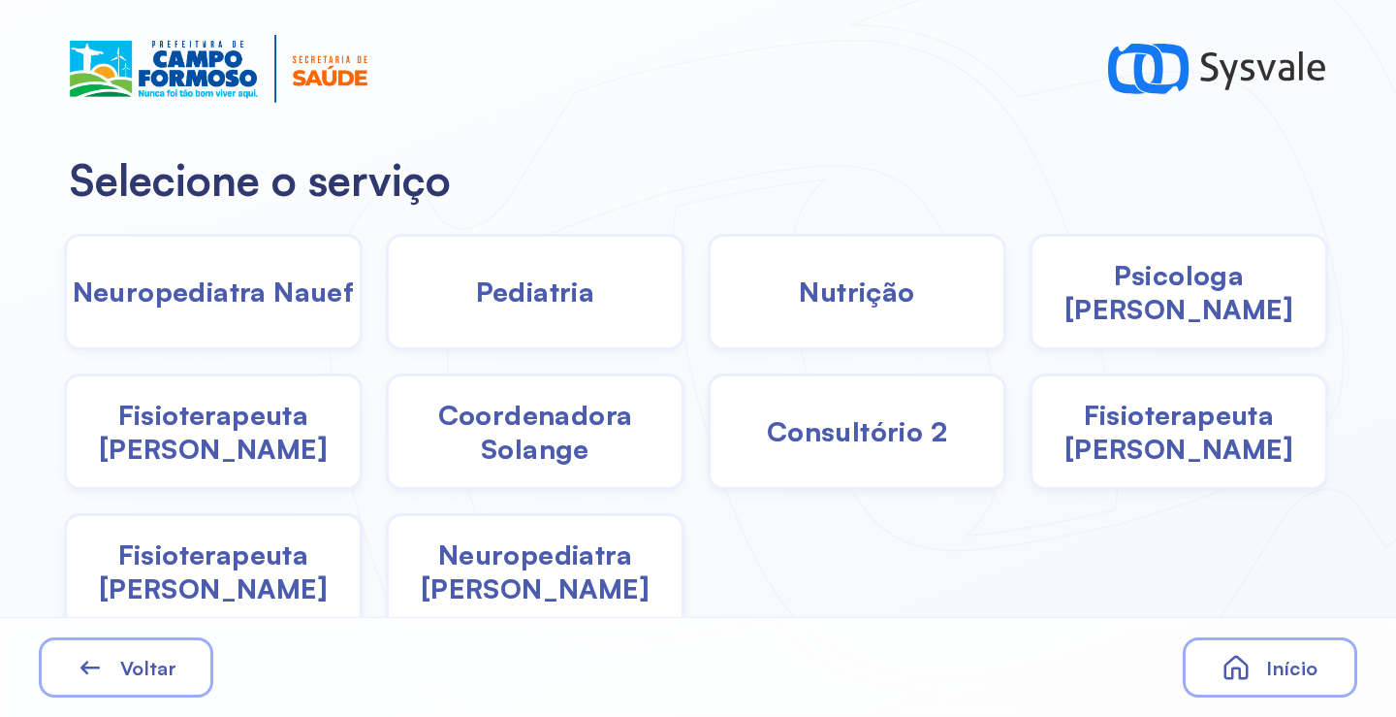
click at [843, 296] on span "Nutrição" at bounding box center [856, 291] width 115 height 34
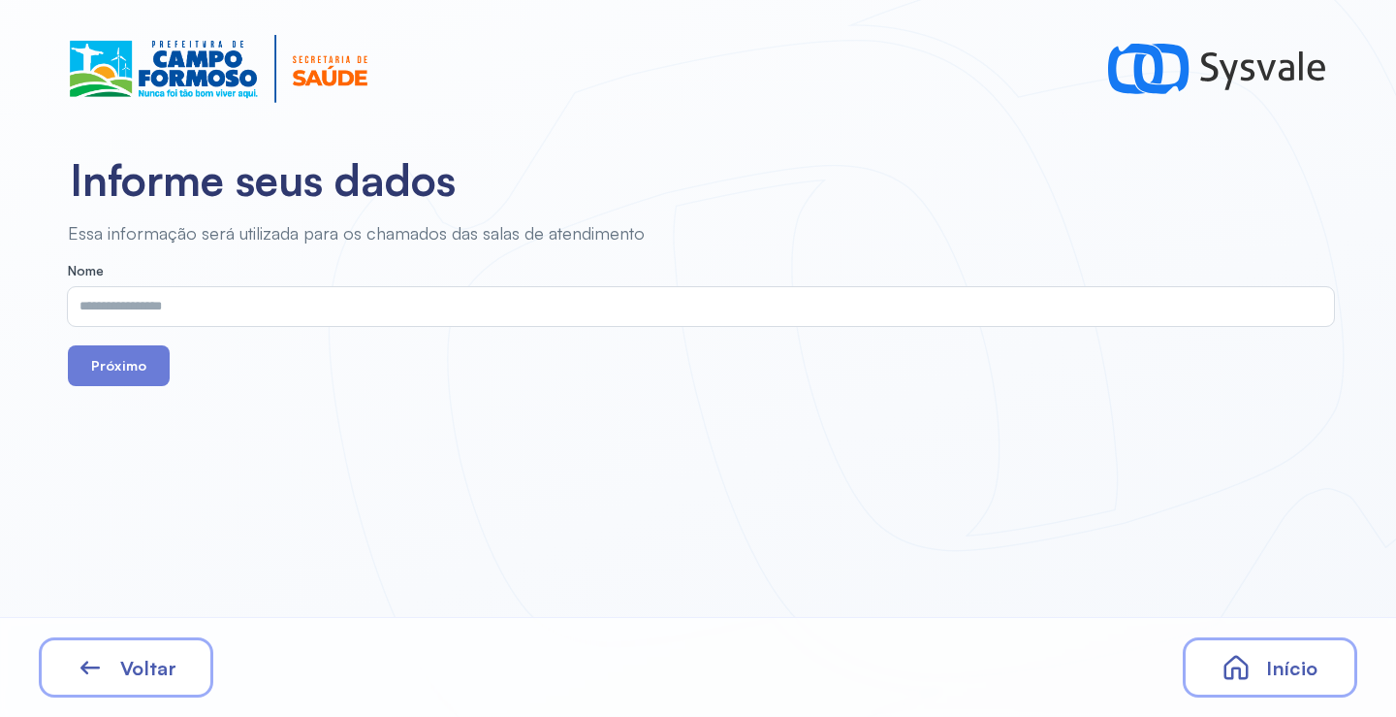
click at [390, 314] on input "text" at bounding box center [697, 306] width 1259 height 39
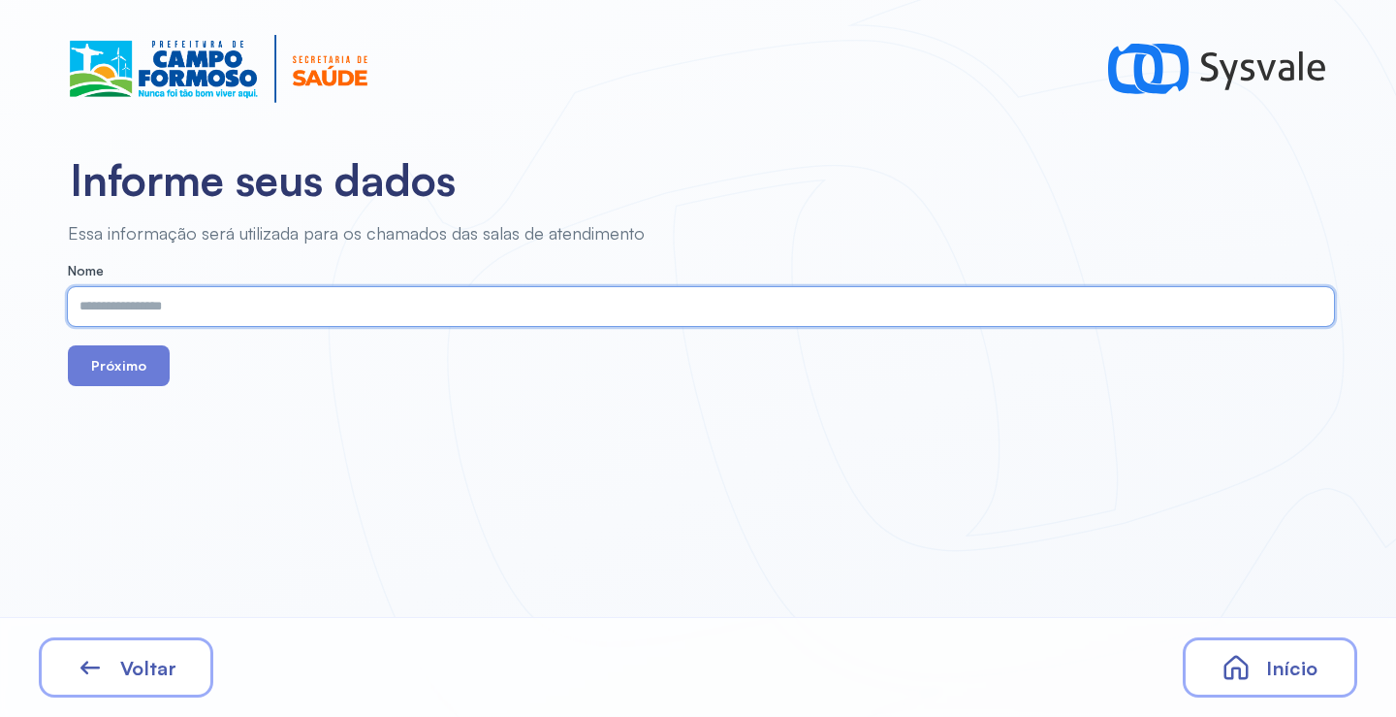
paste input "**********"
type input "**********"
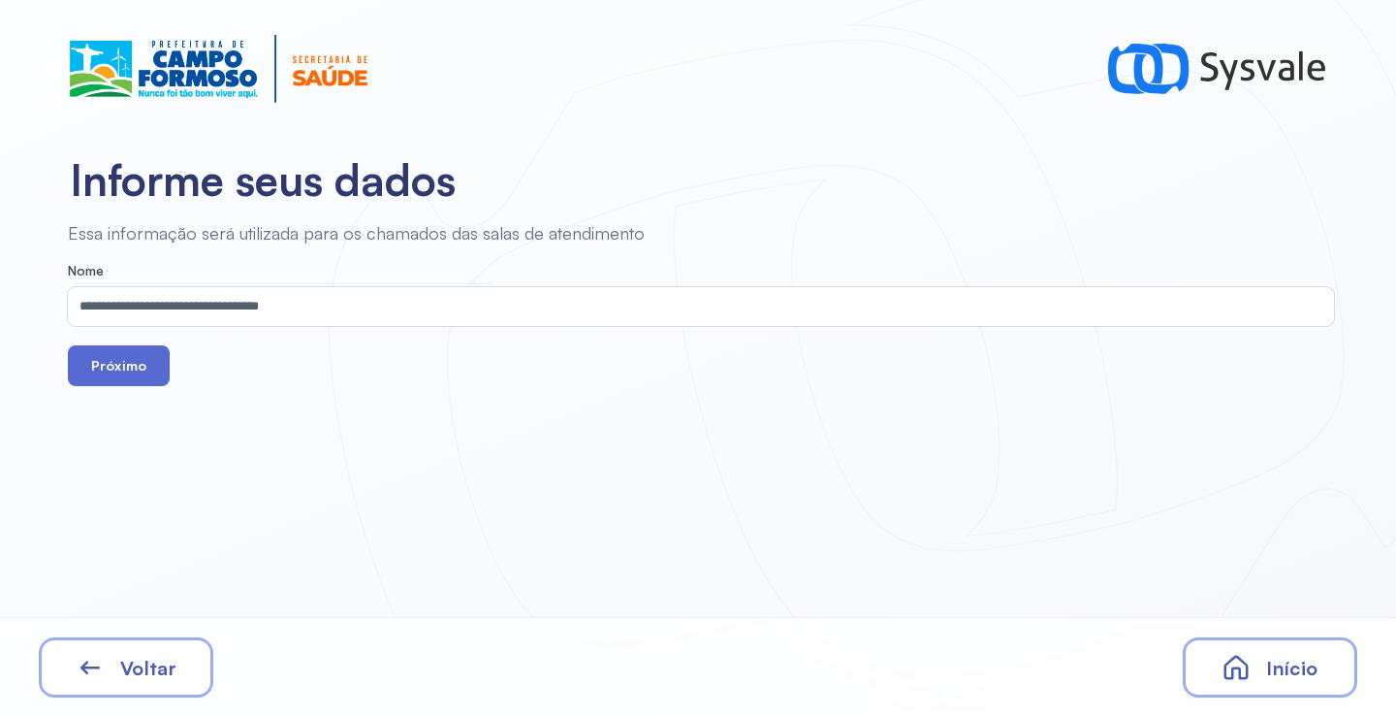
click at [118, 365] on button "Próximo" at bounding box center [119, 365] width 102 height 41
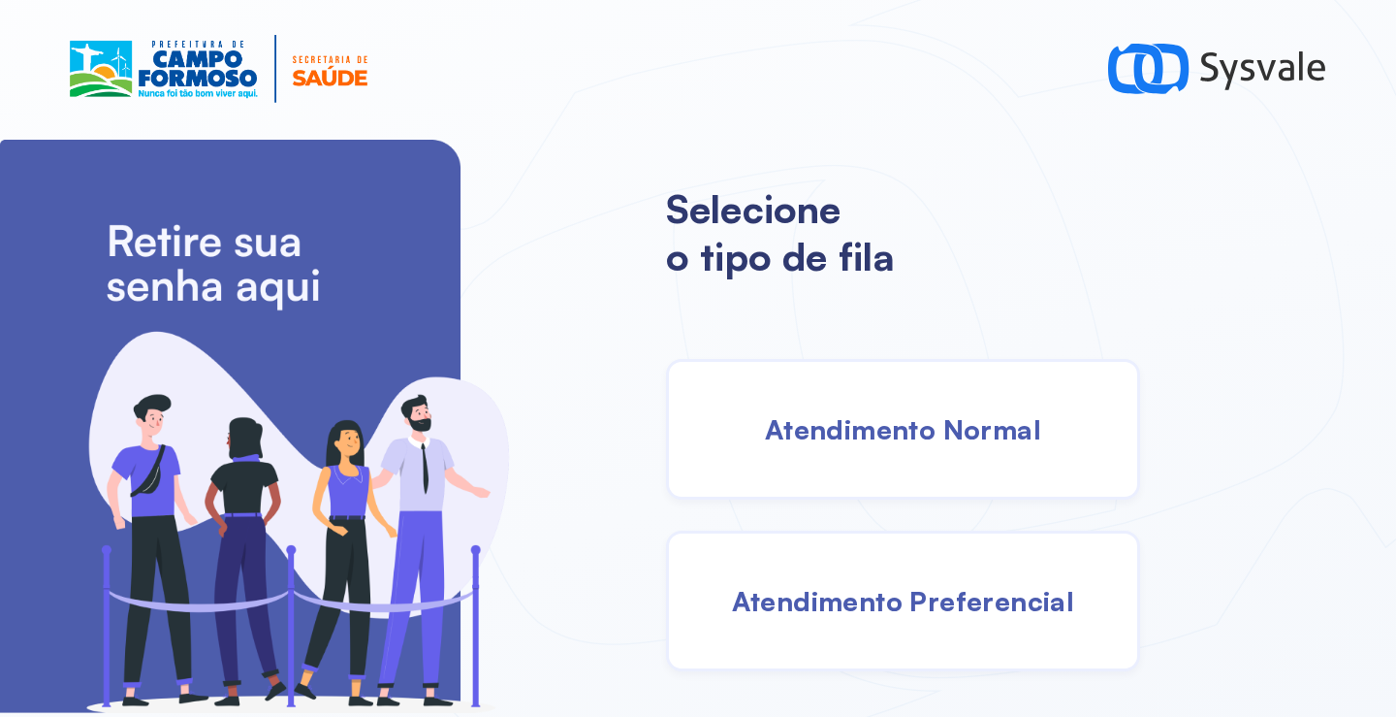
click at [831, 432] on span "Atendimento Normal" at bounding box center [903, 429] width 276 height 34
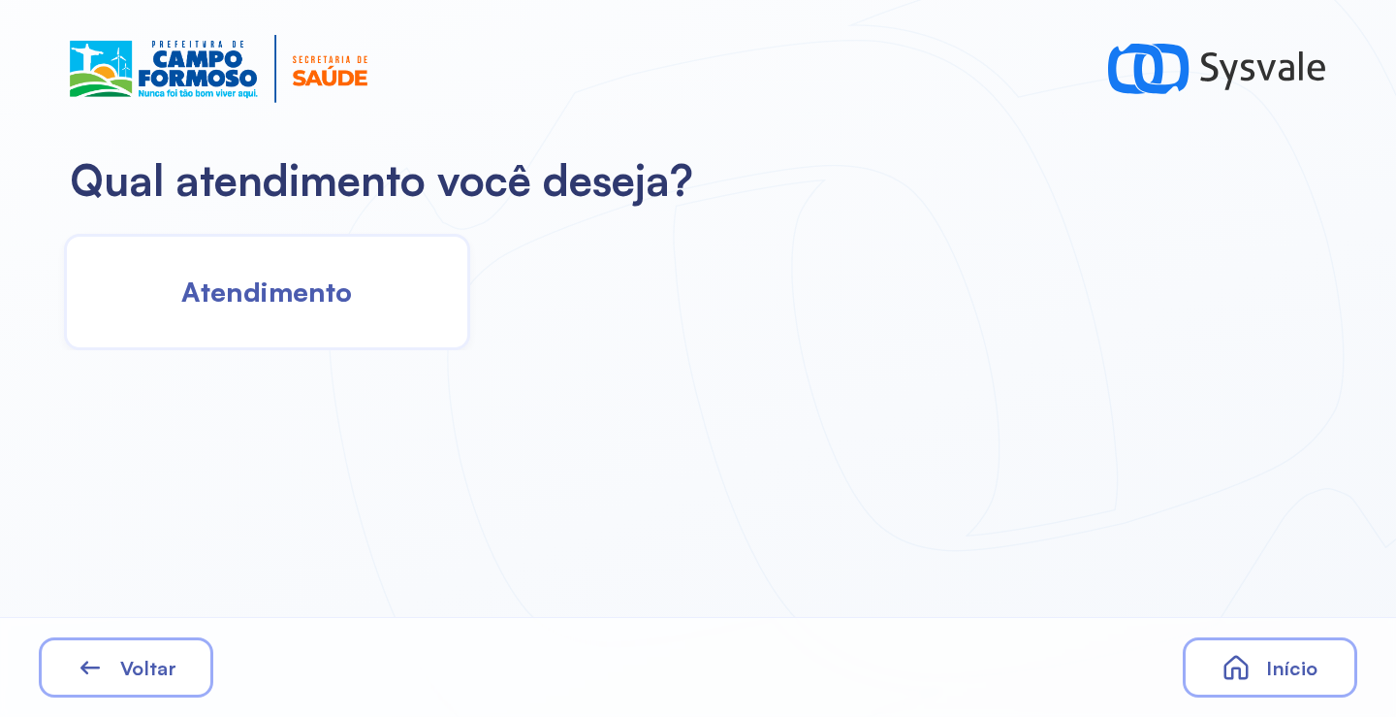
click at [319, 303] on span "Atendimento" at bounding box center [266, 291] width 171 height 34
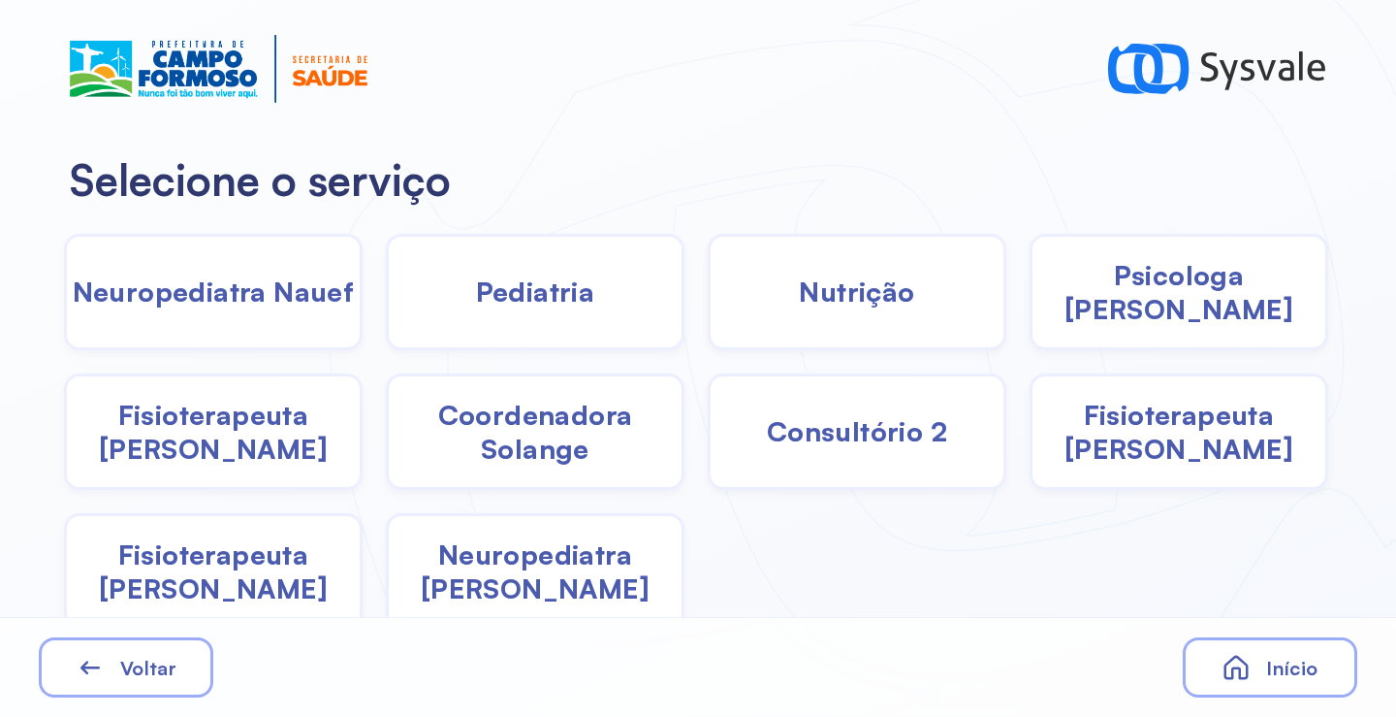
click at [767, 328] on div "Nutrição" at bounding box center [857, 292] width 299 height 116
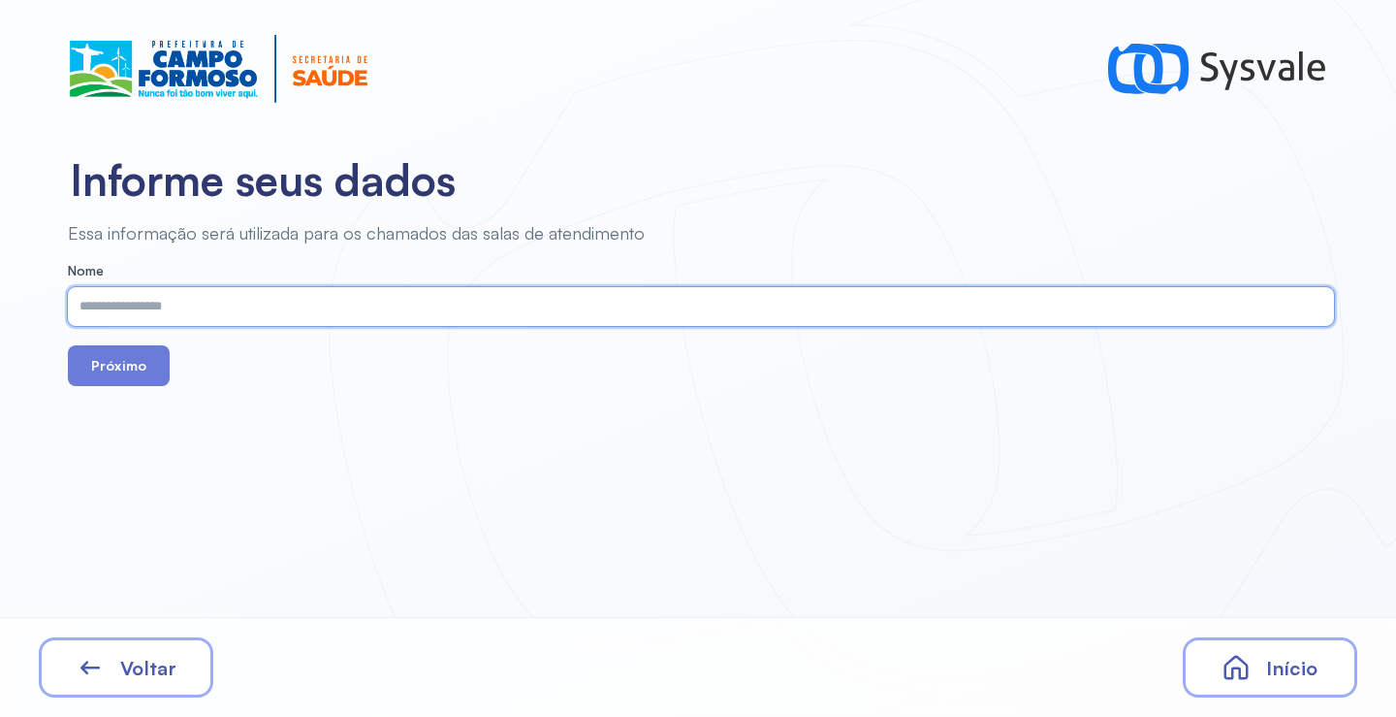
click at [389, 300] on input "text" at bounding box center [697, 306] width 1259 height 39
click at [121, 366] on button "Próximo" at bounding box center [119, 365] width 102 height 41
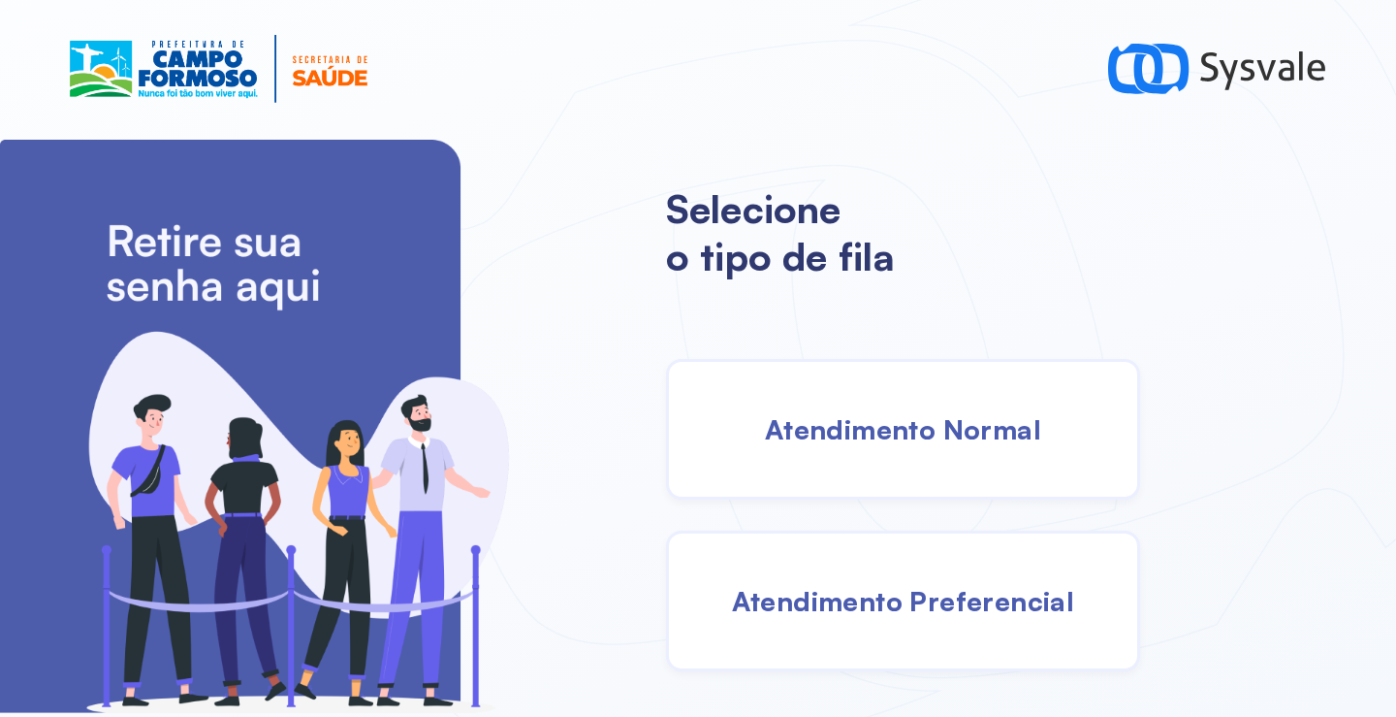
click at [894, 439] on span "Atendimento Normal" at bounding box center [903, 429] width 276 height 34
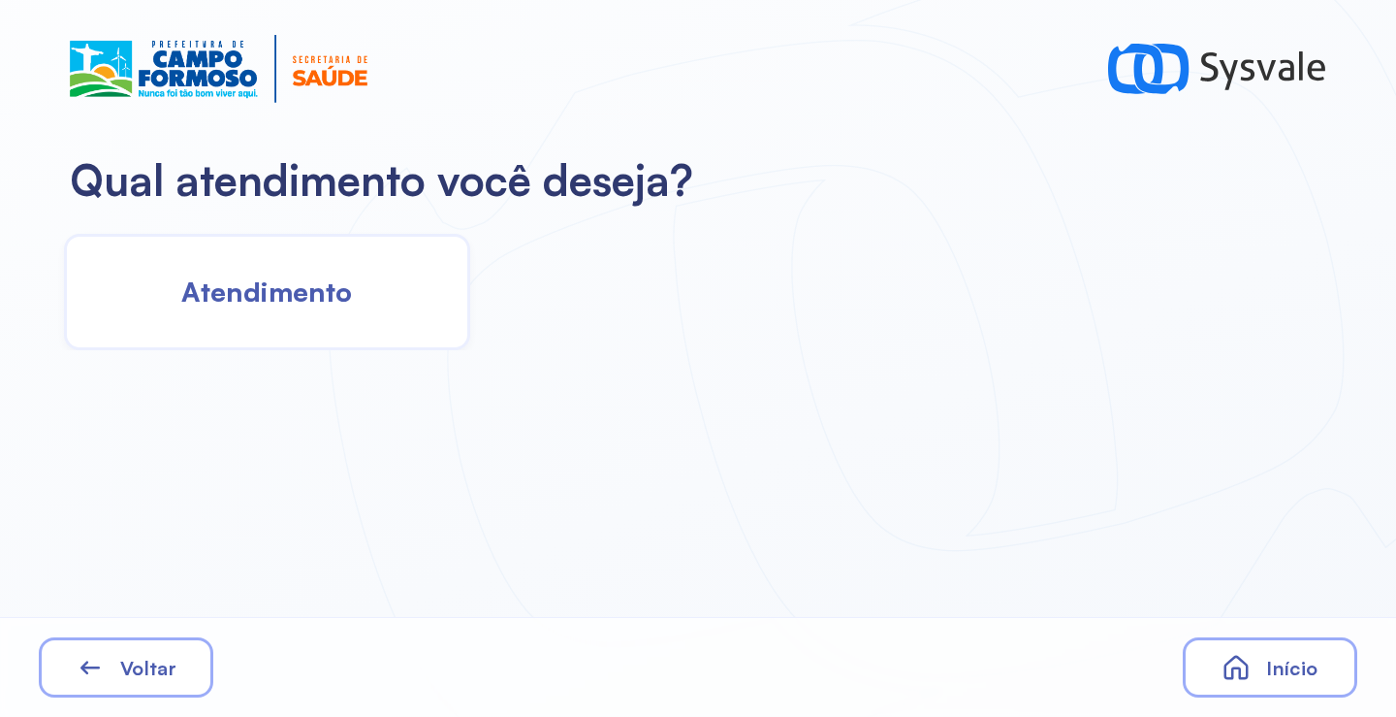
click at [269, 305] on span "Atendimento" at bounding box center [266, 291] width 171 height 34
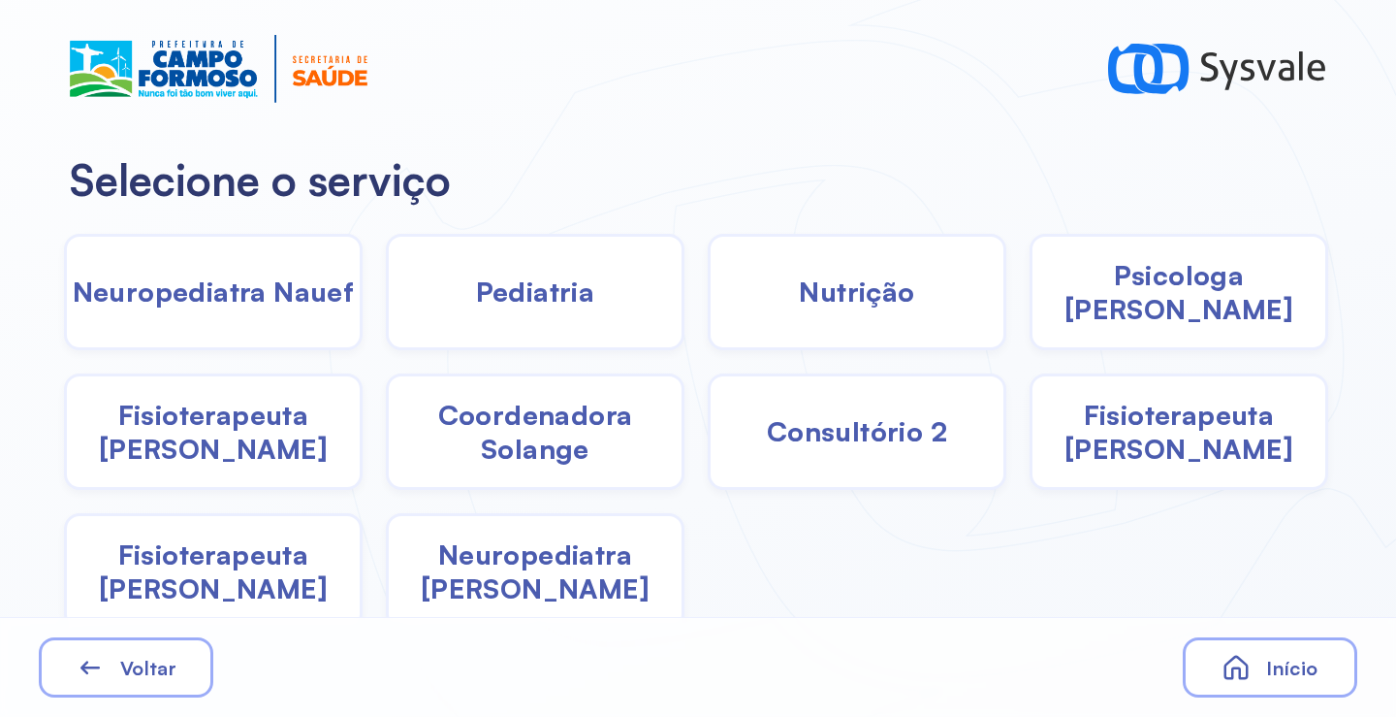
click at [860, 300] on span "Nutrição" at bounding box center [856, 291] width 115 height 34
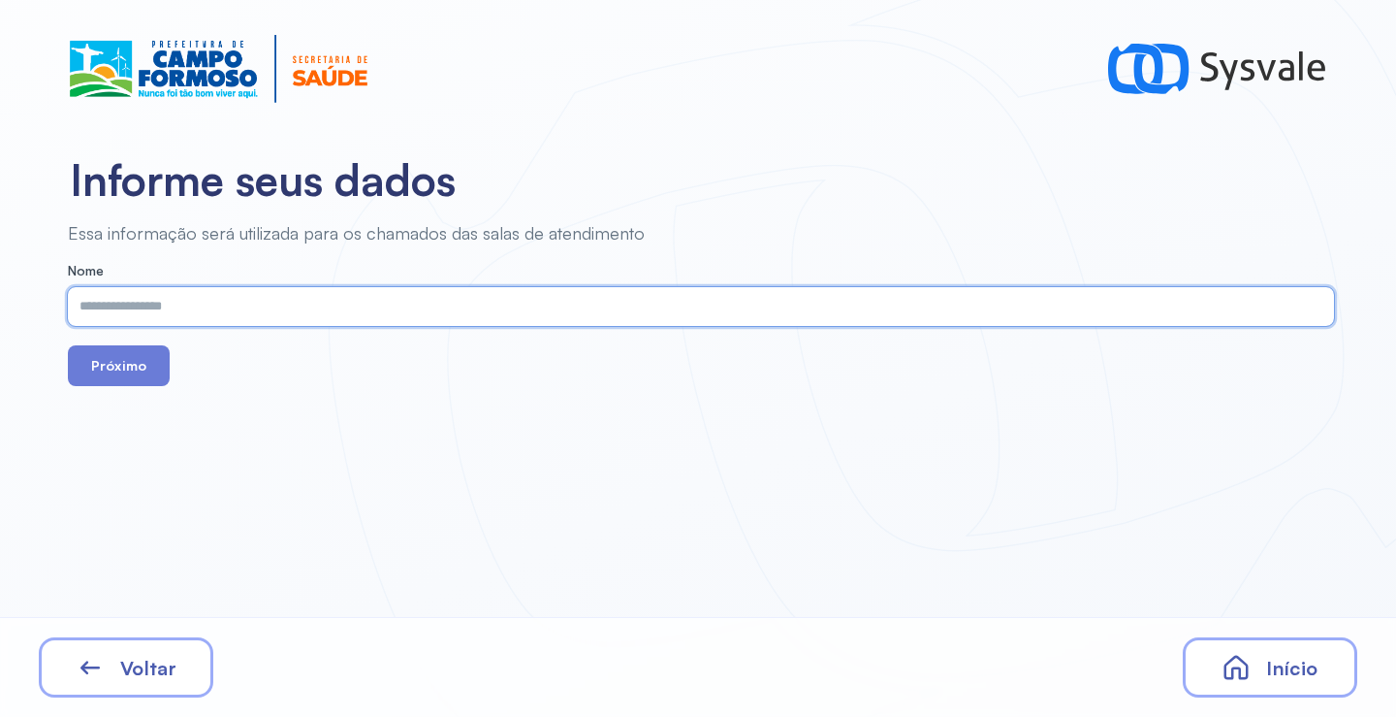
click at [336, 308] on input "text" at bounding box center [697, 306] width 1259 height 39
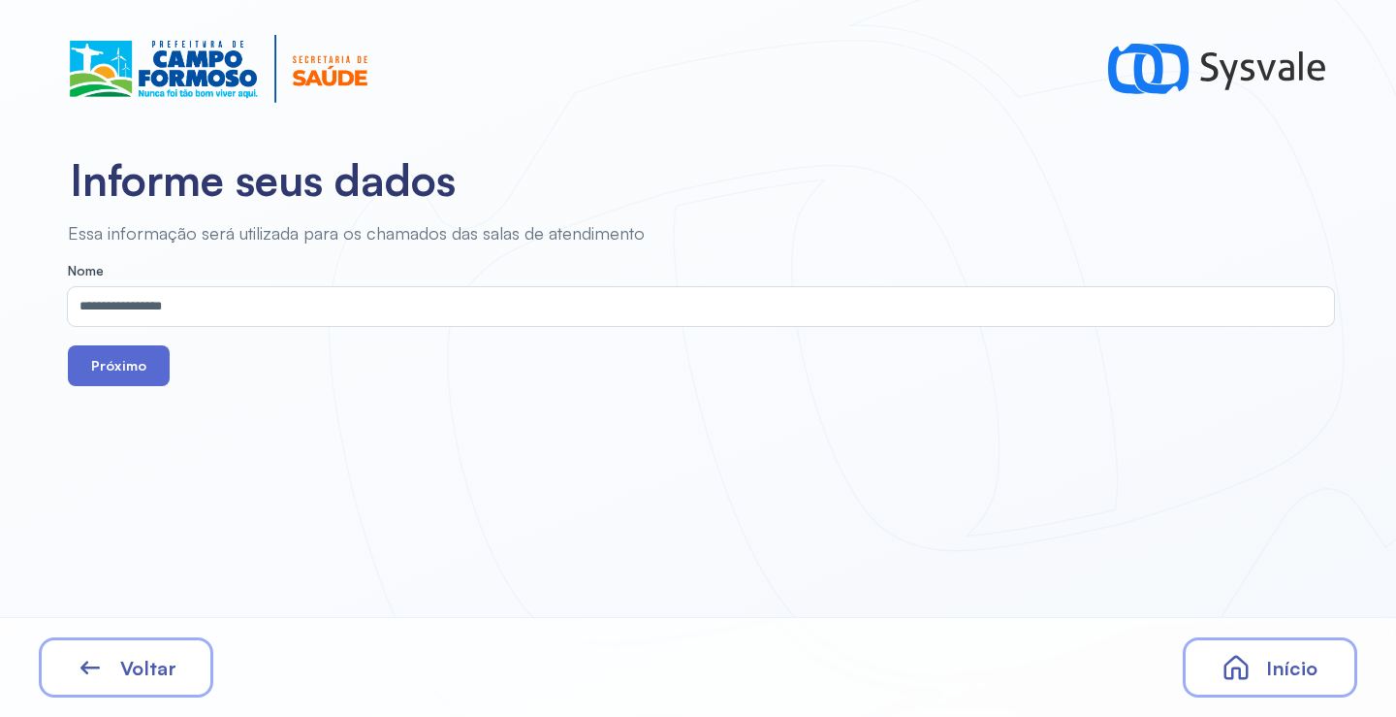
click at [146, 377] on button "Próximo" at bounding box center [119, 365] width 102 height 41
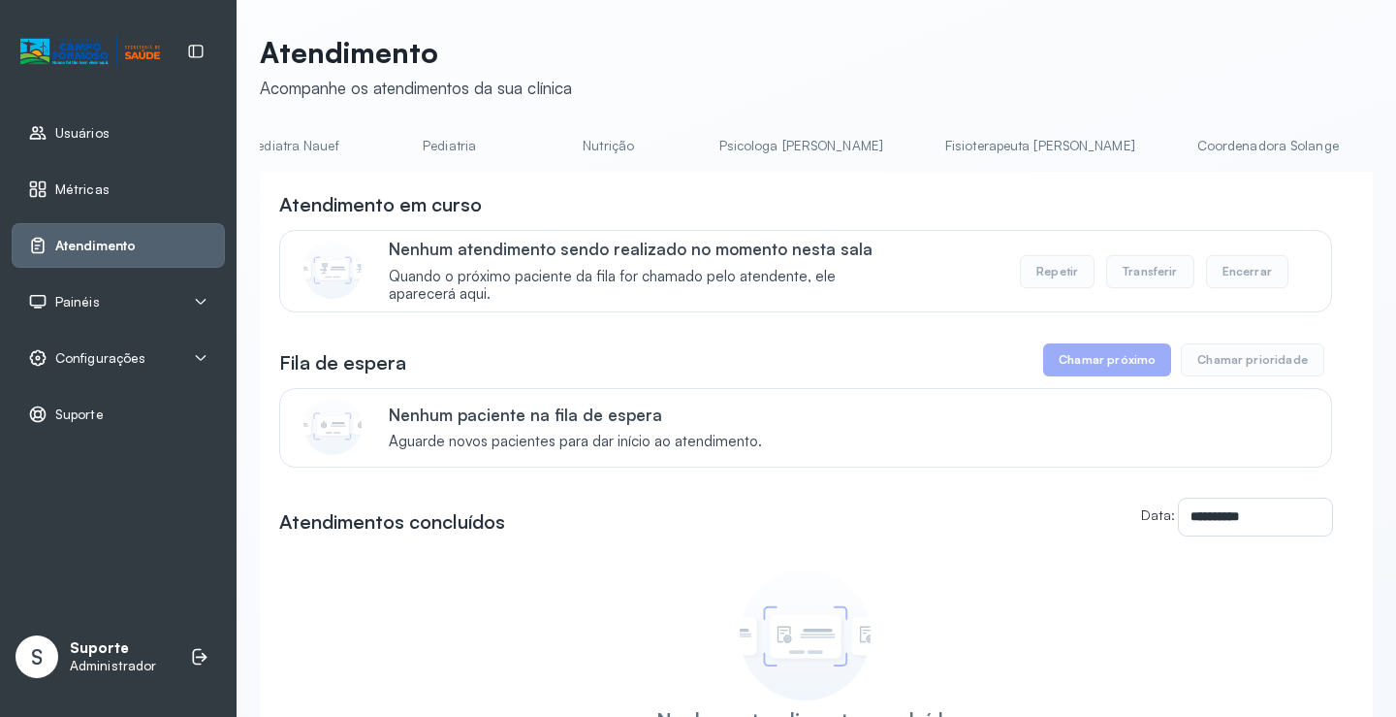
scroll to position [0, 531]
click at [537, 143] on link "Nutrição" at bounding box center [605, 146] width 136 height 32
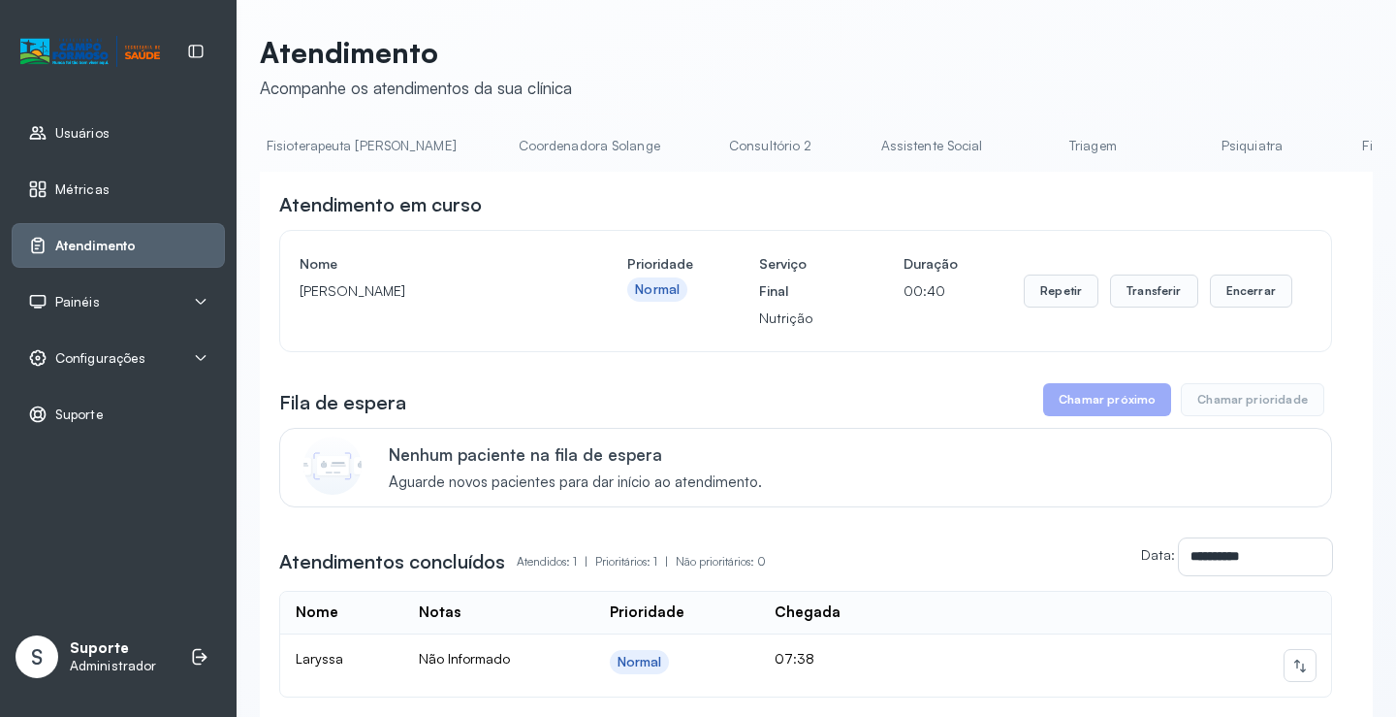
scroll to position [0, 1207]
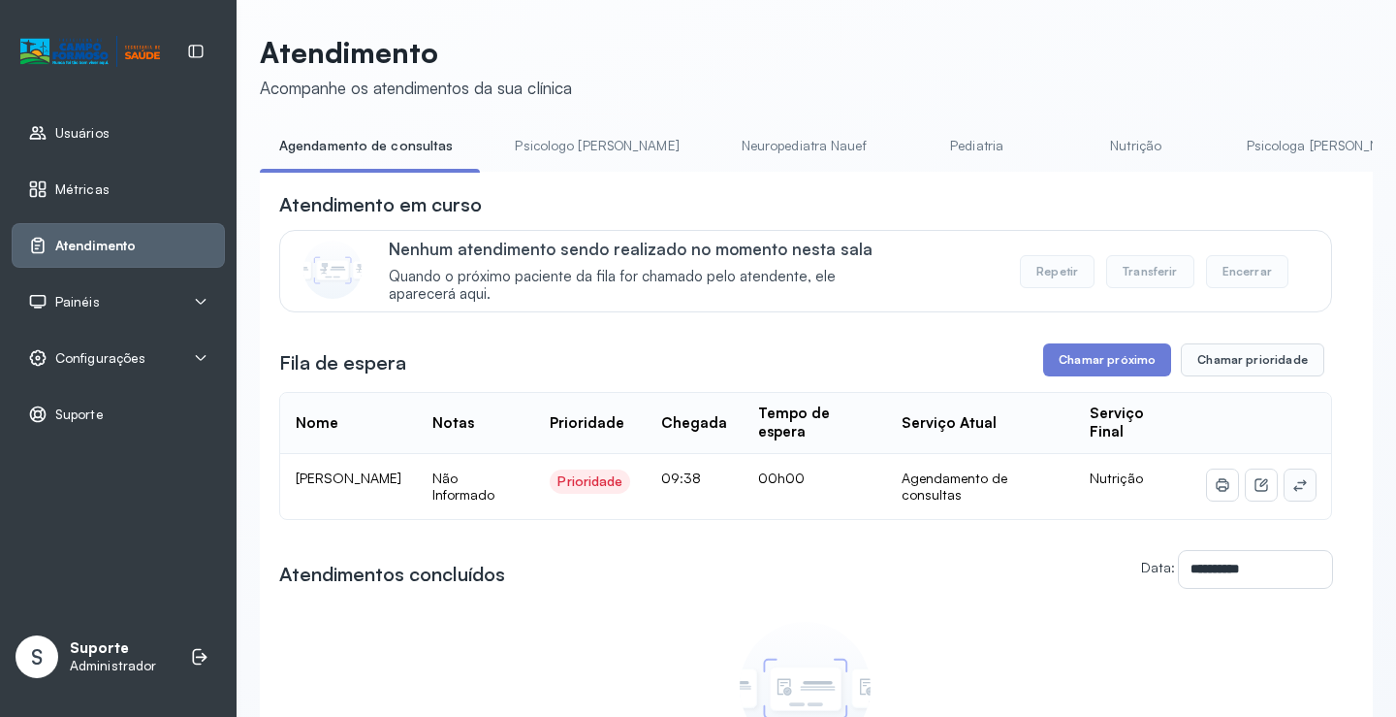
click at [1290, 497] on button at bounding box center [1300, 484] width 31 height 31
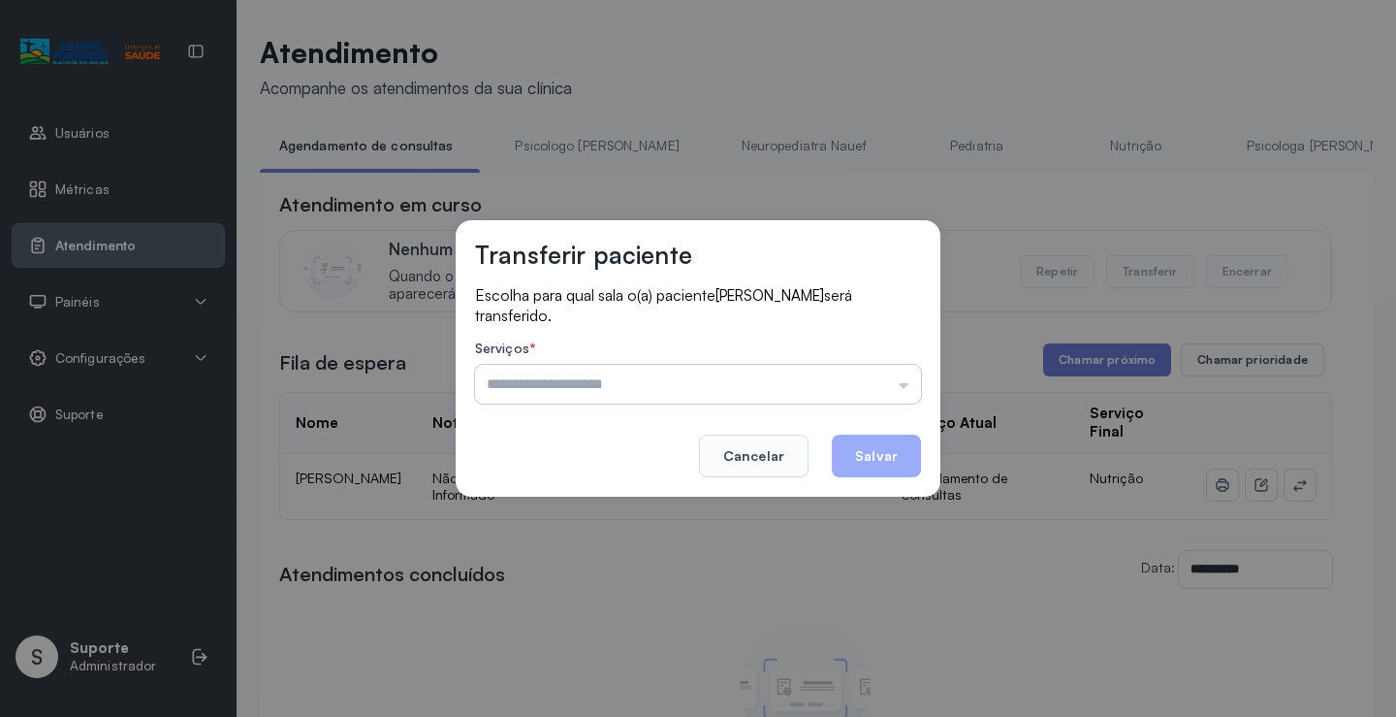
click at [716, 380] on input "text" at bounding box center [698, 384] width 446 height 39
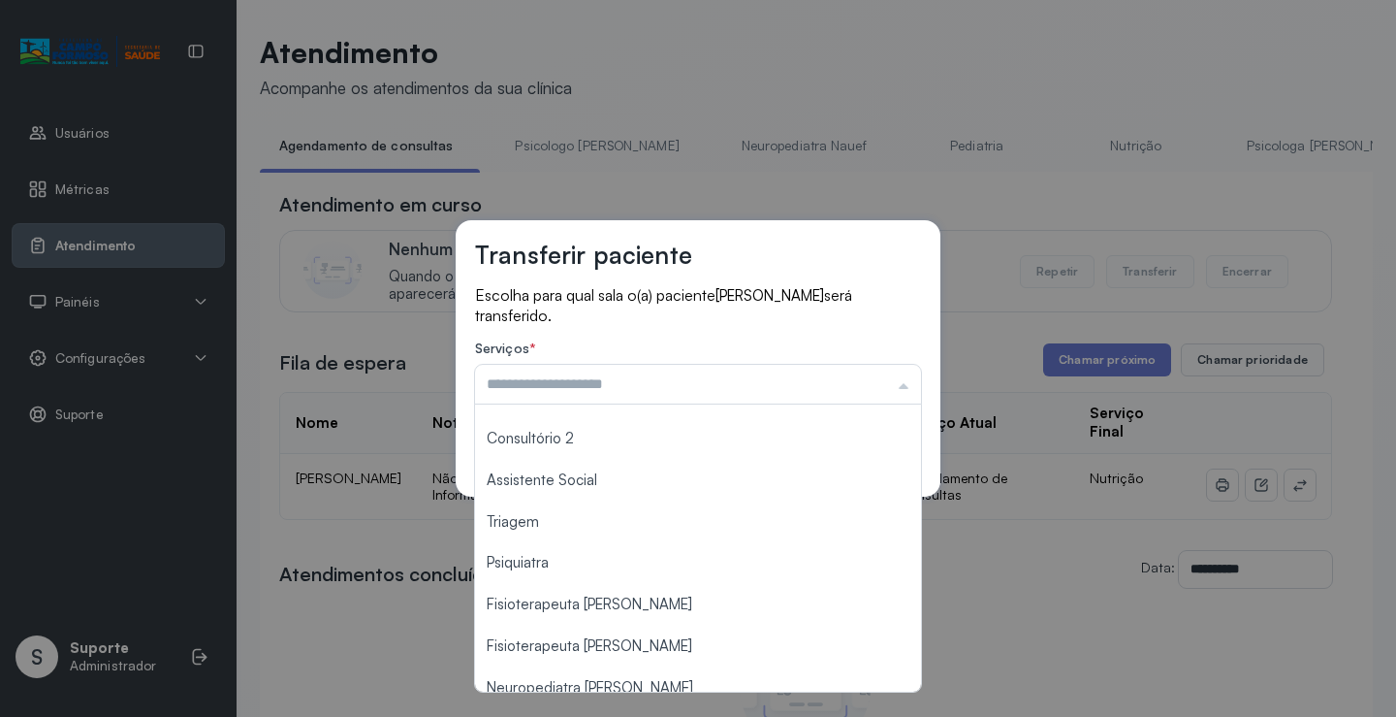
scroll to position [294, 0]
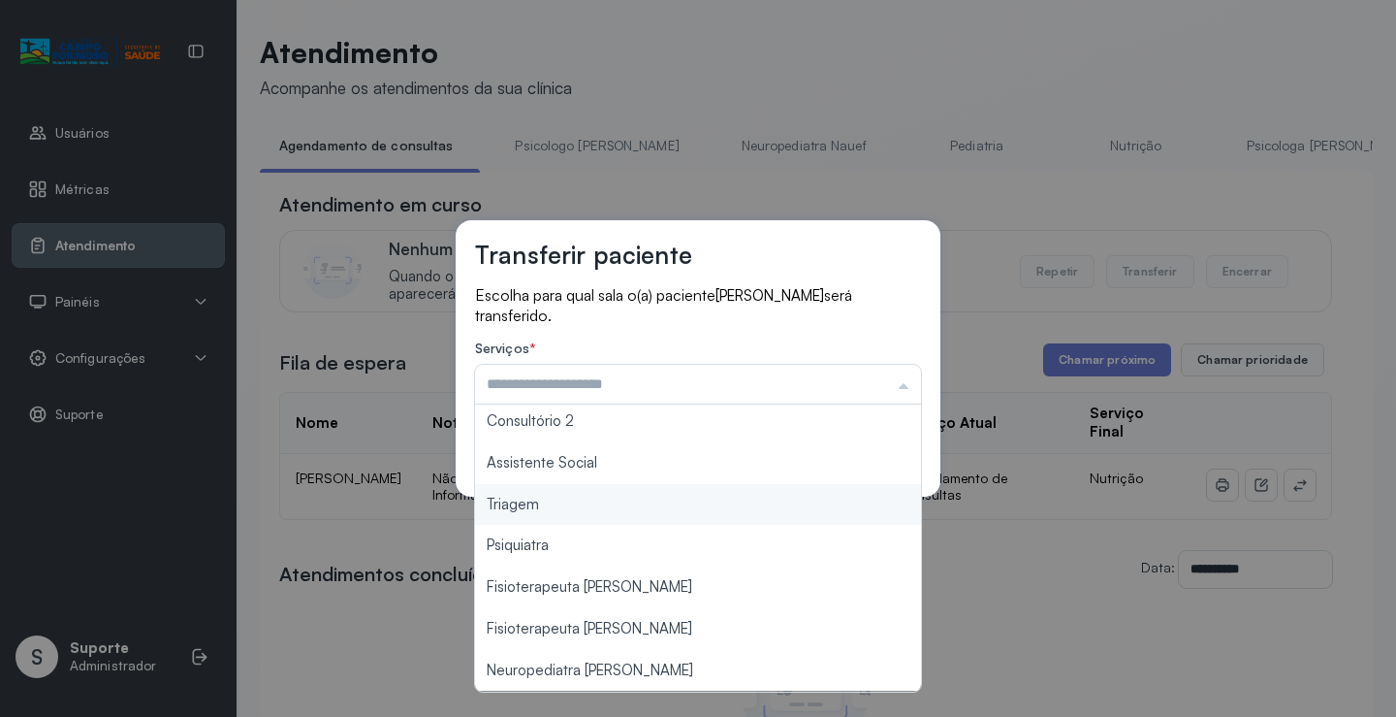
type input "*******"
click at [526, 500] on div "Transferir paciente Escolha para qual sala o(a) paciente [PERSON_NAME] será tra…" at bounding box center [698, 358] width 1396 height 717
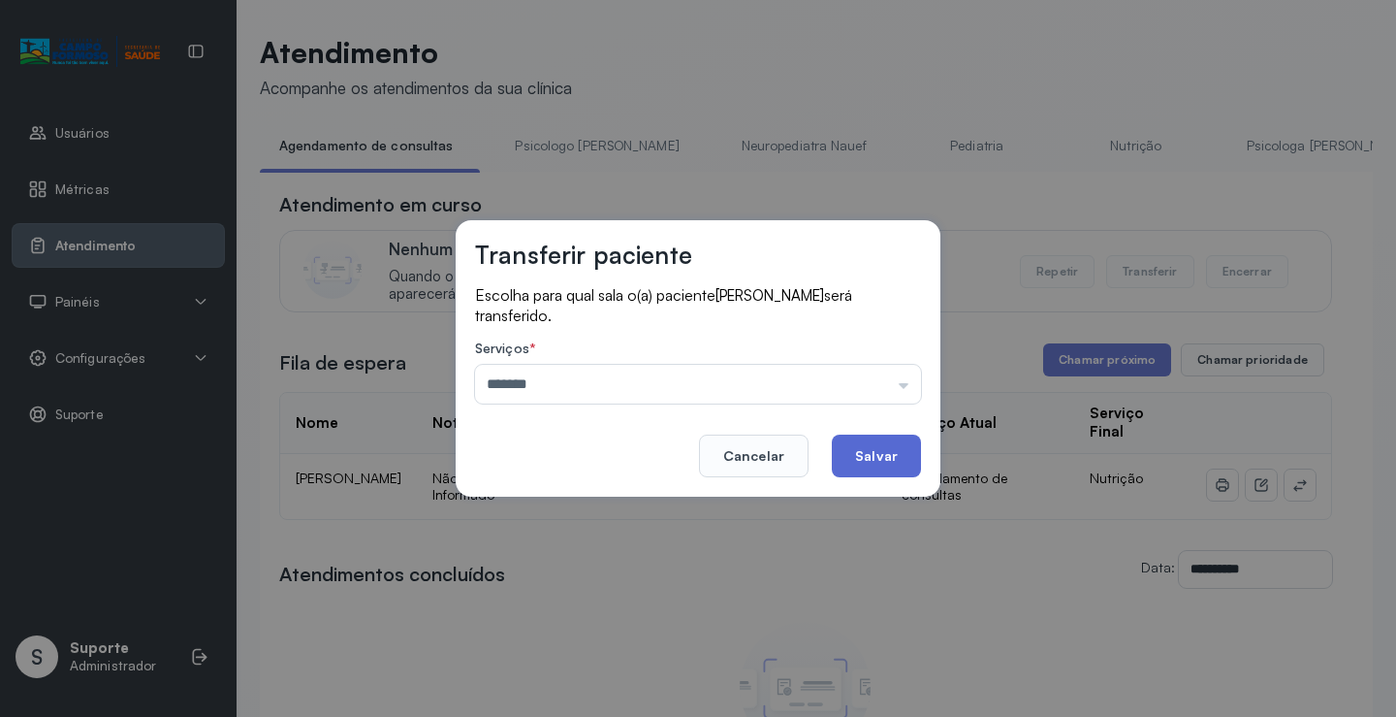
click at [858, 457] on button "Salvar" at bounding box center [876, 455] width 89 height 43
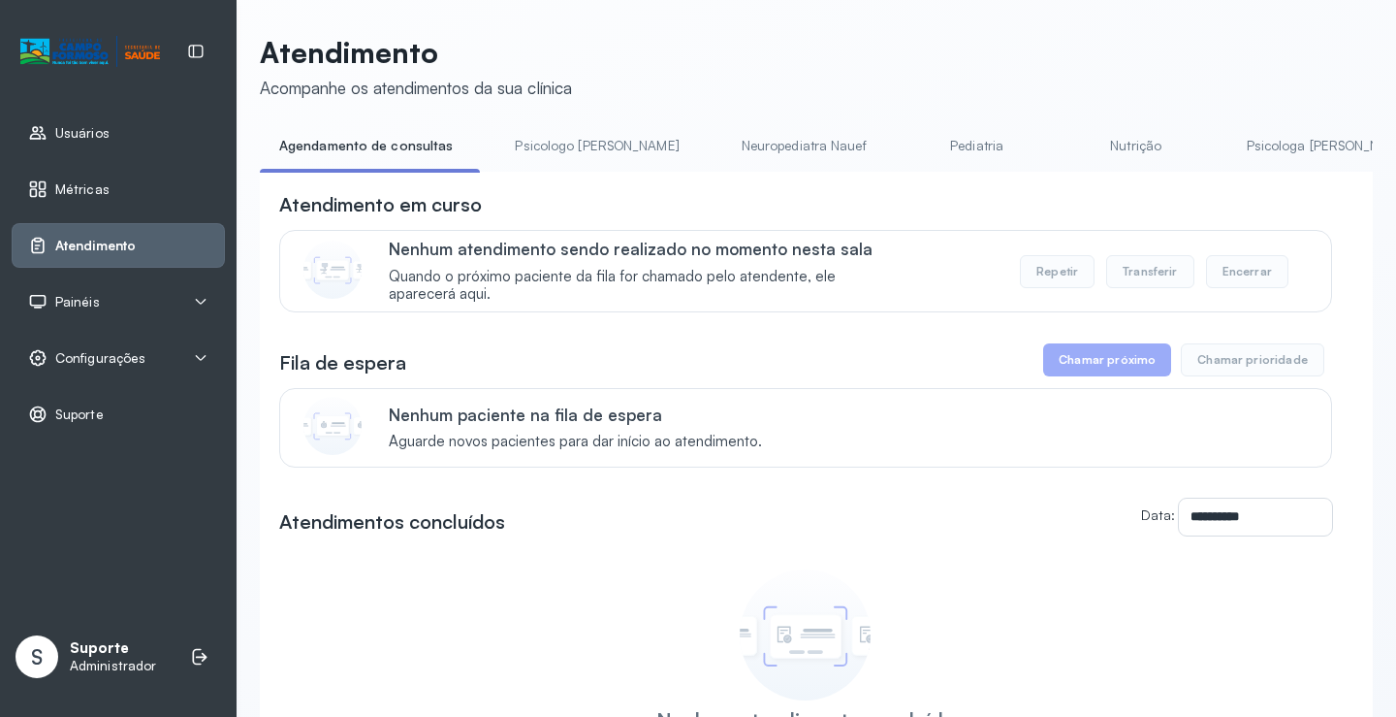
click at [619, 172] on li "Psicologo [PERSON_NAME]" at bounding box center [601, 152] width 210 height 44
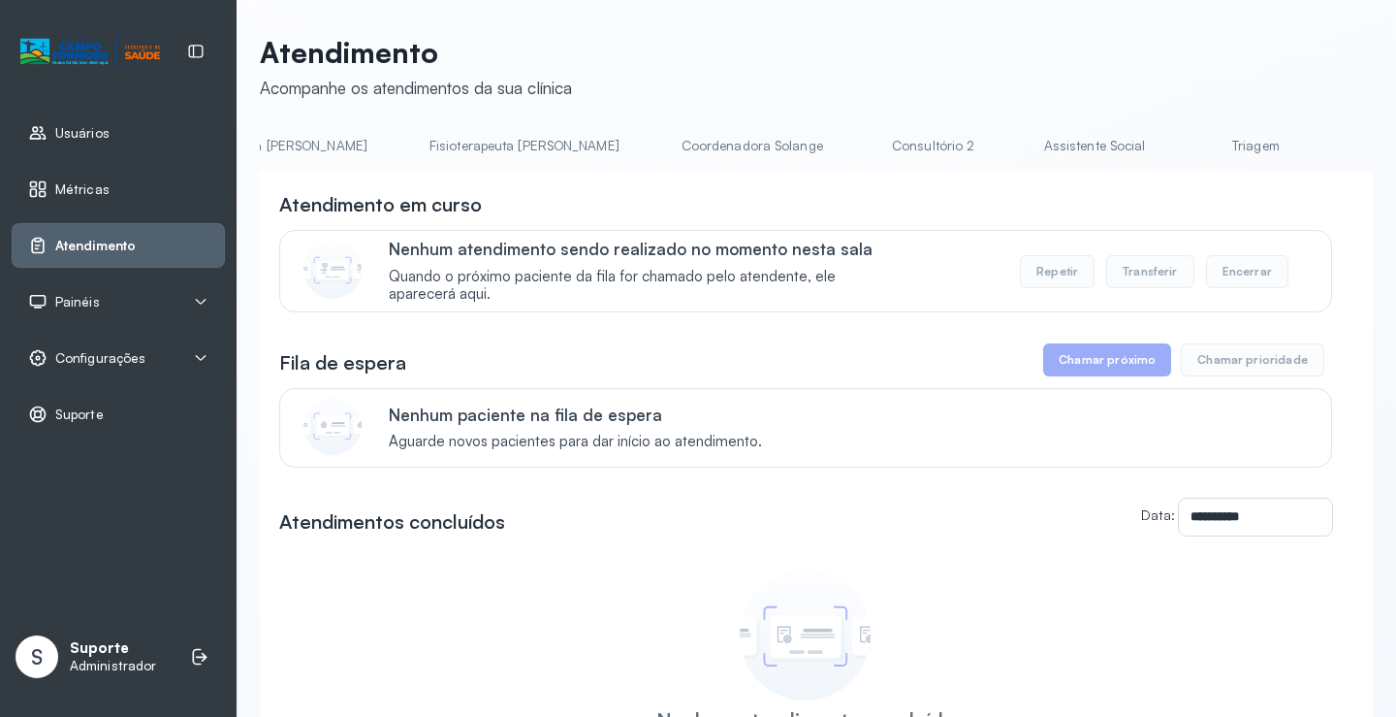
scroll to position [0, 1072]
click at [1160, 149] on link "Triagem" at bounding box center [1228, 146] width 136 height 32
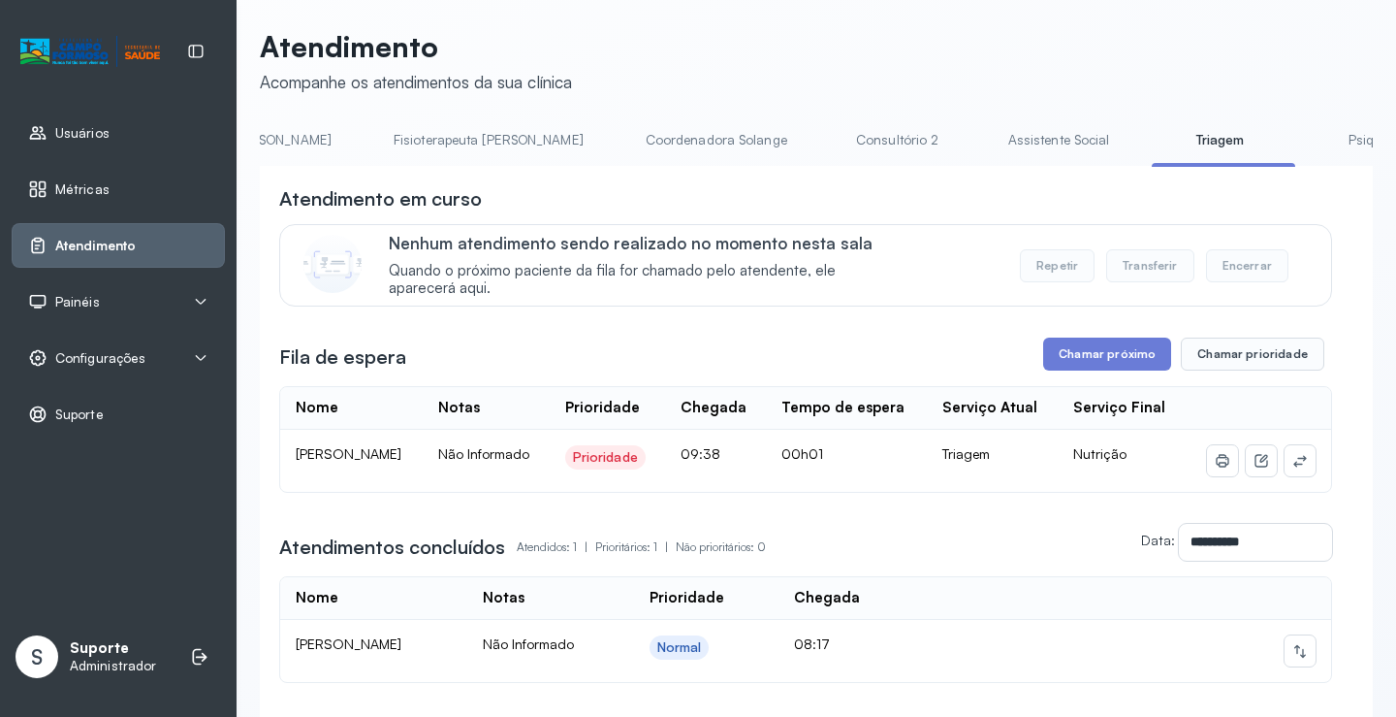
scroll to position [0, 0]
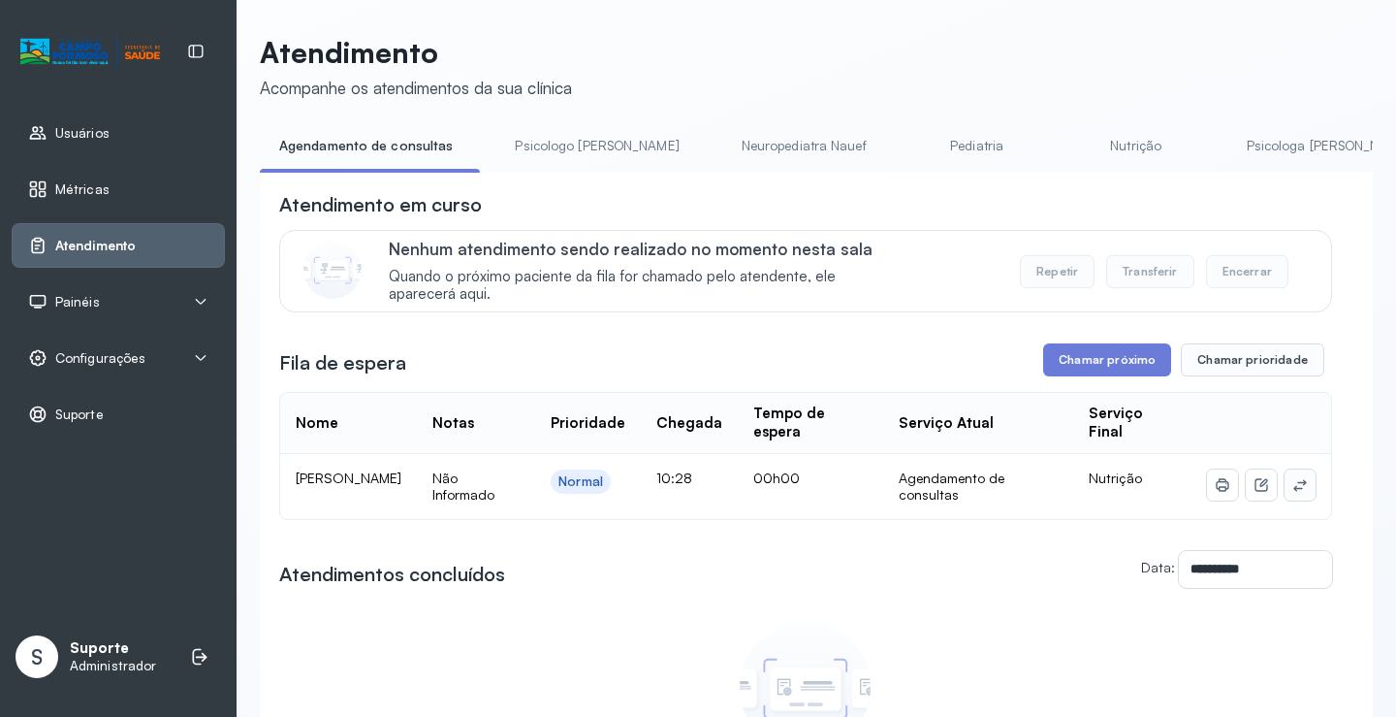
click at [1295, 492] on button at bounding box center [1300, 484] width 31 height 31
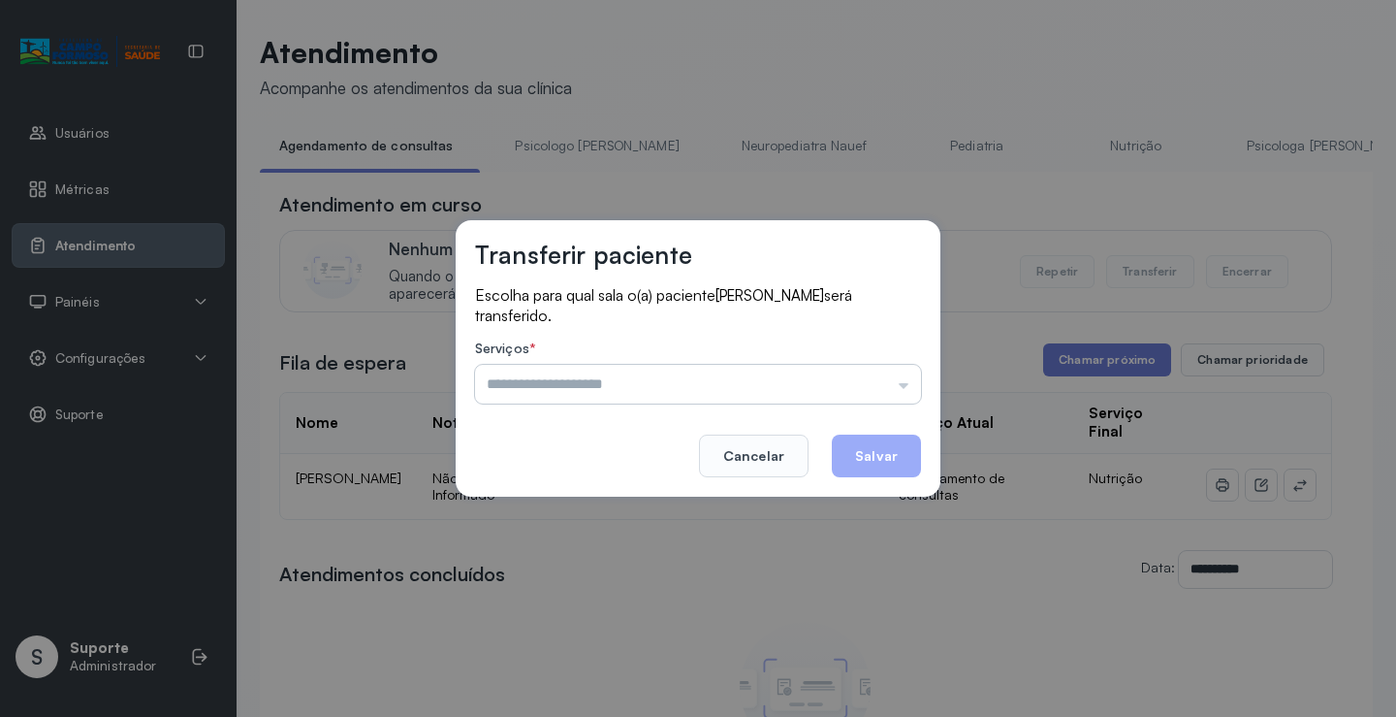
click at [612, 390] on input "text" at bounding box center [698, 384] width 446 height 39
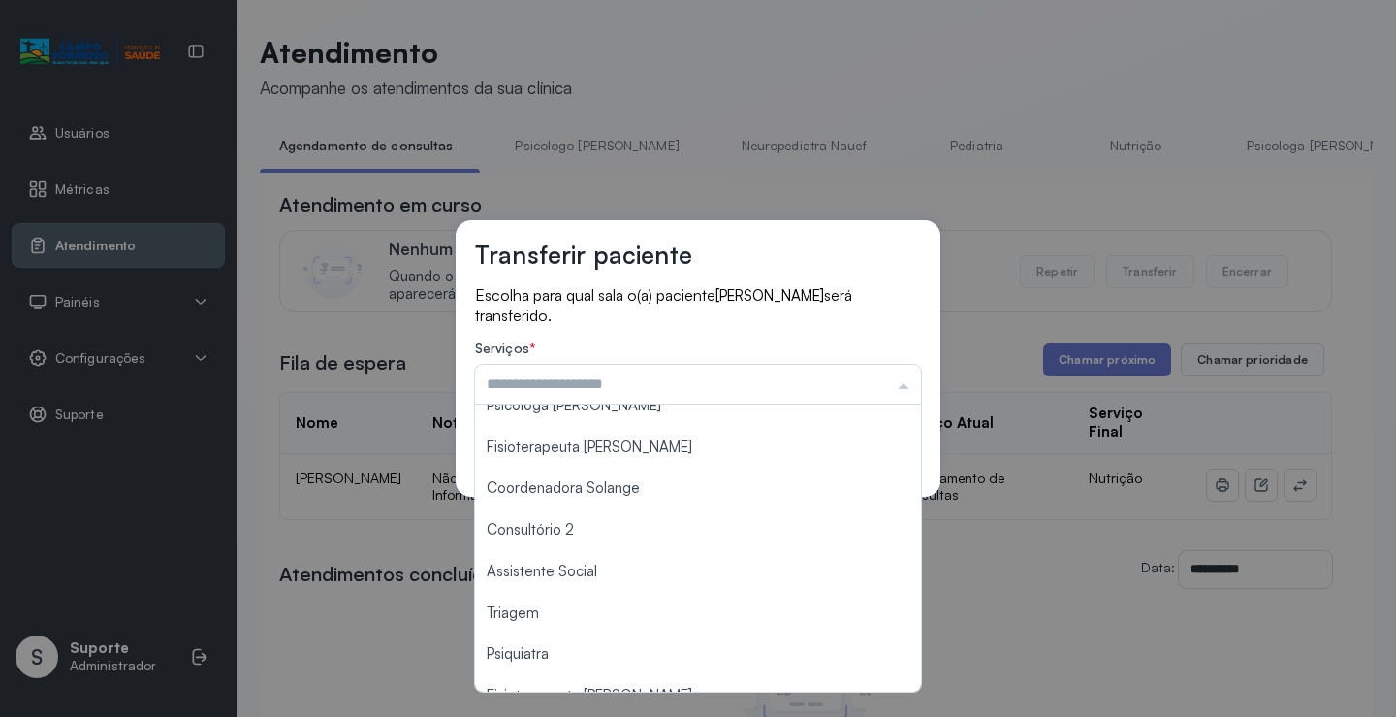
scroll to position [194, 0]
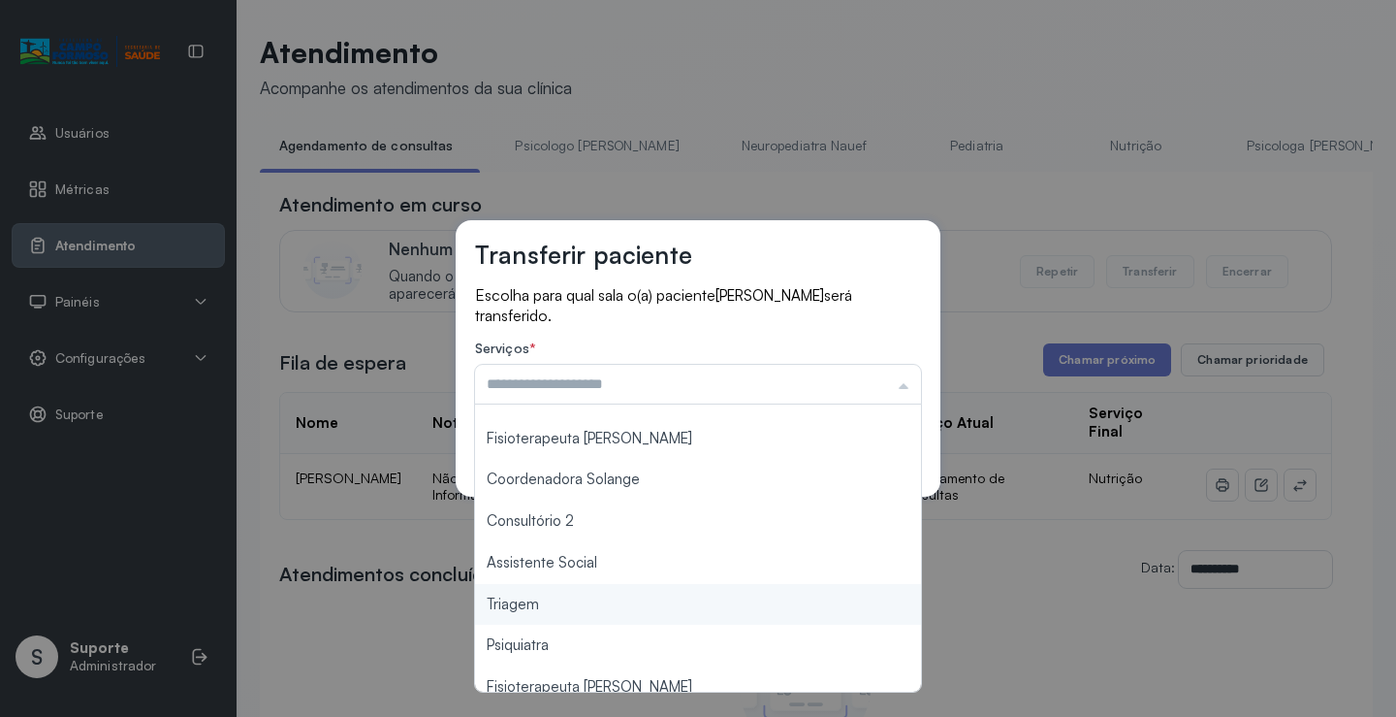
type input "*******"
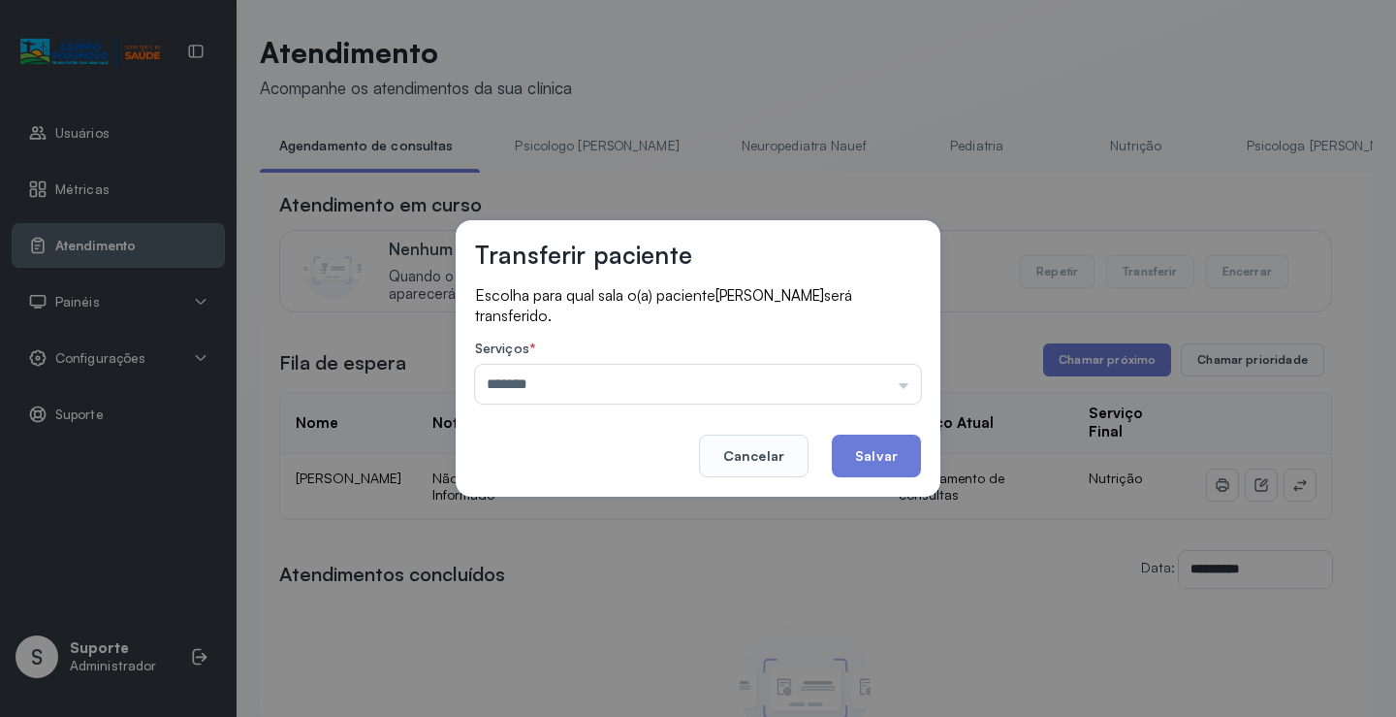
click at [549, 612] on div "Transferir paciente Escolha para qual sala o(a) paciente [PERSON_NAME] será tra…" at bounding box center [698, 358] width 1396 height 717
click at [880, 459] on button "Salvar" at bounding box center [876, 455] width 89 height 43
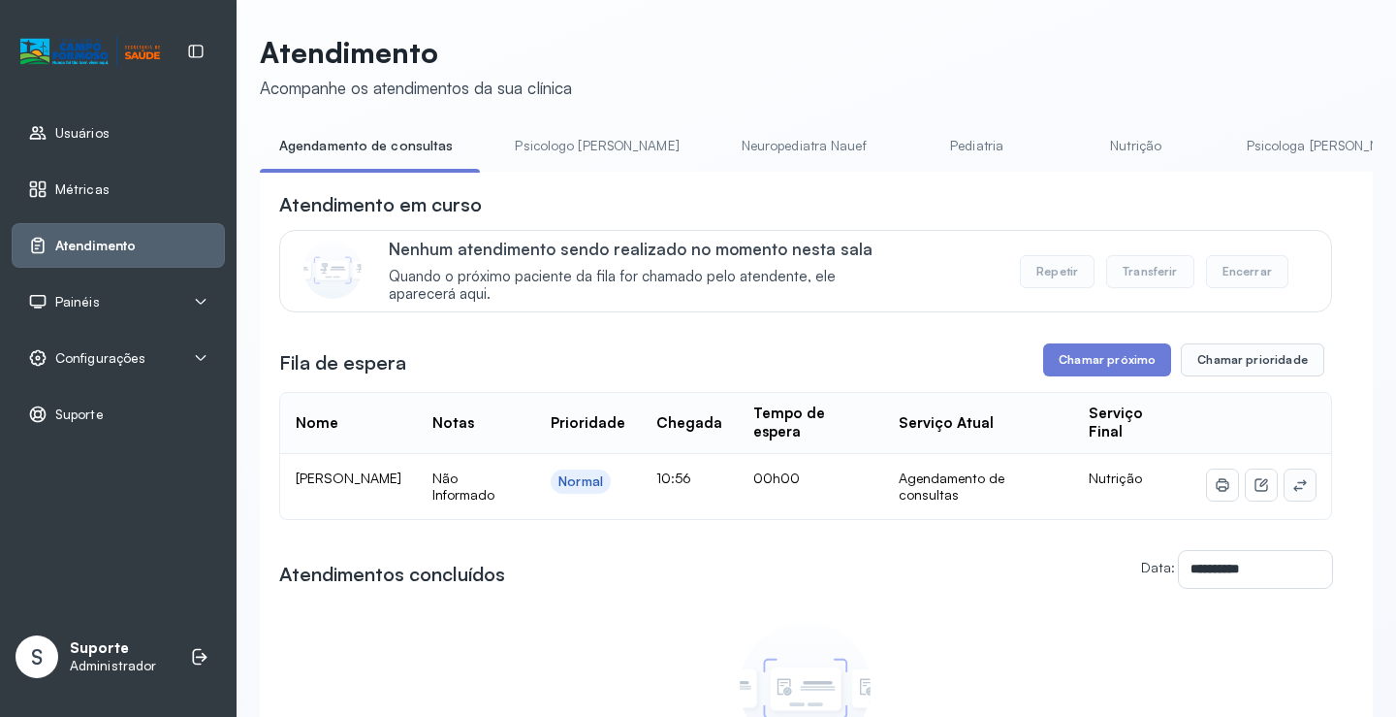
click at [1294, 487] on icon at bounding box center [1300, 485] width 13 height 12
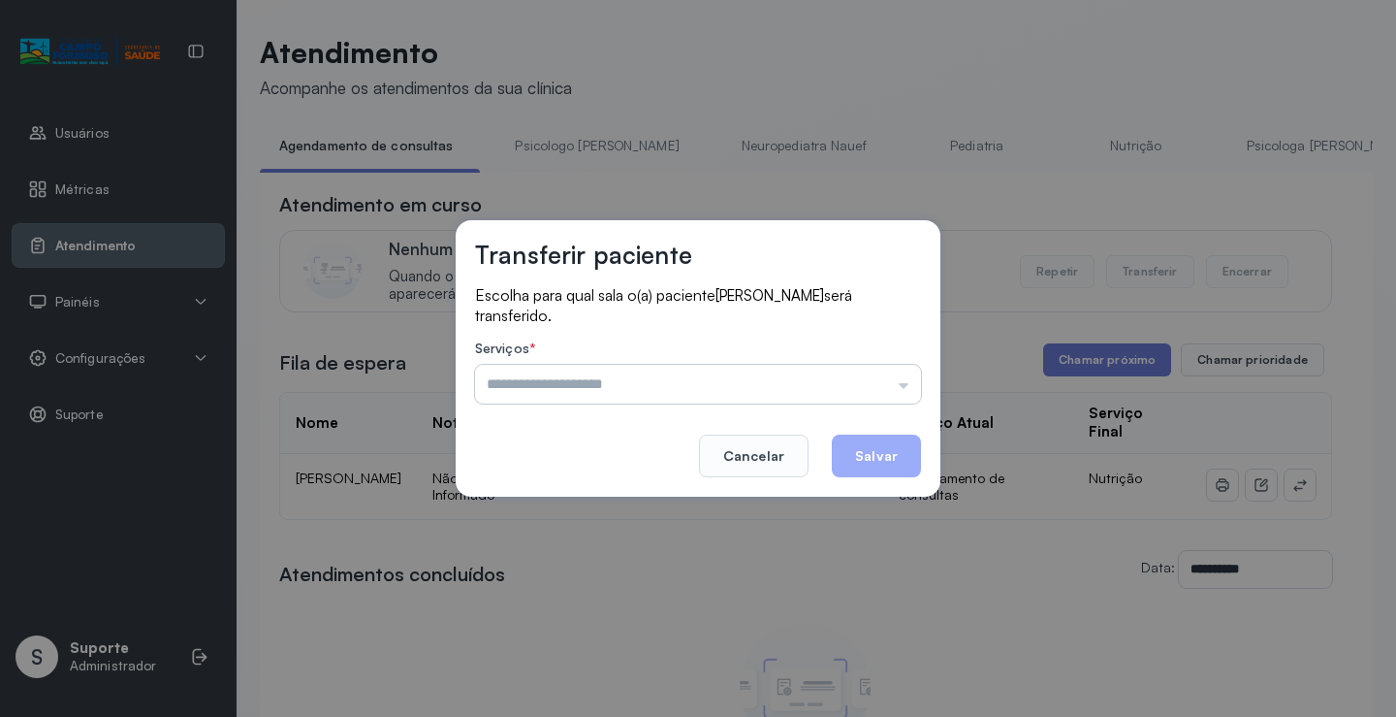
click at [702, 371] on input "text" at bounding box center [698, 384] width 446 height 39
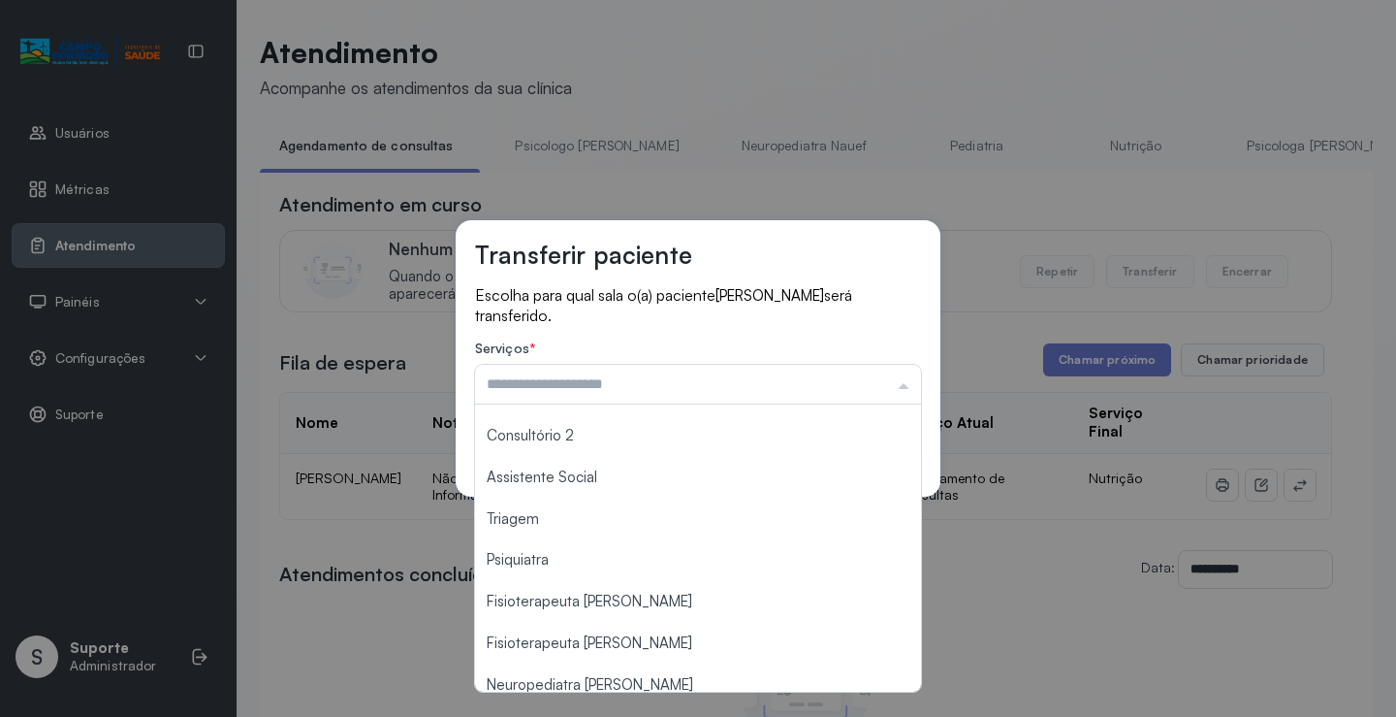
scroll to position [291, 0]
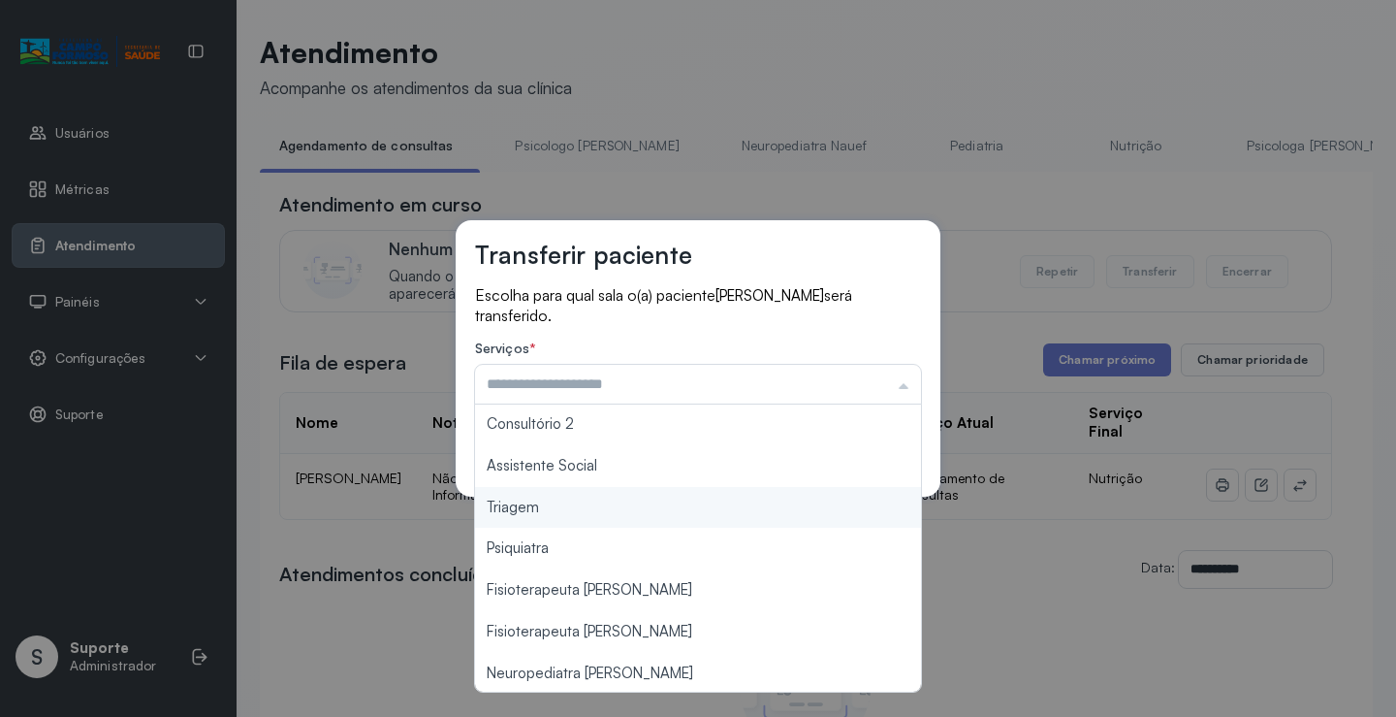
type input "*******"
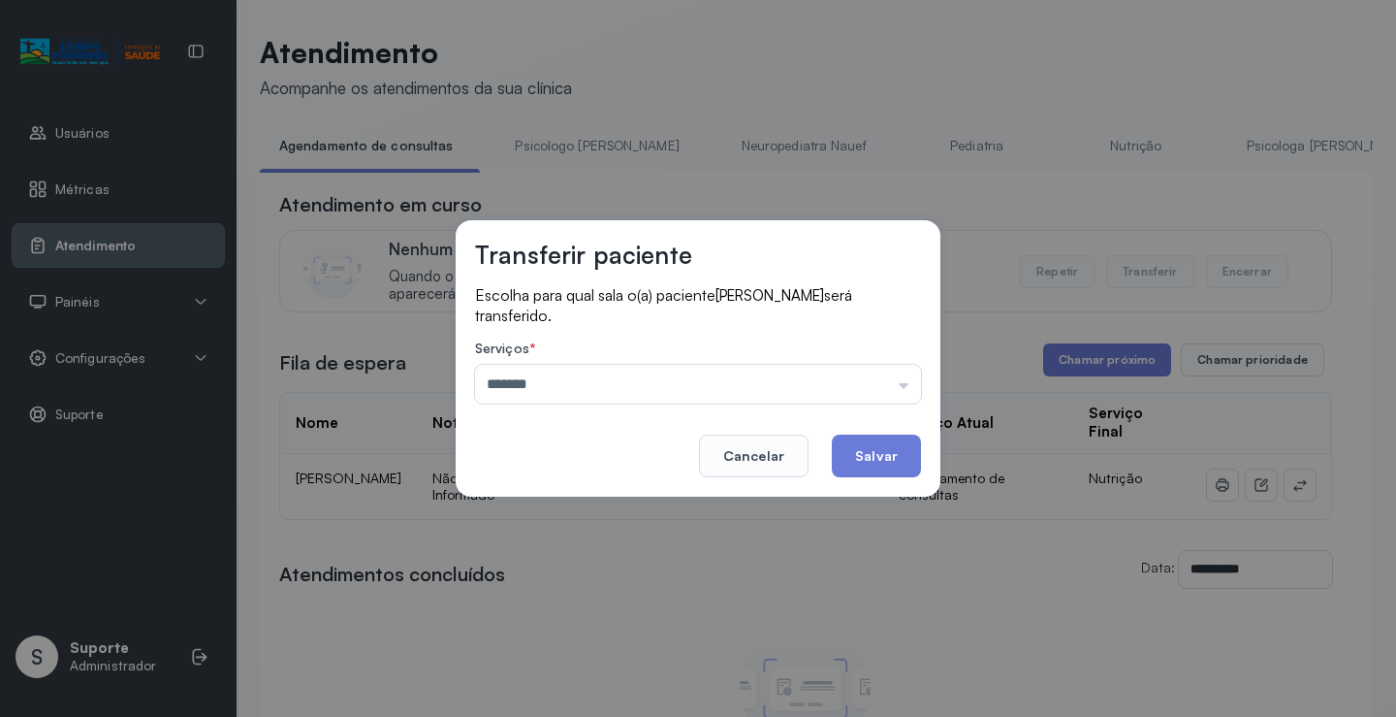
click at [539, 508] on div "Transferir paciente Escolha para qual sala o(a) paciente Ravi Camacam Cruz será…" at bounding box center [698, 358] width 1396 height 717
click at [879, 459] on button "Salvar" at bounding box center [876, 455] width 89 height 43
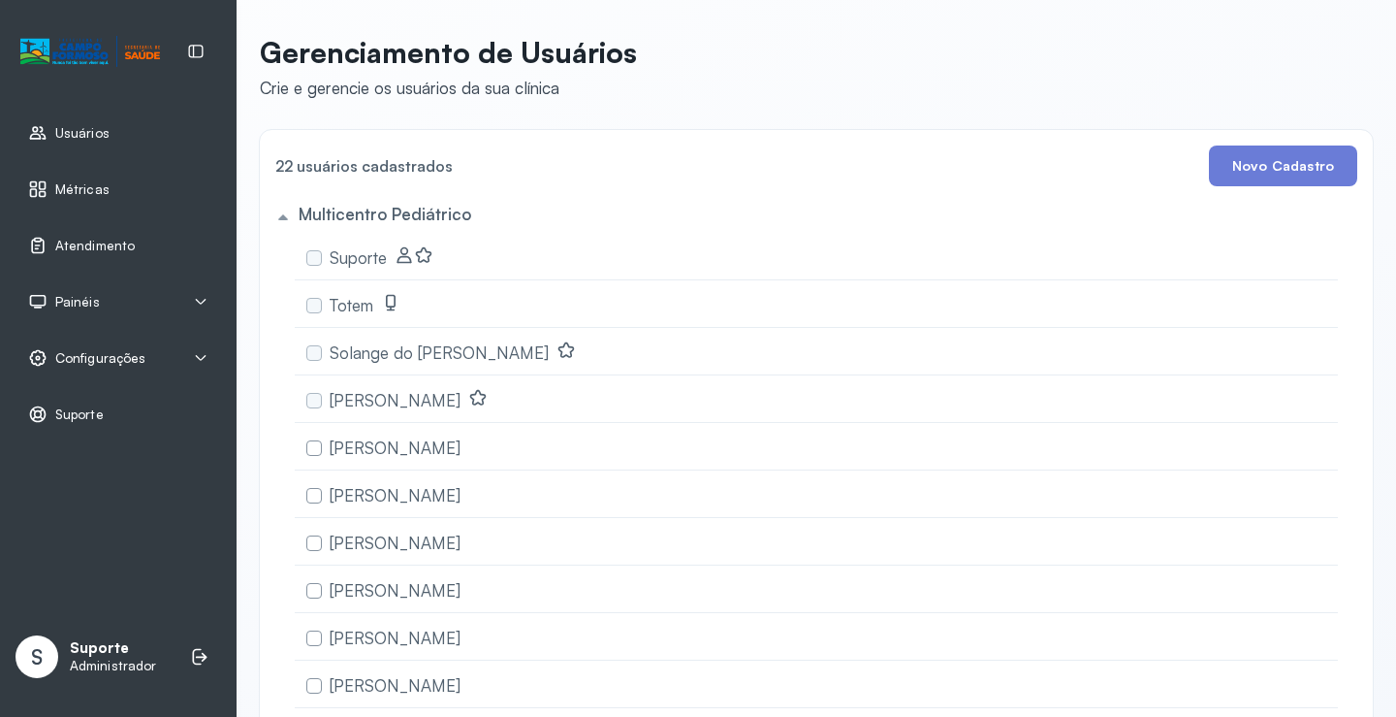
click at [200, 353] on icon at bounding box center [201, 358] width 16 height 16
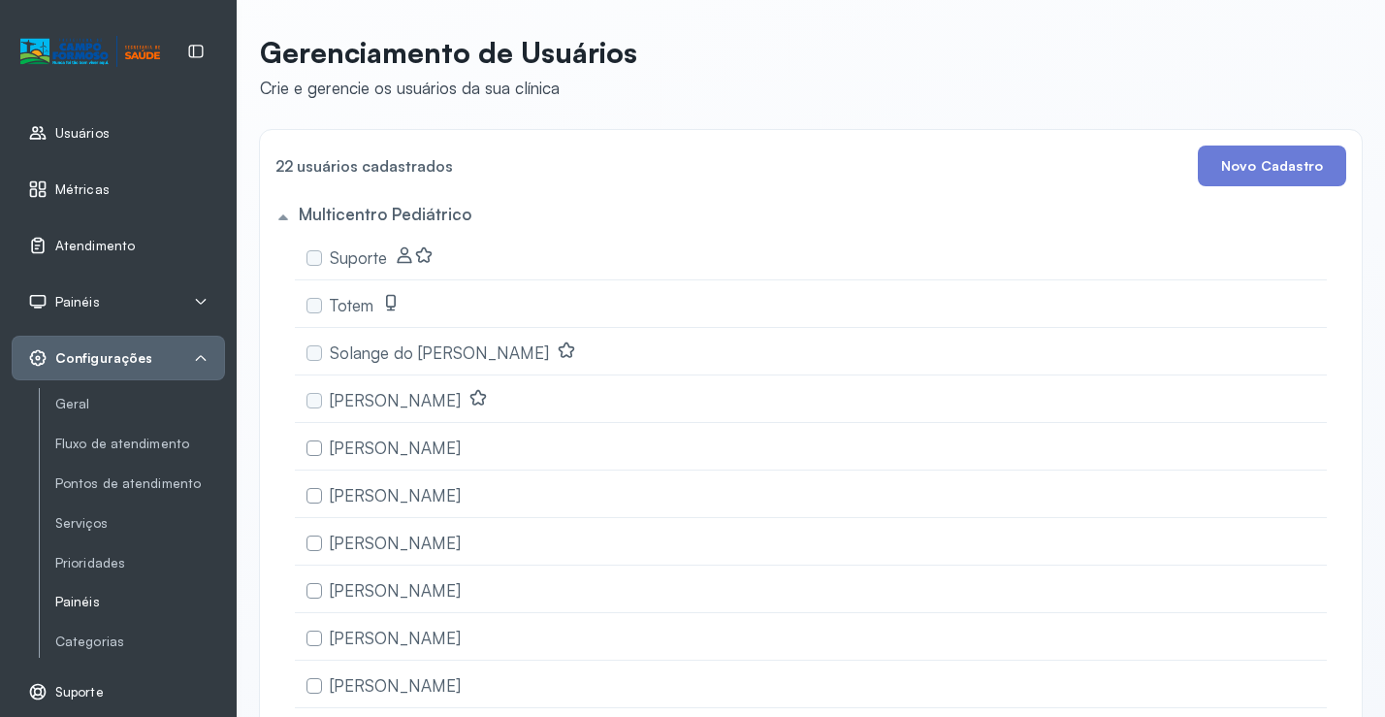
click at [85, 603] on link "Painéis" at bounding box center [140, 601] width 170 height 16
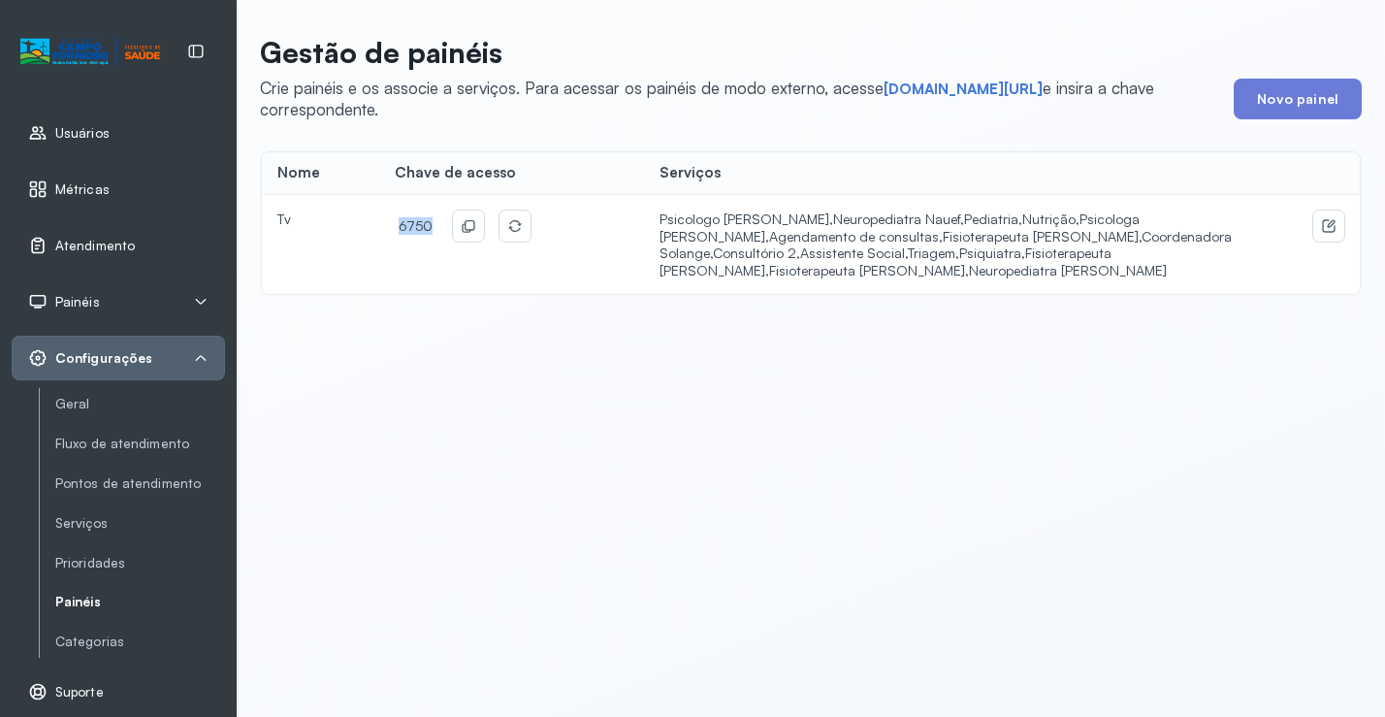
drag, startPoint x: 426, startPoint y: 222, endPoint x: 378, endPoint y: 225, distance: 47.6
click at [379, 225] on td "6750" at bounding box center [511, 244] width 265 height 99
copy span "6750"
click at [913, 88] on link "[DOMAIN_NAME][URL]" at bounding box center [962, 89] width 159 height 19
click at [692, 533] on div "Gestão de painéis Crie painéis e os associe a serviços. Para acessar os painéis…" at bounding box center [811, 358] width 1148 height 717
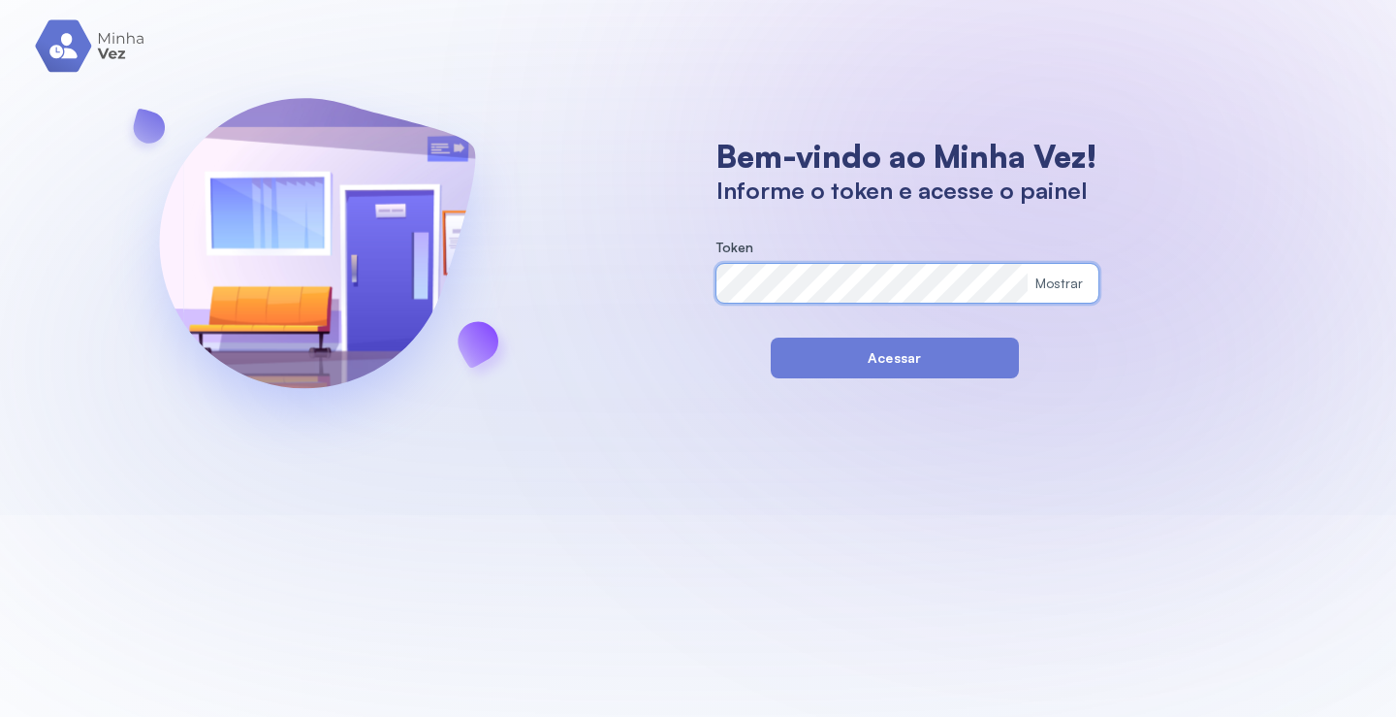
click at [680, 274] on div "Bem-vindo ao Minha Vez! Informe o token e acesse o painel Token Mostrar Acessar" at bounding box center [698, 257] width 1396 height 515
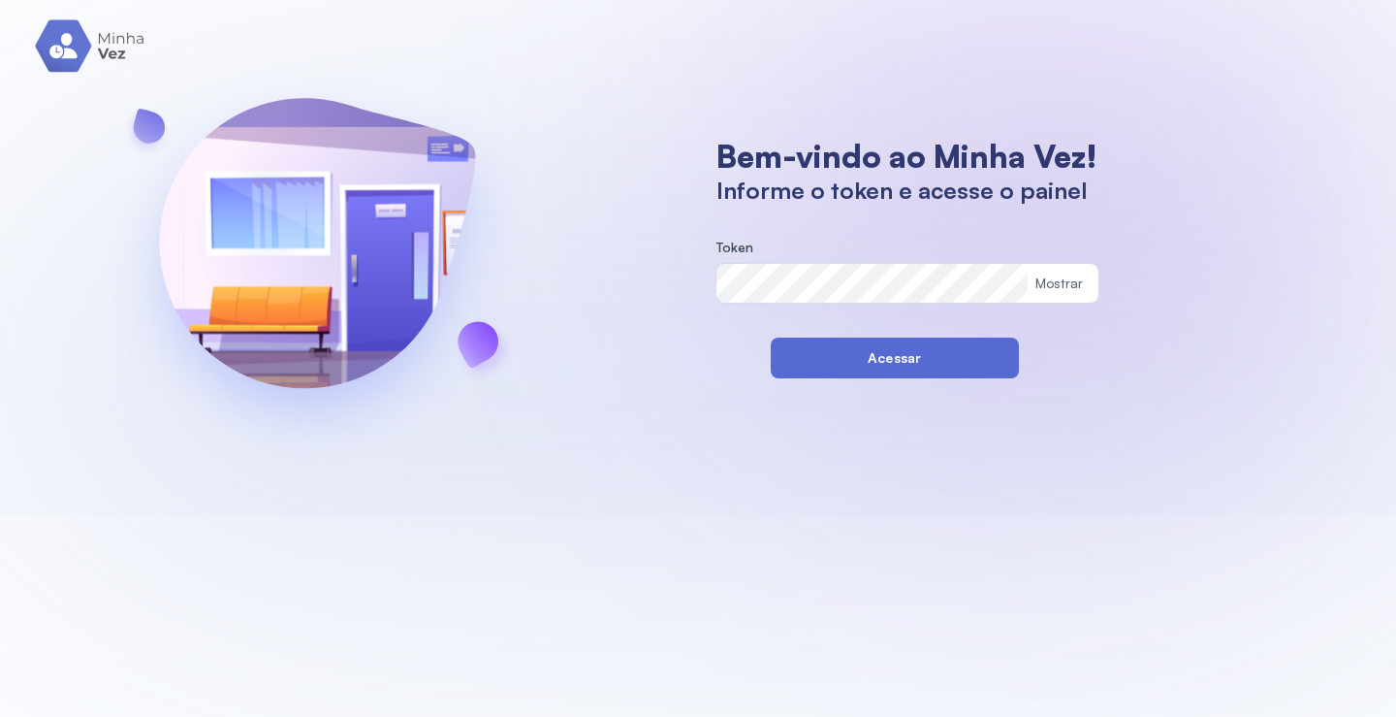
click at [790, 357] on button "Acessar" at bounding box center [895, 357] width 248 height 41
